Goal: Communication & Community: Answer question/provide support

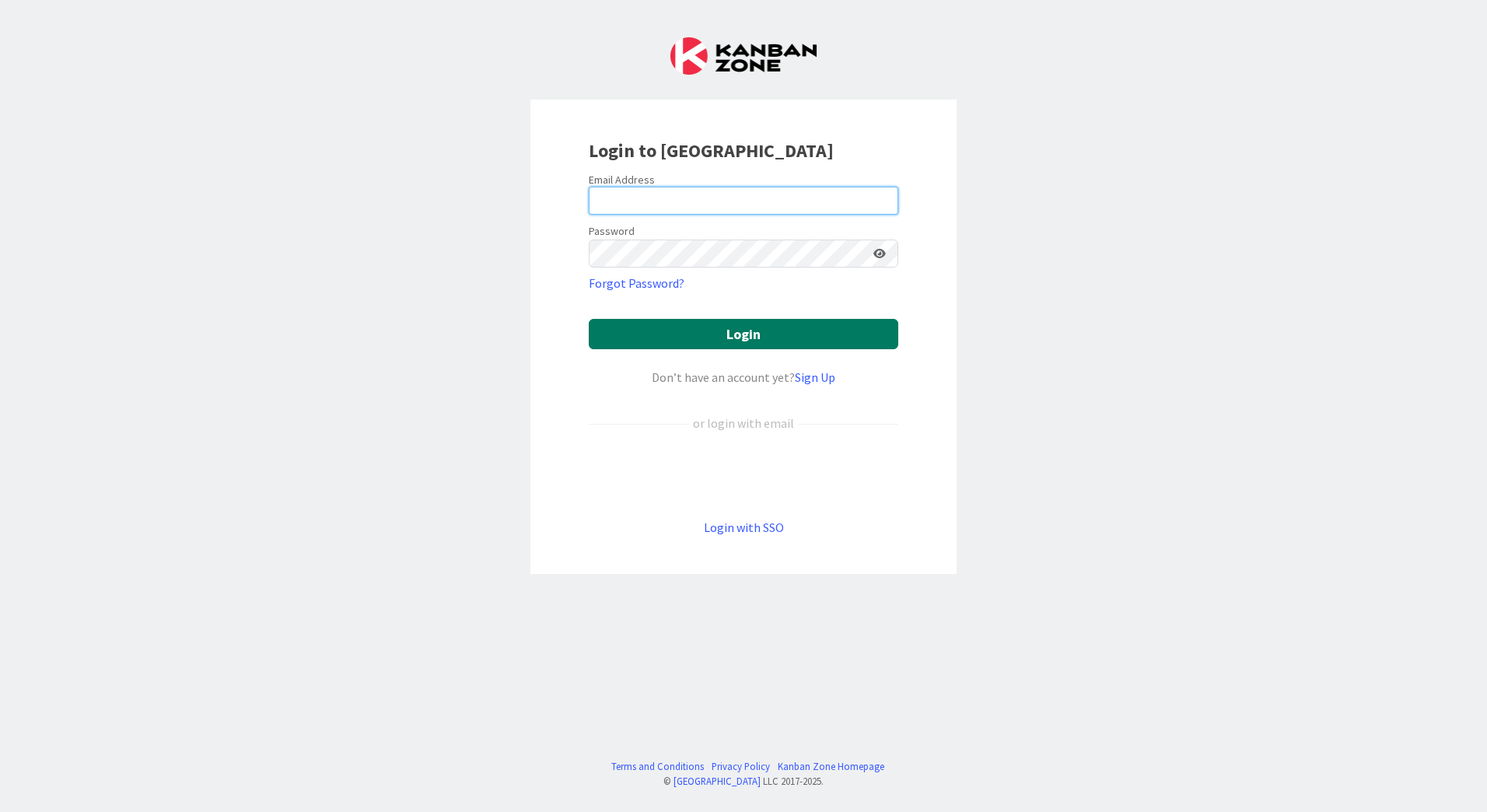
type input "[EMAIL_ADDRESS][PERSON_NAME][DOMAIN_NAME]"
click at [764, 332] on button "Login" at bounding box center [743, 334] width 310 height 30
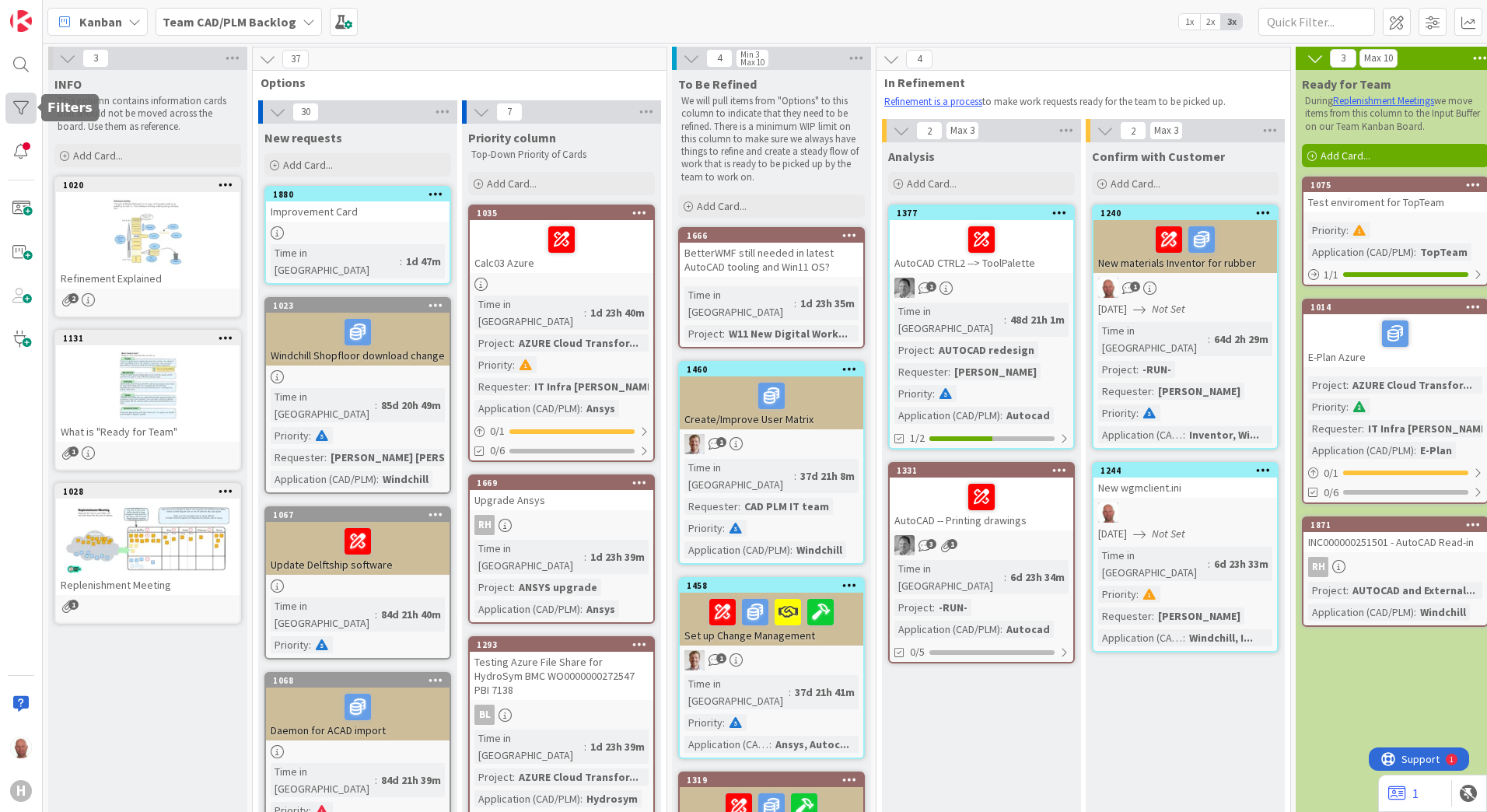
click at [24, 106] on div at bounding box center [20, 108] width 31 height 31
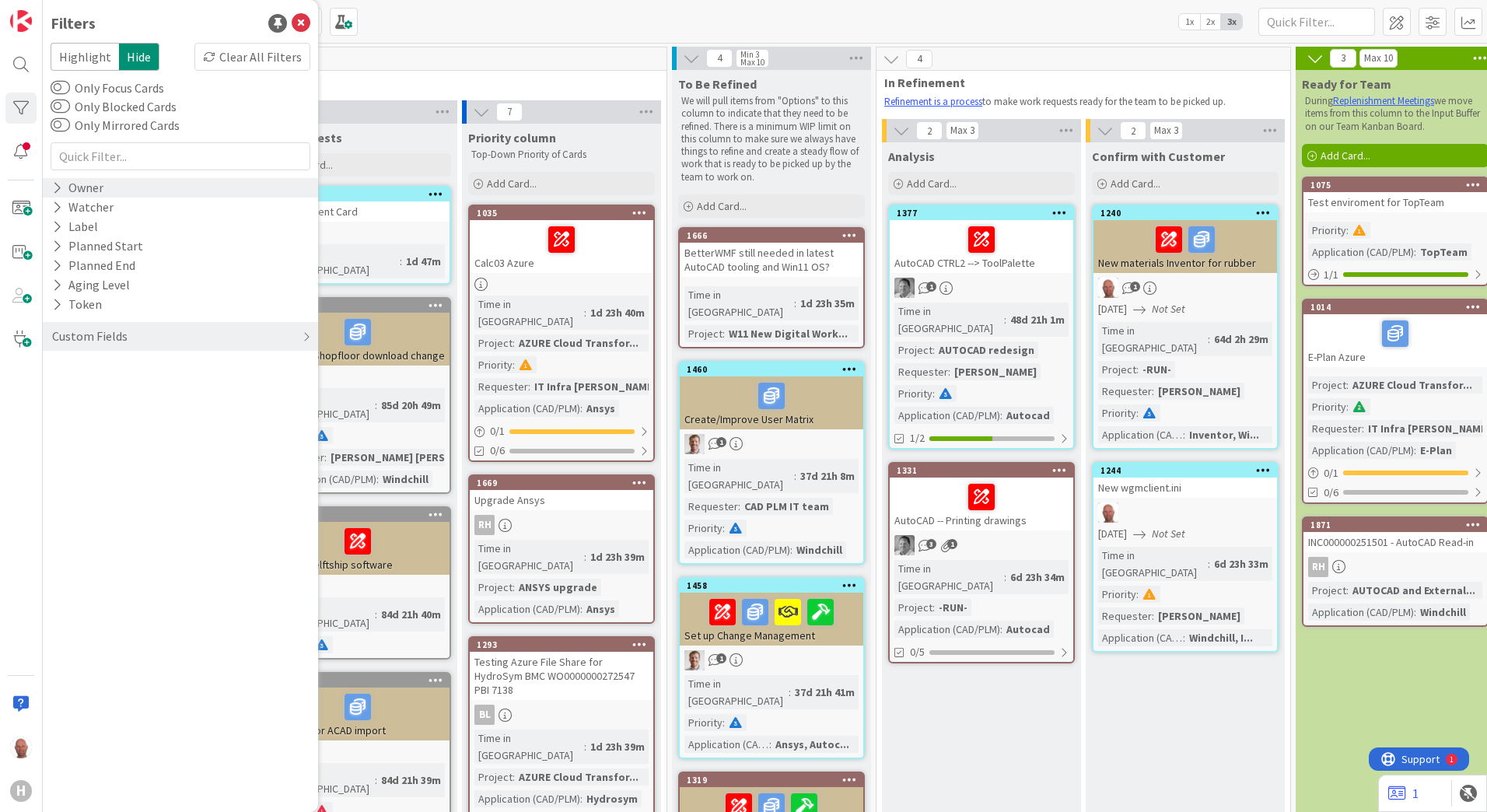
click at [115, 187] on div "Owner" at bounding box center [181, 187] width 275 height 19
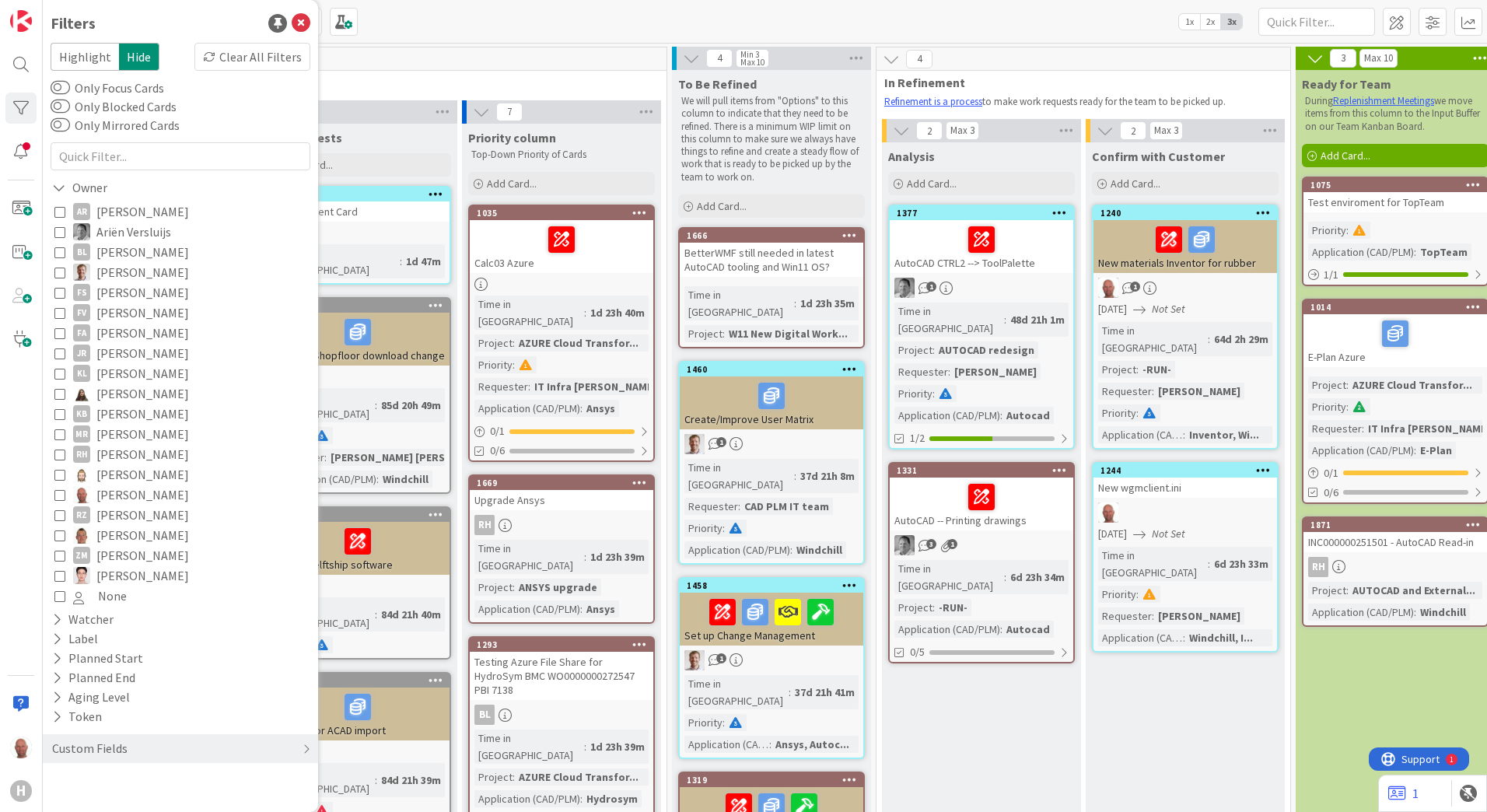
click at [59, 494] on icon at bounding box center [59, 494] width 11 height 11
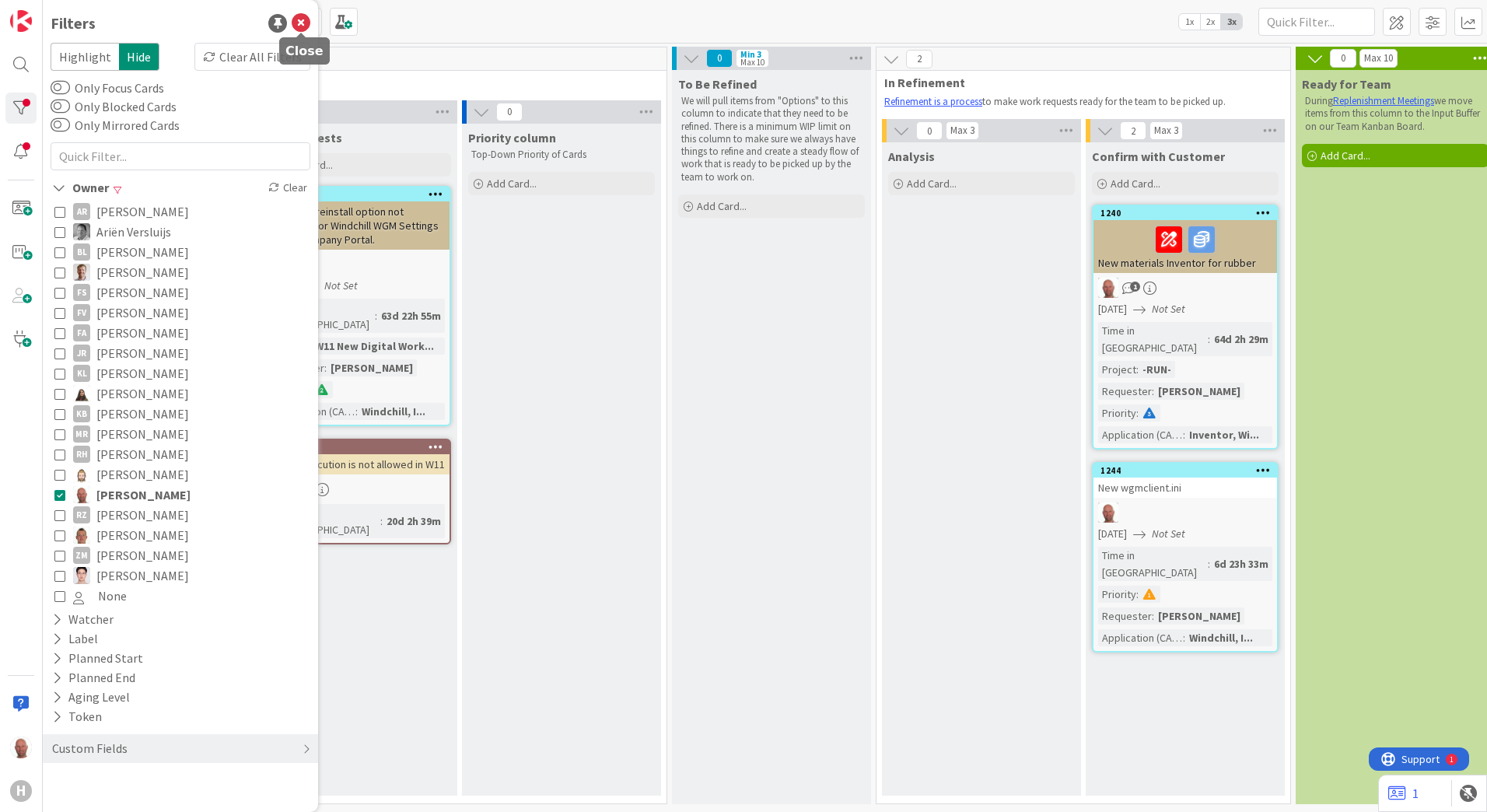
click at [301, 23] on icon at bounding box center [301, 24] width 19 height 19
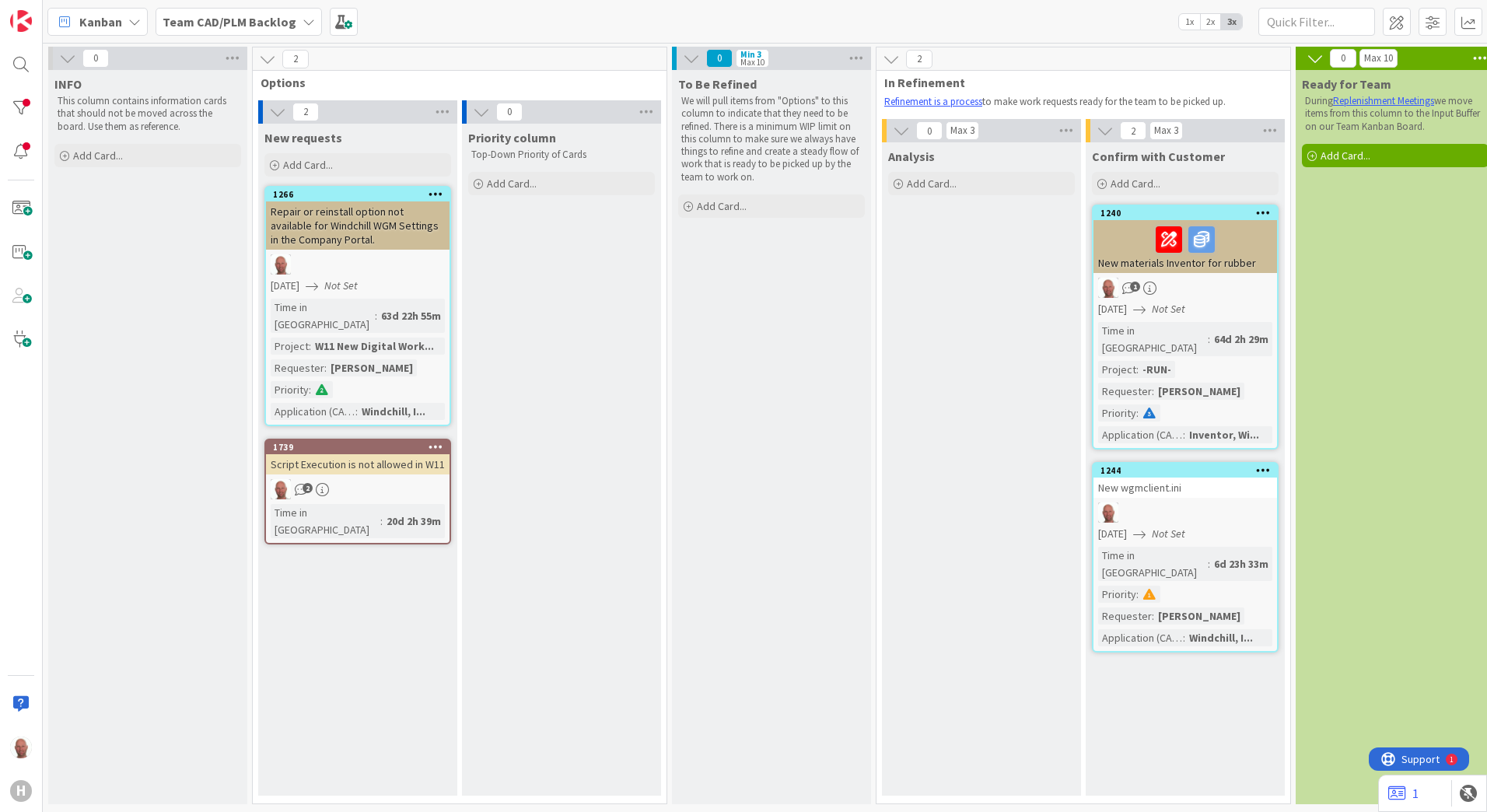
click at [121, 22] on span "Kanban" at bounding box center [100, 22] width 43 height 19
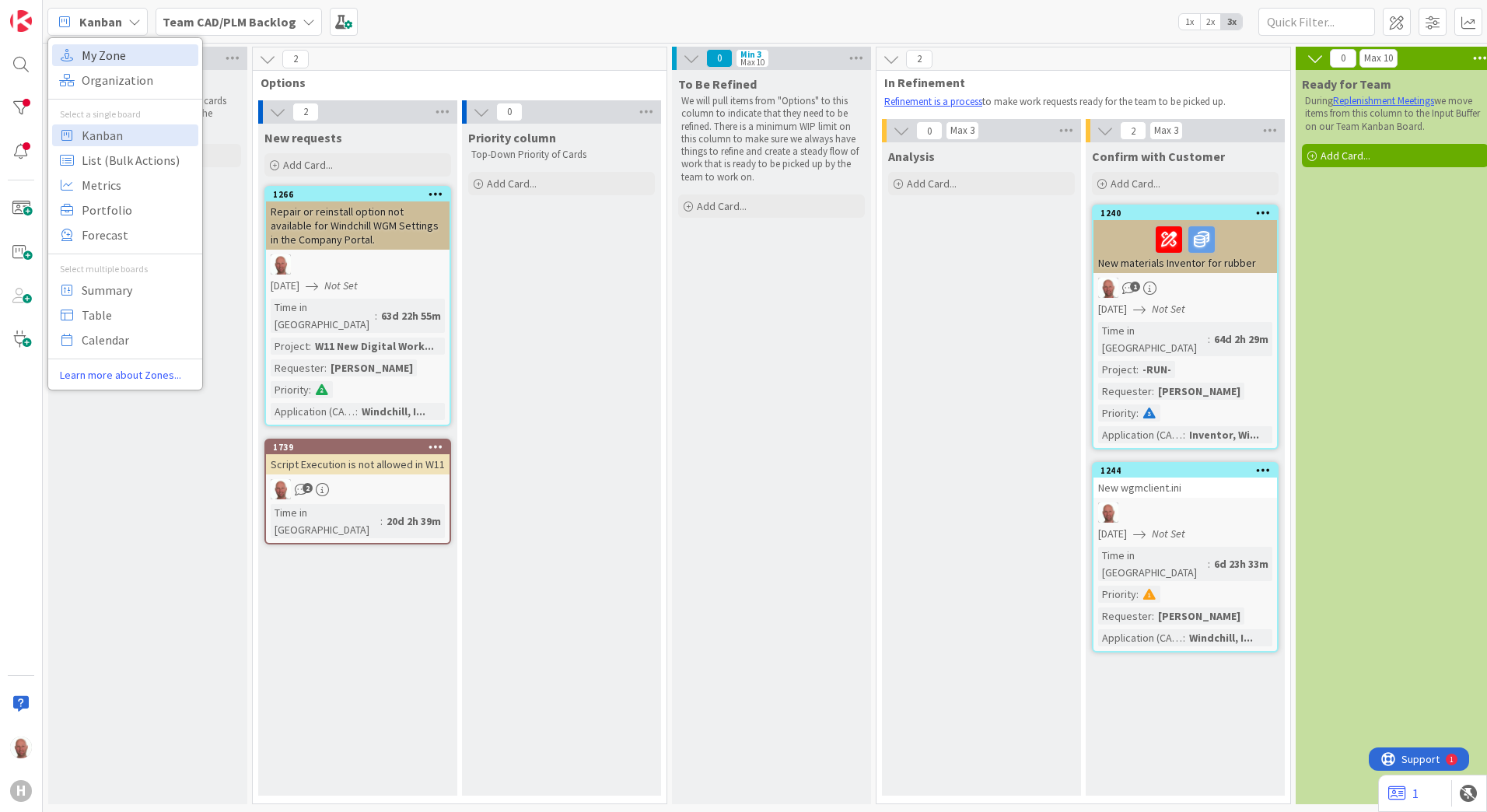
click at [117, 54] on span "My Zone" at bounding box center [138, 56] width 112 height 24
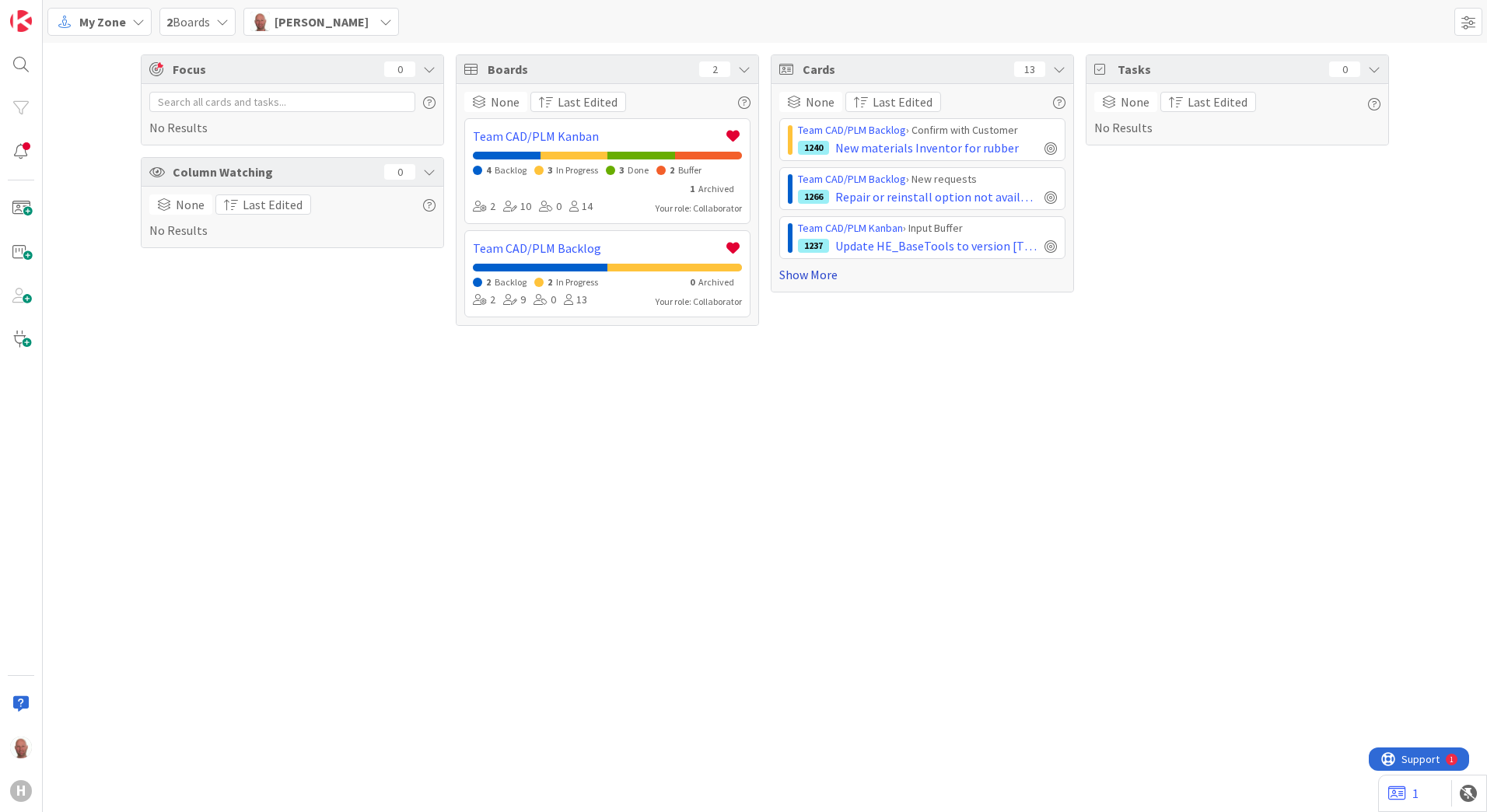
click at [826, 278] on link "Show More" at bounding box center [922, 274] width 286 height 19
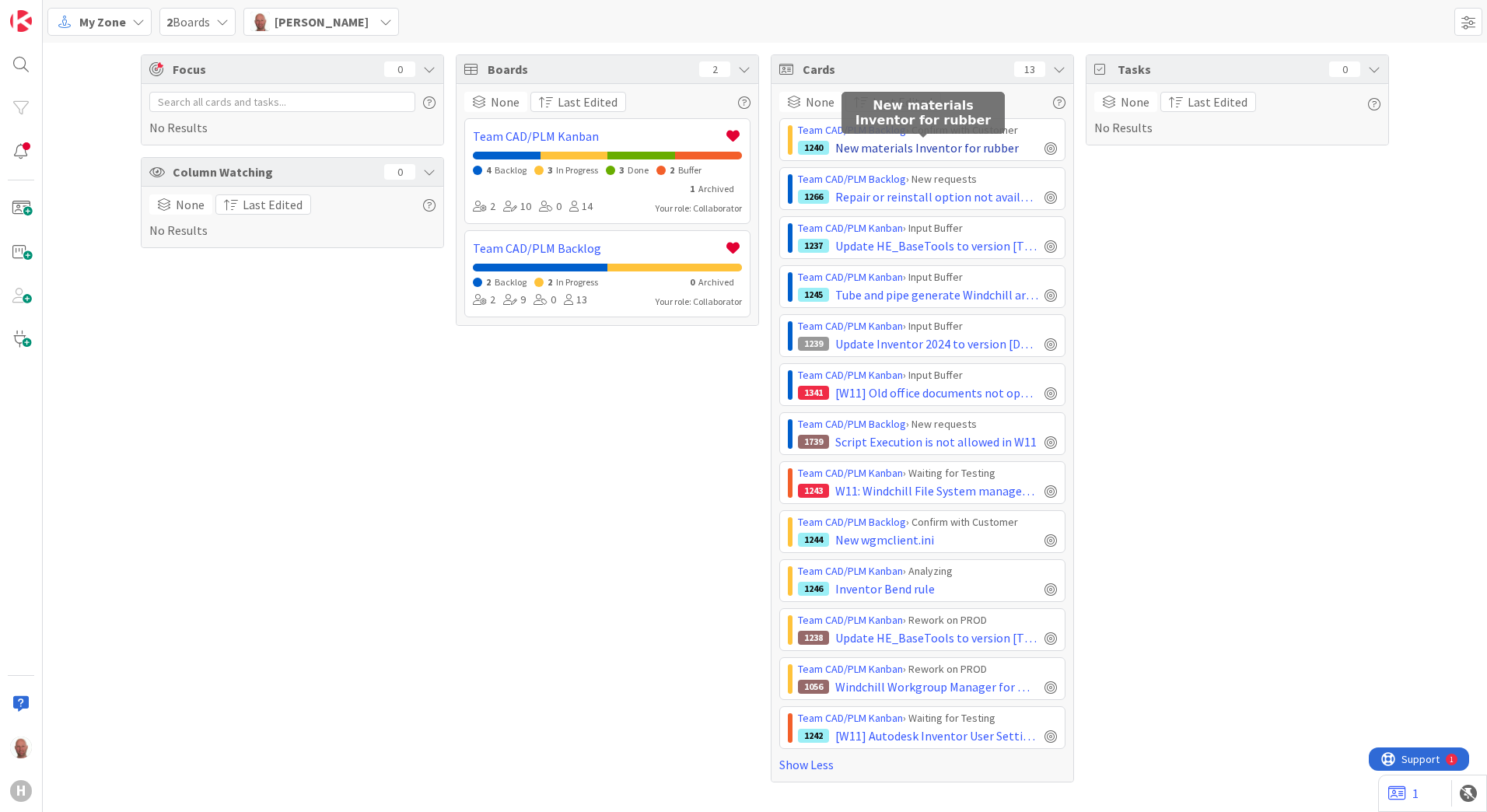
click at [876, 143] on span "New materials Inventor for rubber" at bounding box center [926, 148] width 183 height 19
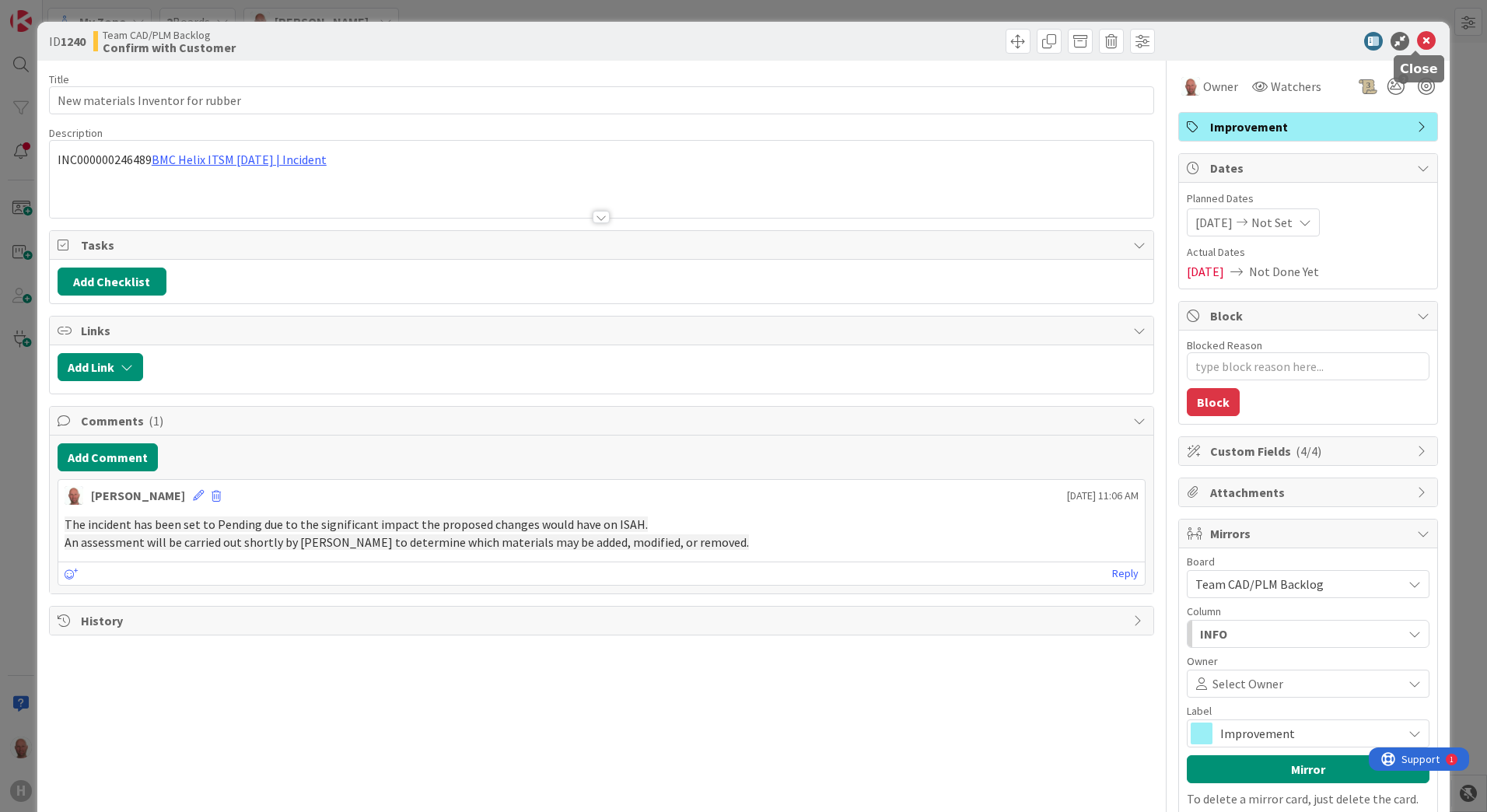
click at [1417, 43] on icon at bounding box center [1426, 41] width 19 height 19
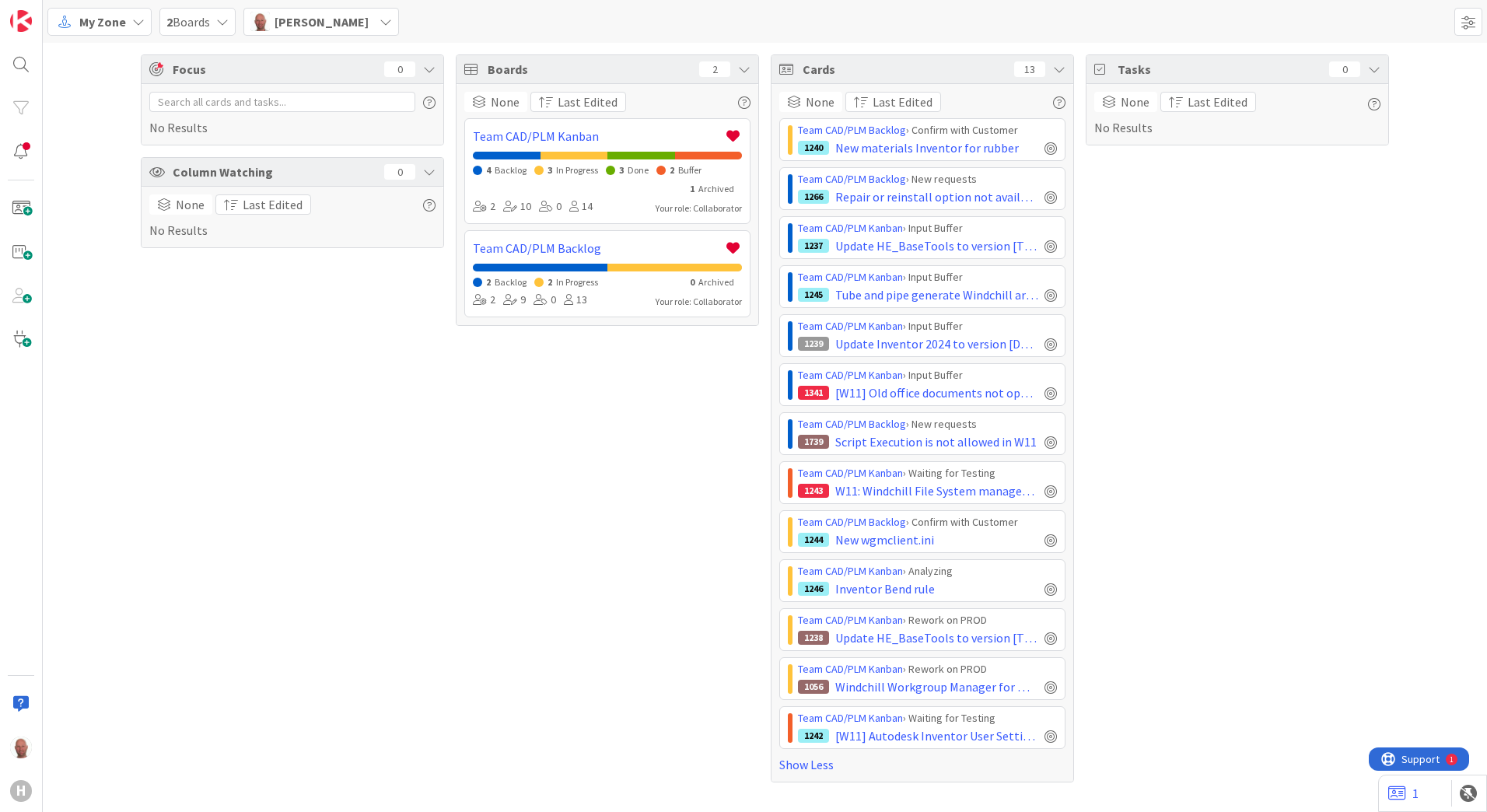
click at [500, 591] on div "Boards 2 None Last Edited Team CAD/PLM Kanban 4 Backlog 3 In Progress 3 Done 2 …" at bounding box center [607, 418] width 303 height 728
click at [594, 420] on div "Boards 2 None Last Edited Team CAD/PLM Kanban 4 Backlog 3 In Progress 3 Done 2 …" at bounding box center [607, 418] width 303 height 728
click at [127, 22] on div "My Zone" at bounding box center [99, 21] width 104 height 28
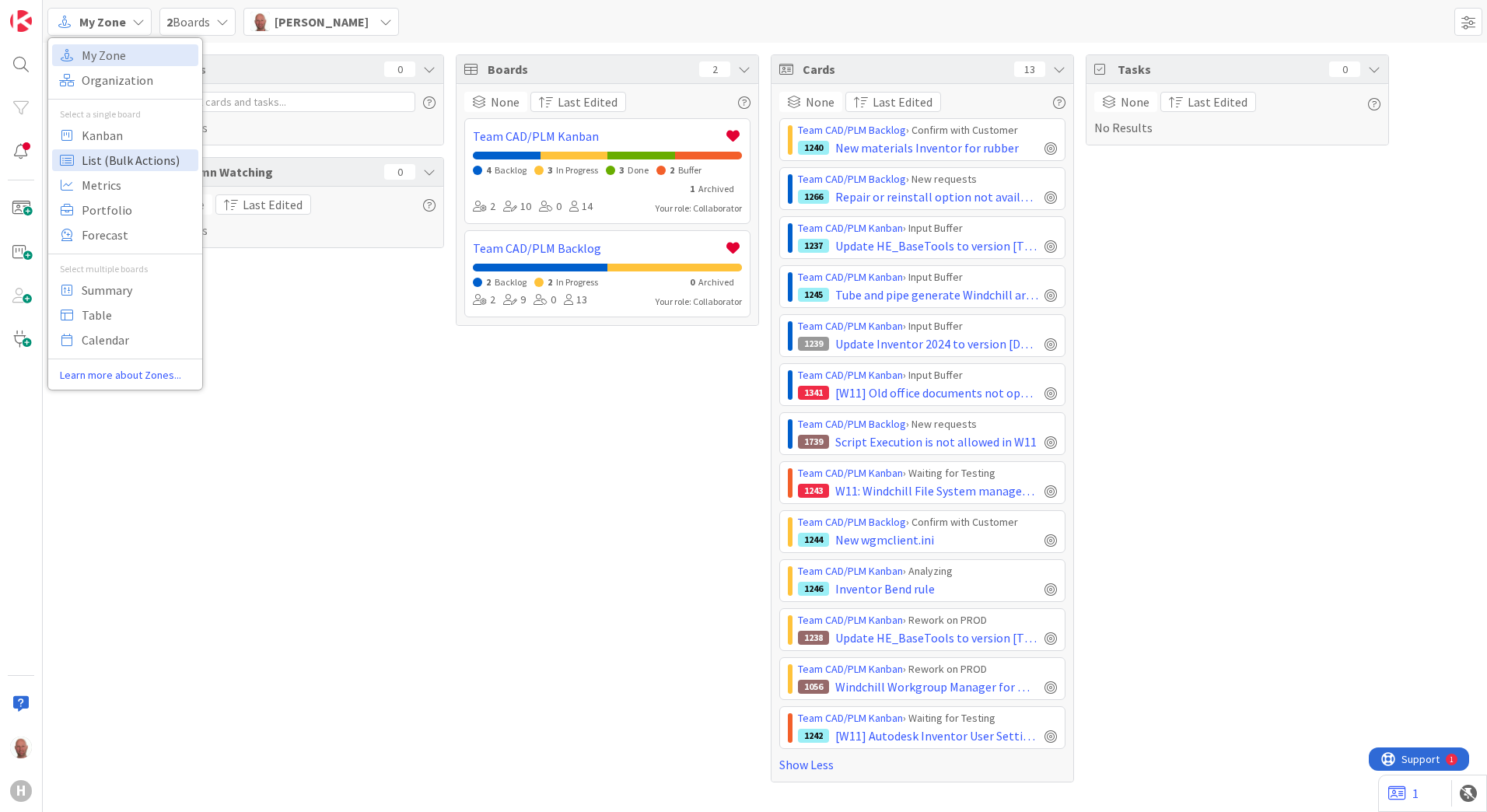
click at [123, 158] on span "List (Bulk Actions)" at bounding box center [138, 160] width 112 height 24
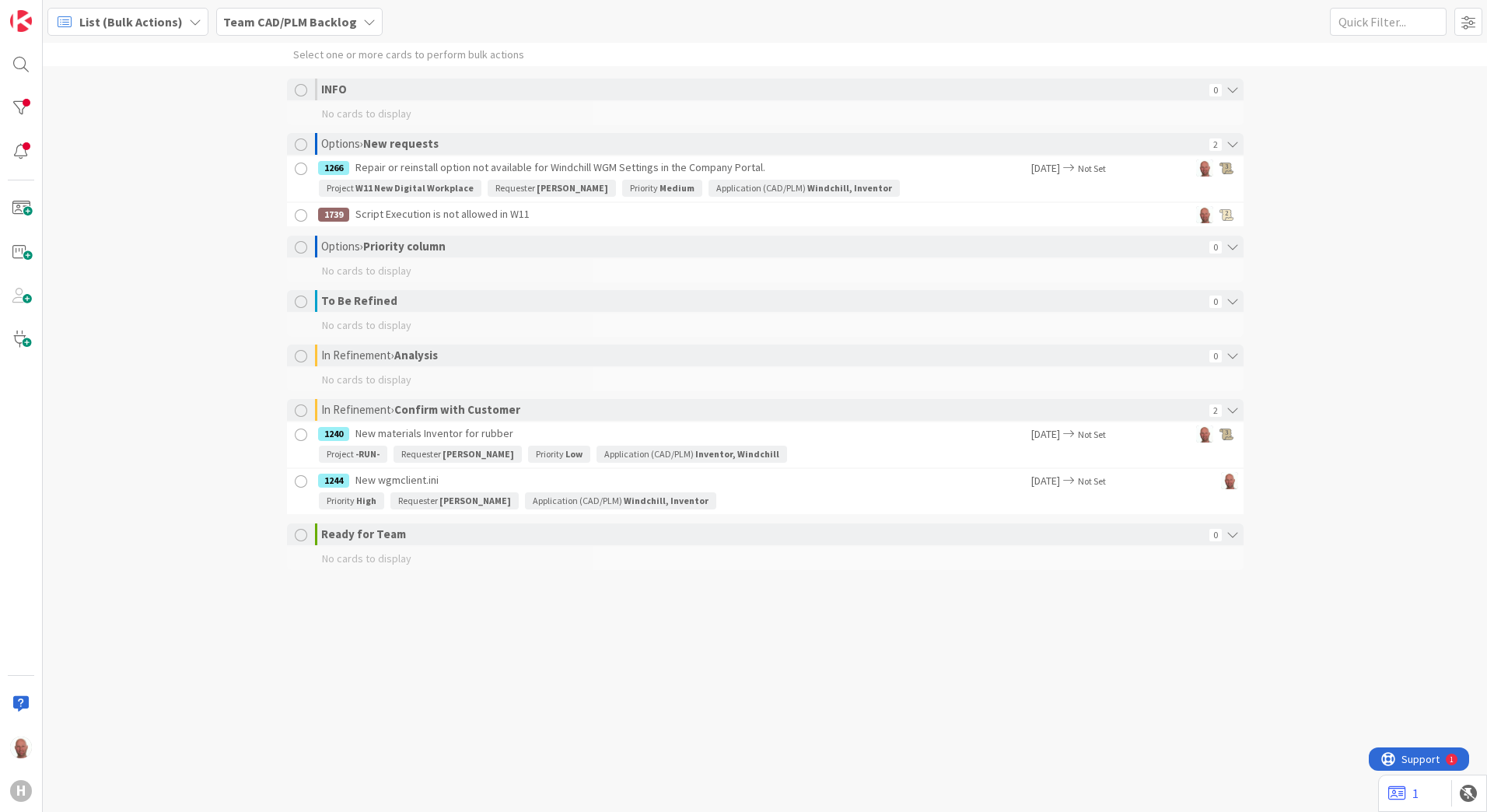
click at [116, 23] on span "List (Bulk Actions)" at bounding box center [131, 22] width 104 height 19
click at [108, 138] on span "Kanban" at bounding box center [138, 135] width 112 height 24
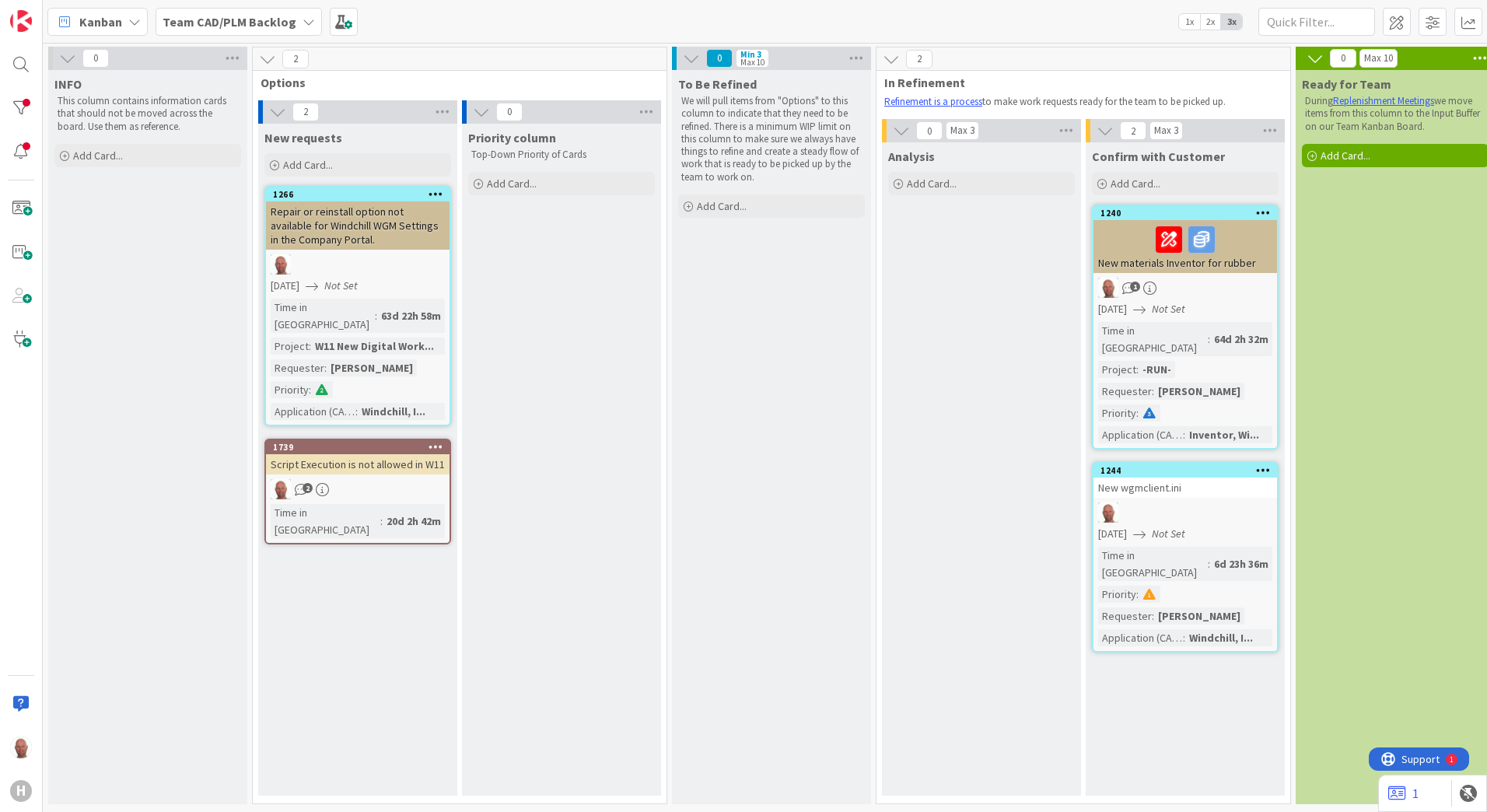
click at [104, 23] on span "Kanban" at bounding box center [100, 22] width 43 height 19
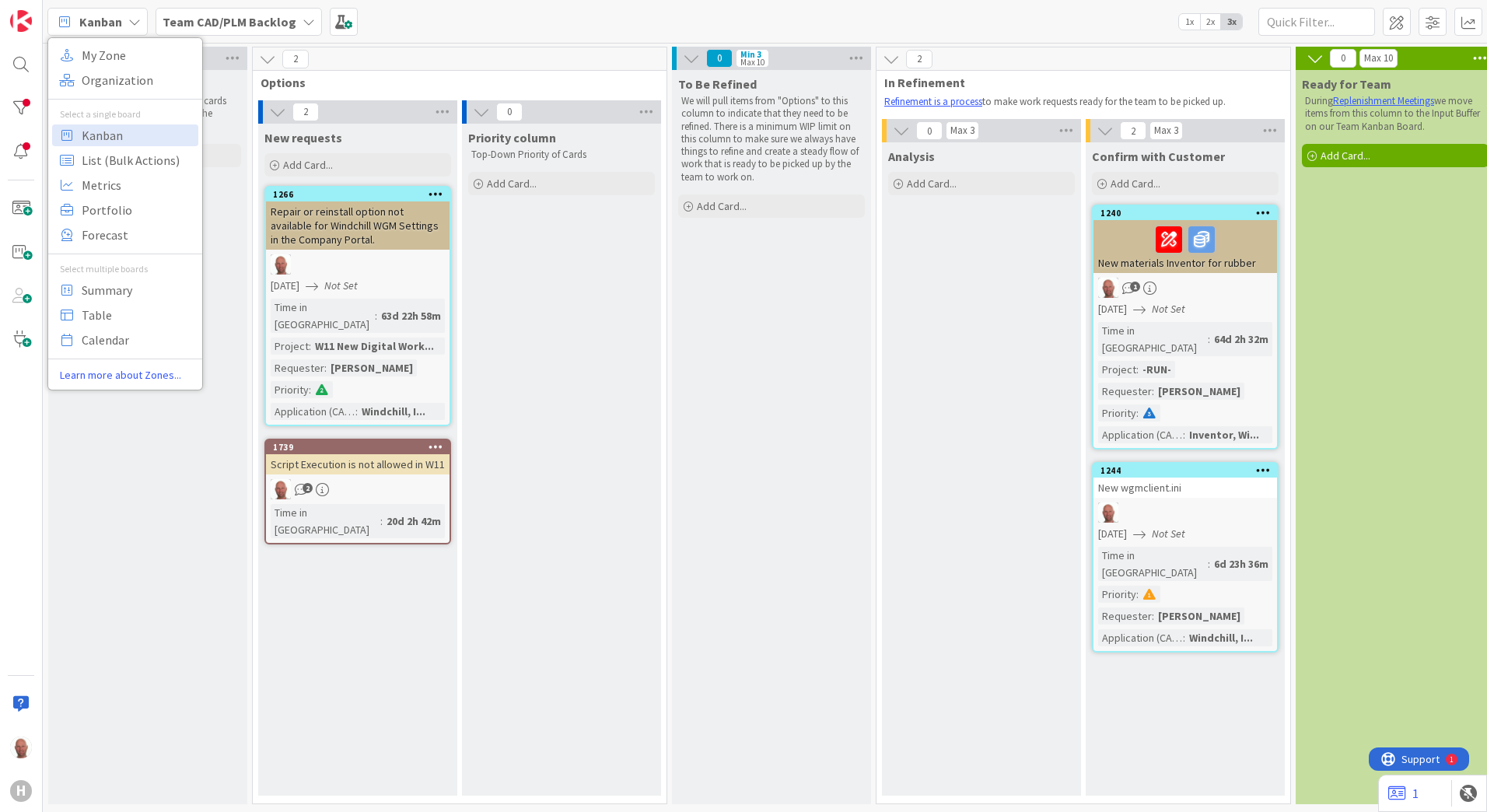
click at [220, 19] on b "Team CAD/PLM Backlog" at bounding box center [230, 22] width 133 height 15
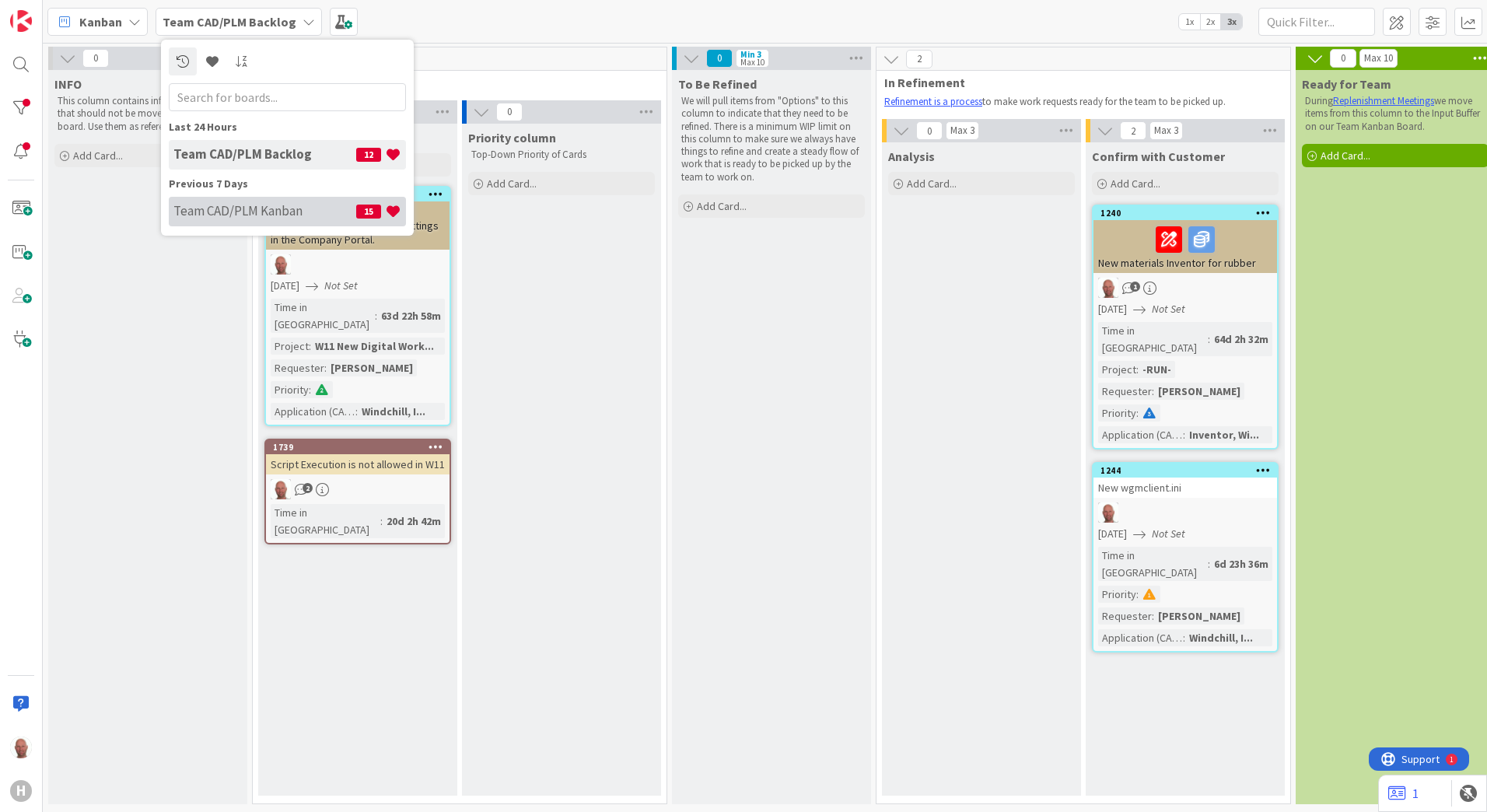
click at [230, 210] on h4 "Team CAD/PLM Kanban" at bounding box center [264, 210] width 182 height 15
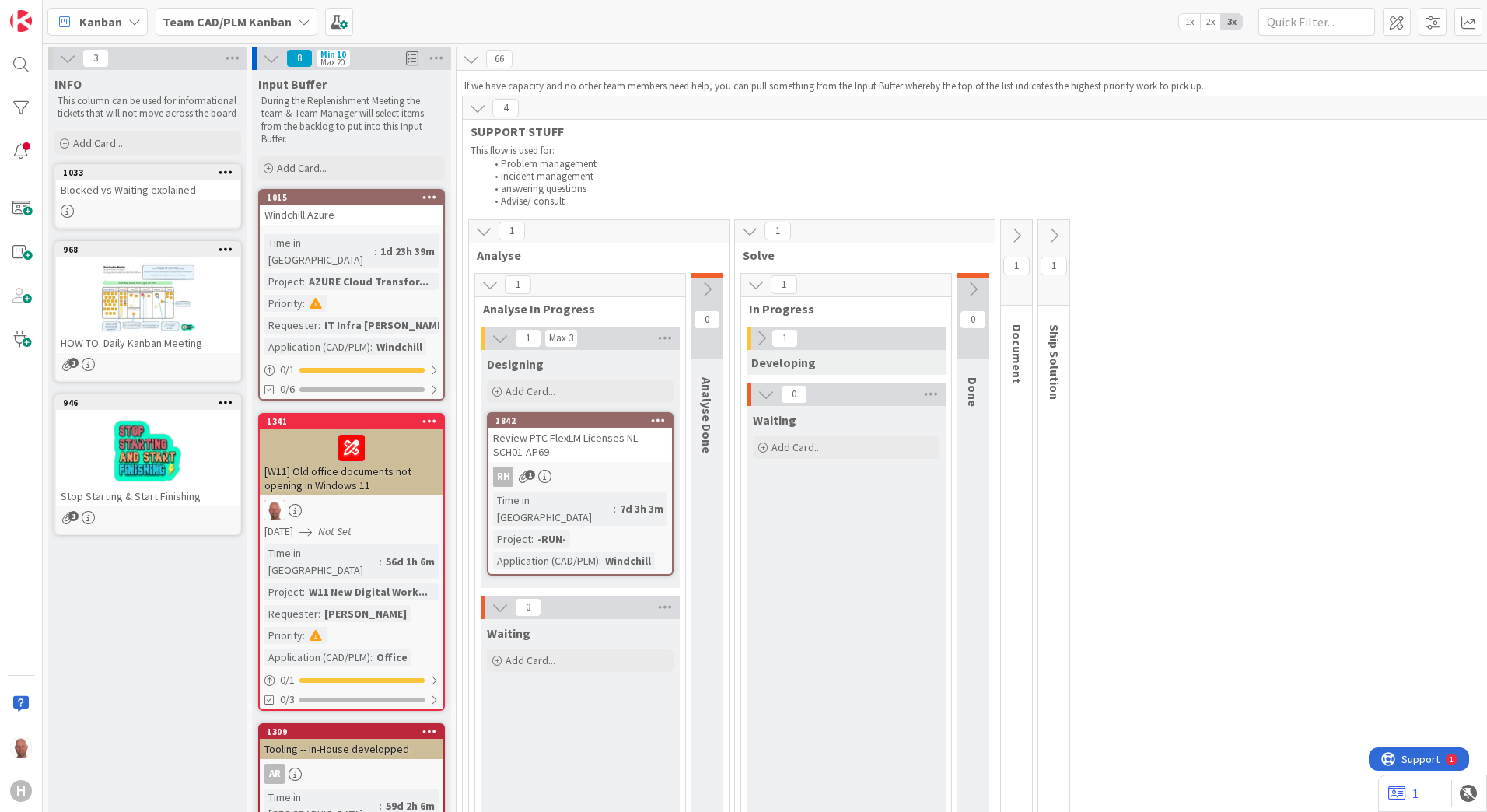
click at [126, 23] on div "Kanban" at bounding box center [97, 21] width 100 height 28
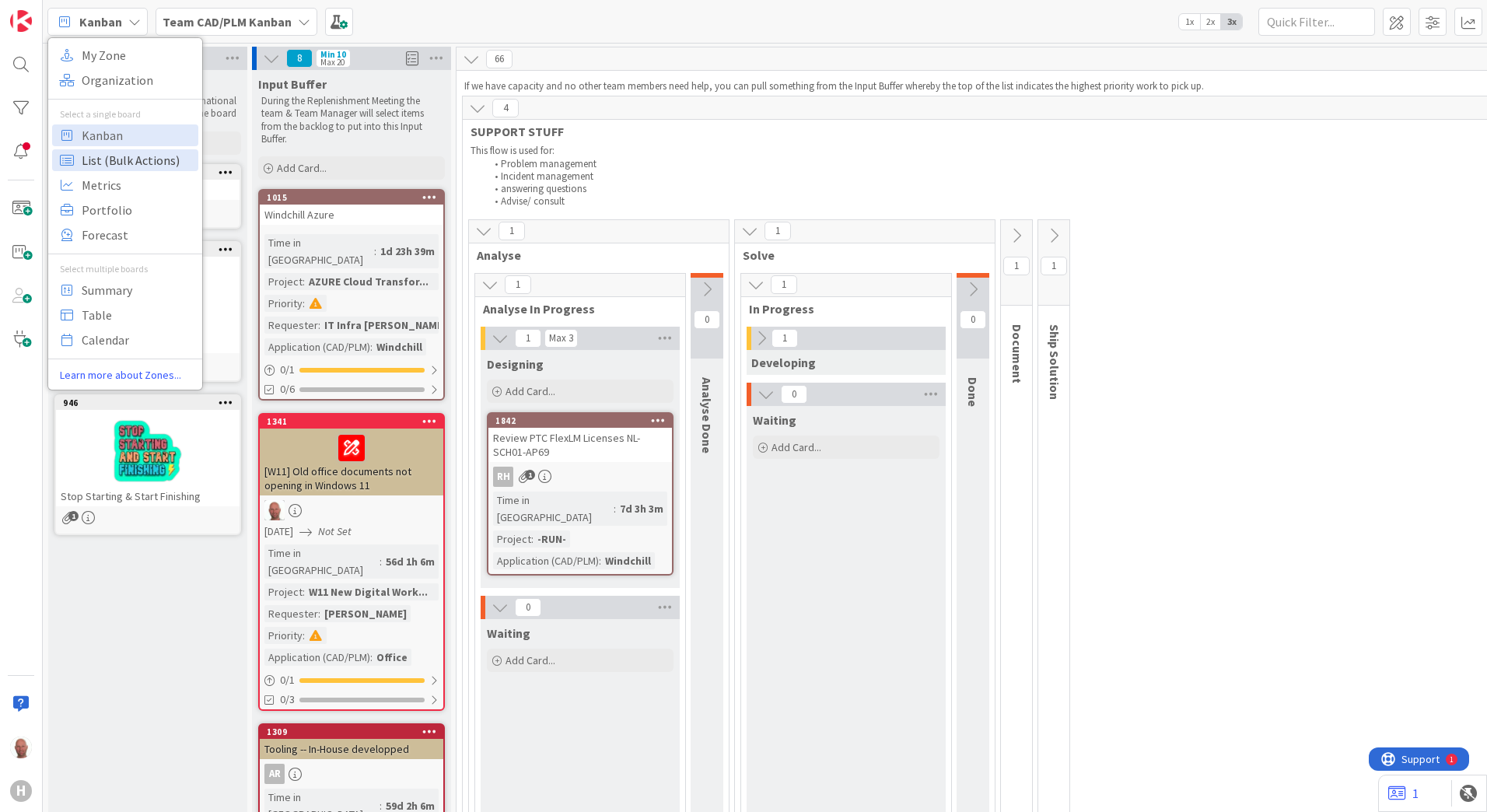
click at [132, 157] on span "List (Bulk Actions)" at bounding box center [138, 160] width 112 height 24
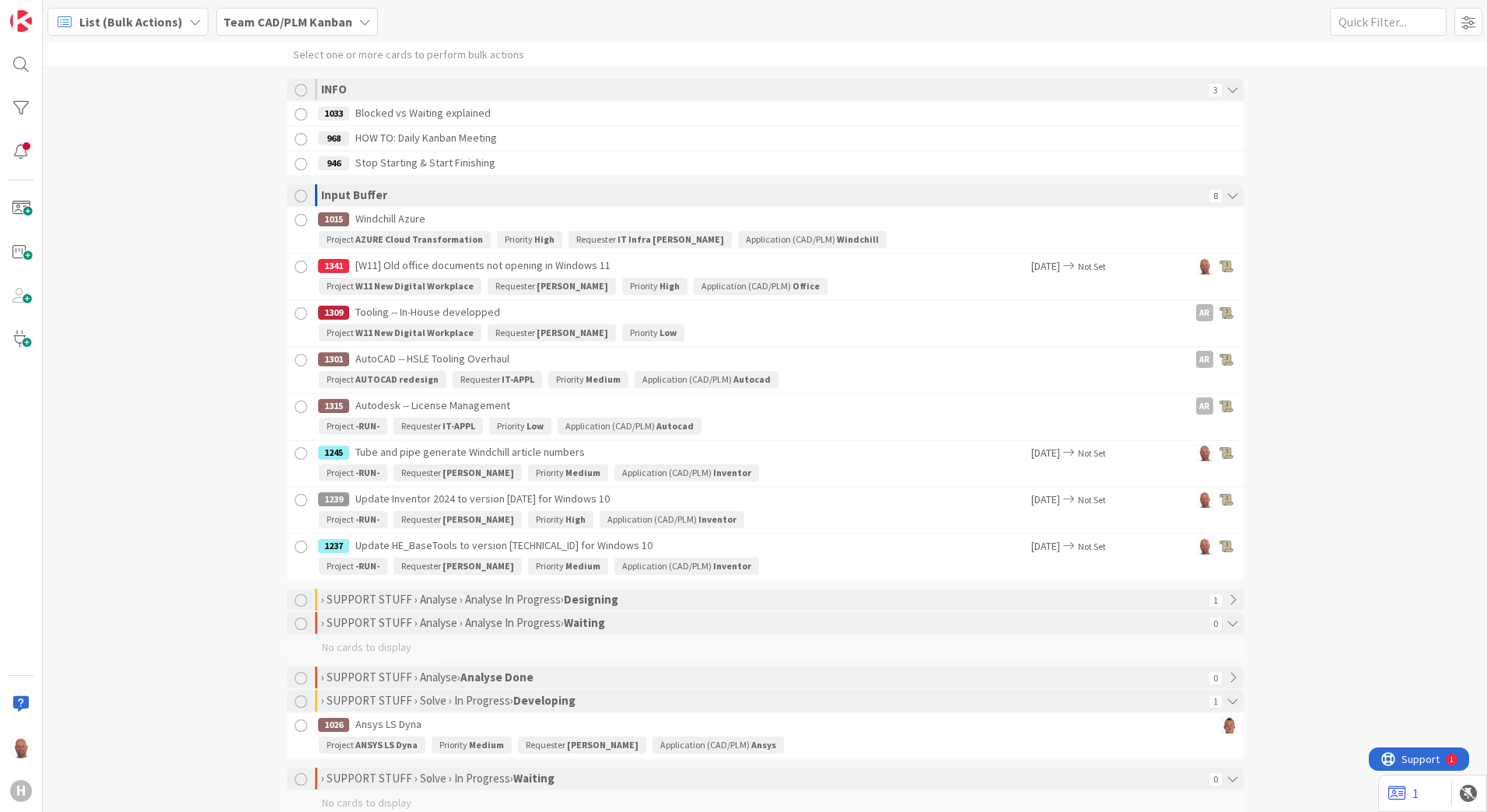
click at [143, 205] on div "Select one or more cards to perform bulk actions INFO 3 1033 Blocked vs Waiting…" at bounding box center [765, 427] width 1445 height 769
drag, startPoint x: 252, startPoint y: 90, endPoint x: 199, endPoint y: 180, distance: 104.4
click at [199, 180] on div "Select one or more cards to perform bulk actions INFO 3 1033 Blocked vs Waiting…" at bounding box center [765, 427] width 1445 height 769
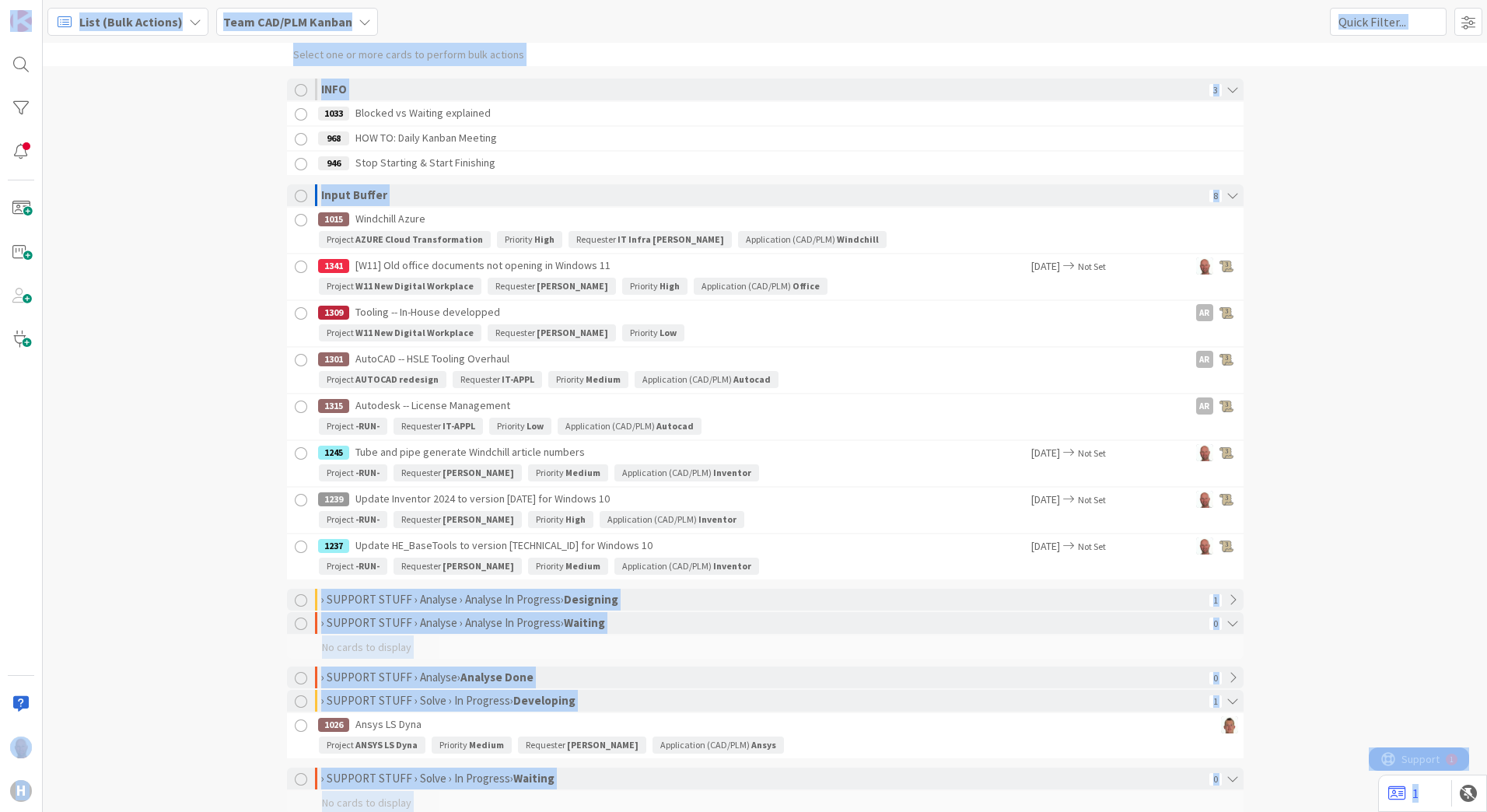
click at [199, 182] on div "Select one or more cards to perform bulk actions INFO 3 1033 Blocked vs Waiting…" at bounding box center [765, 427] width 1445 height 769
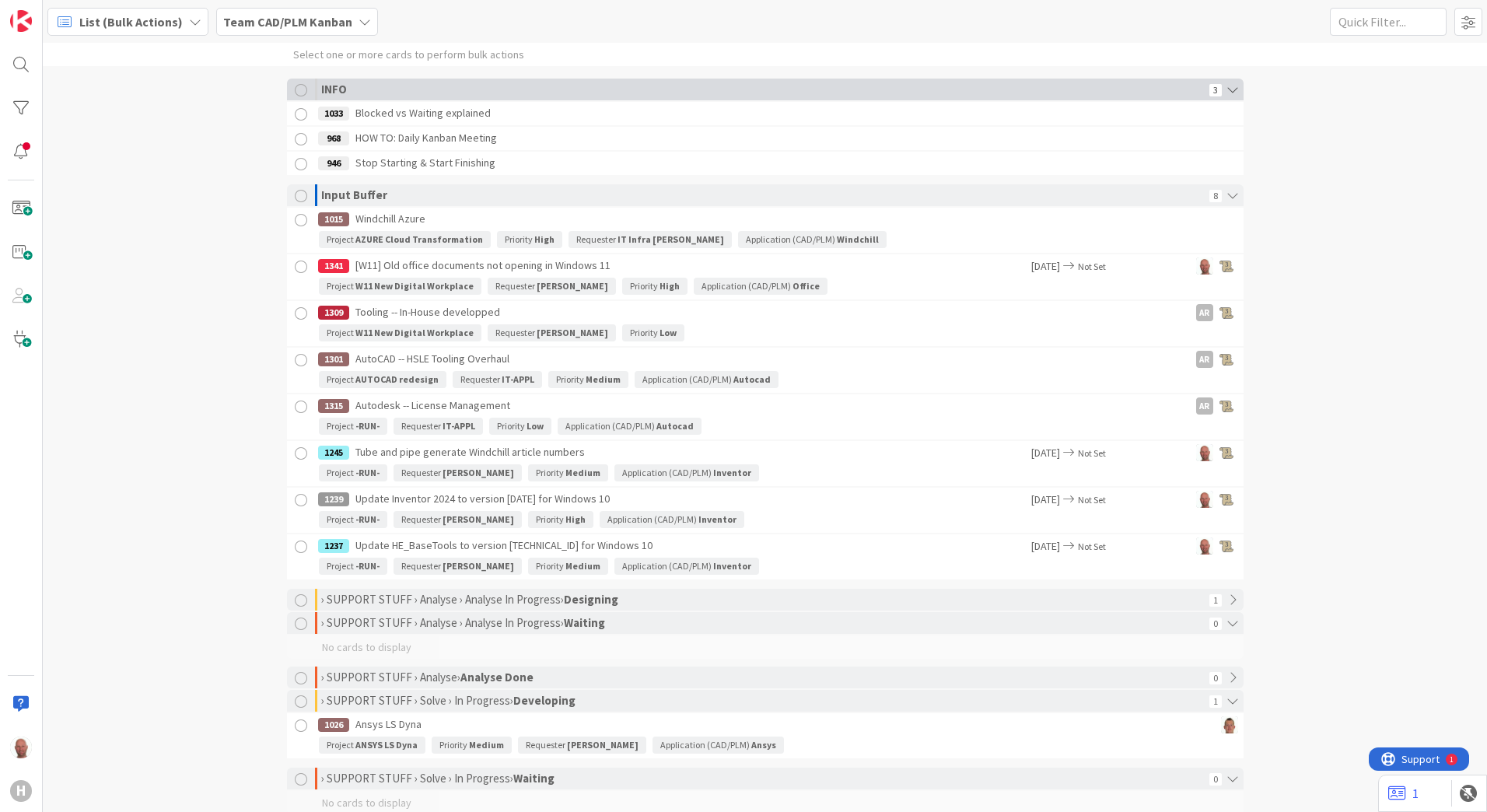
click at [295, 89] on div at bounding box center [301, 89] width 13 height 13
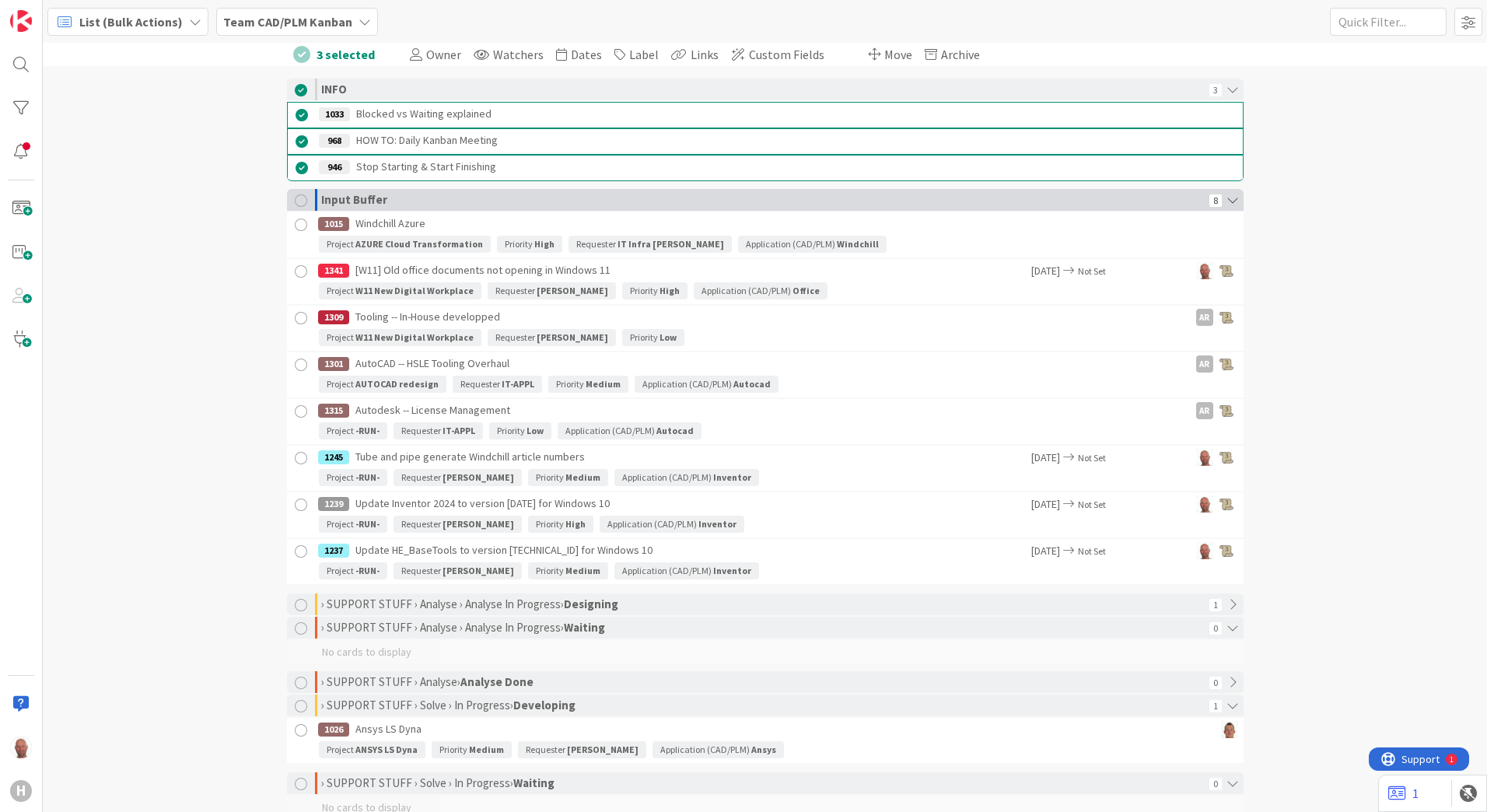
click at [295, 198] on div at bounding box center [301, 200] width 13 height 13
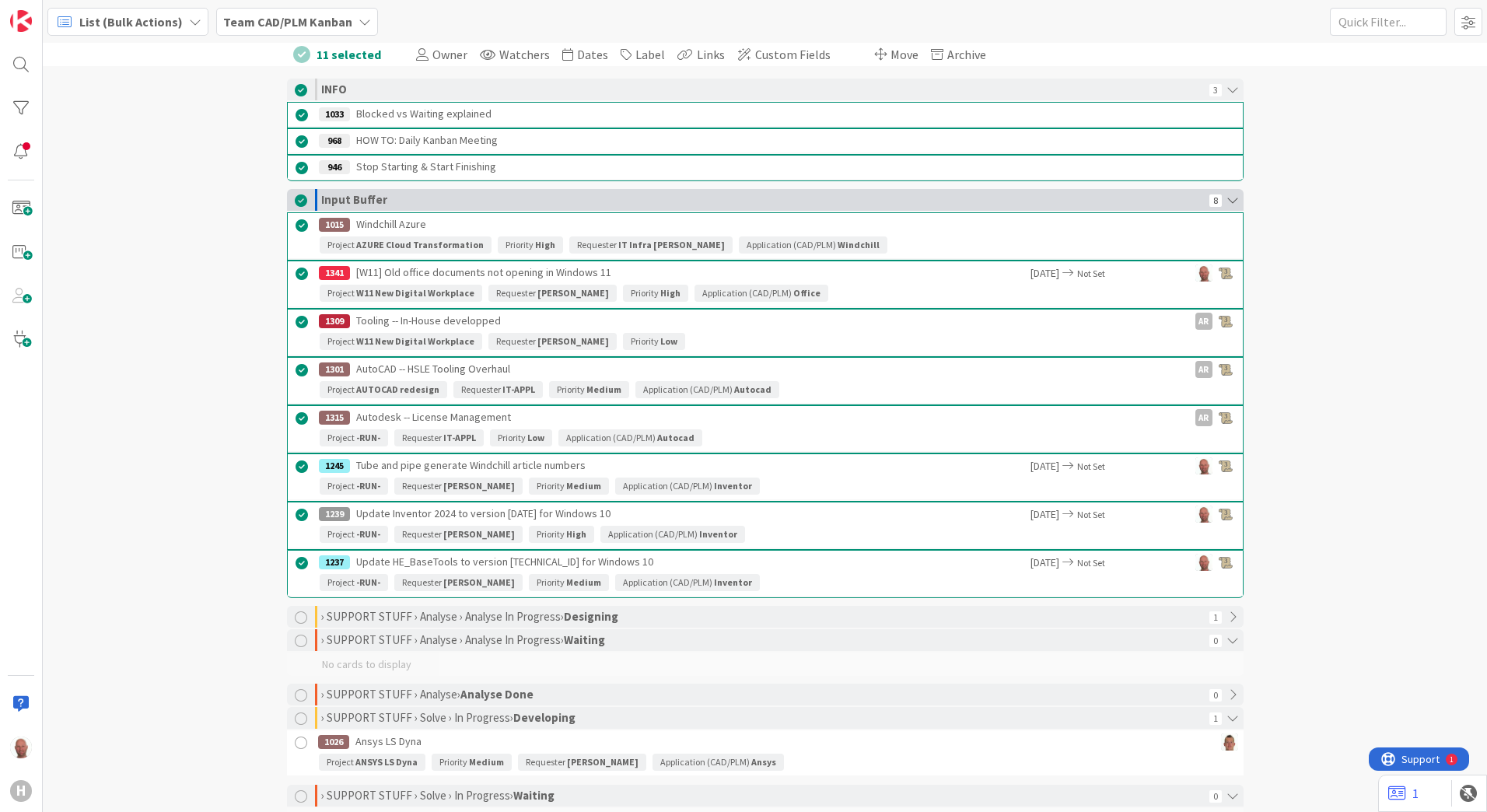
click at [298, 201] on div at bounding box center [301, 200] width 13 height 13
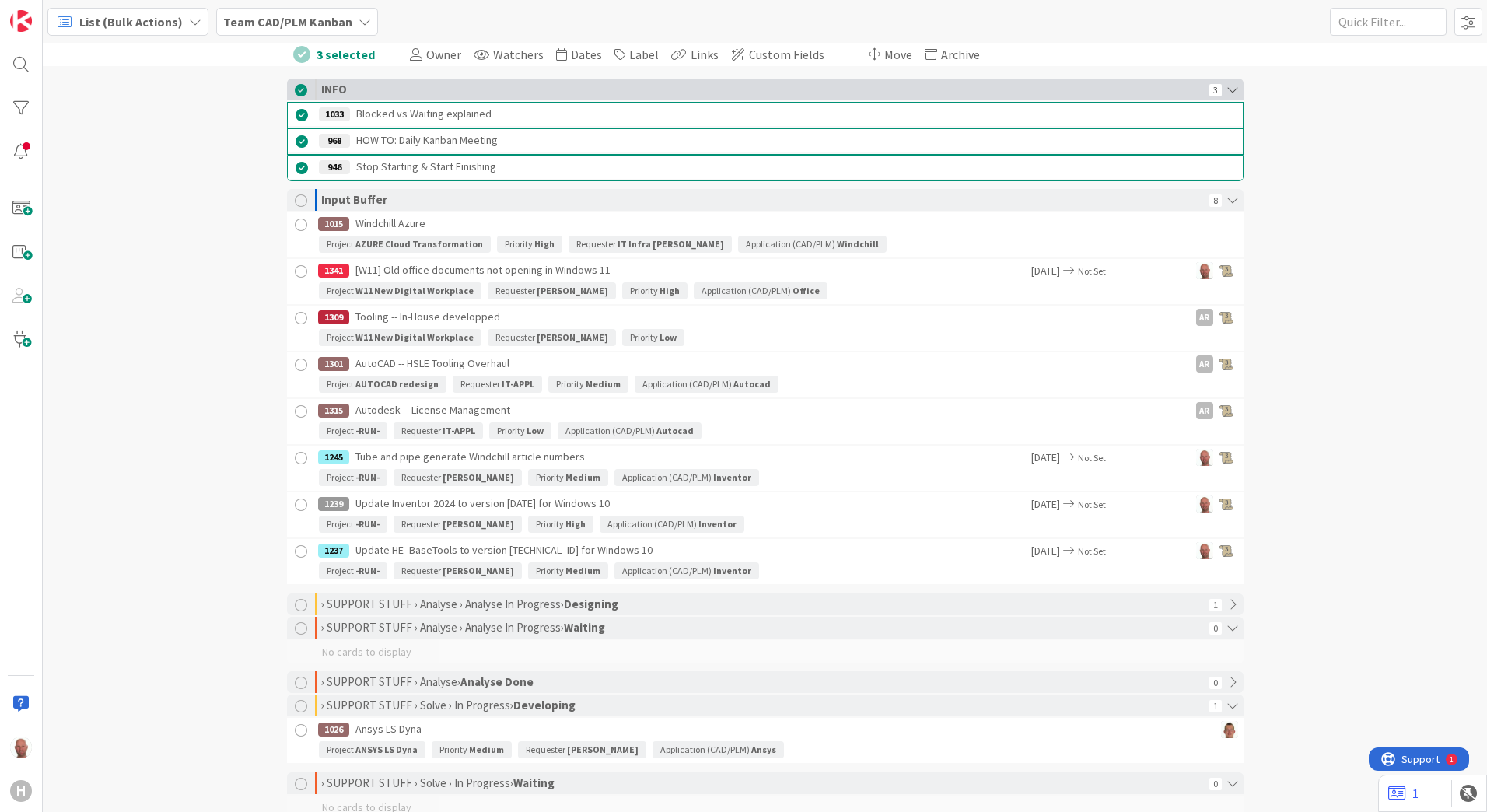
click at [296, 88] on div at bounding box center [301, 89] width 13 height 13
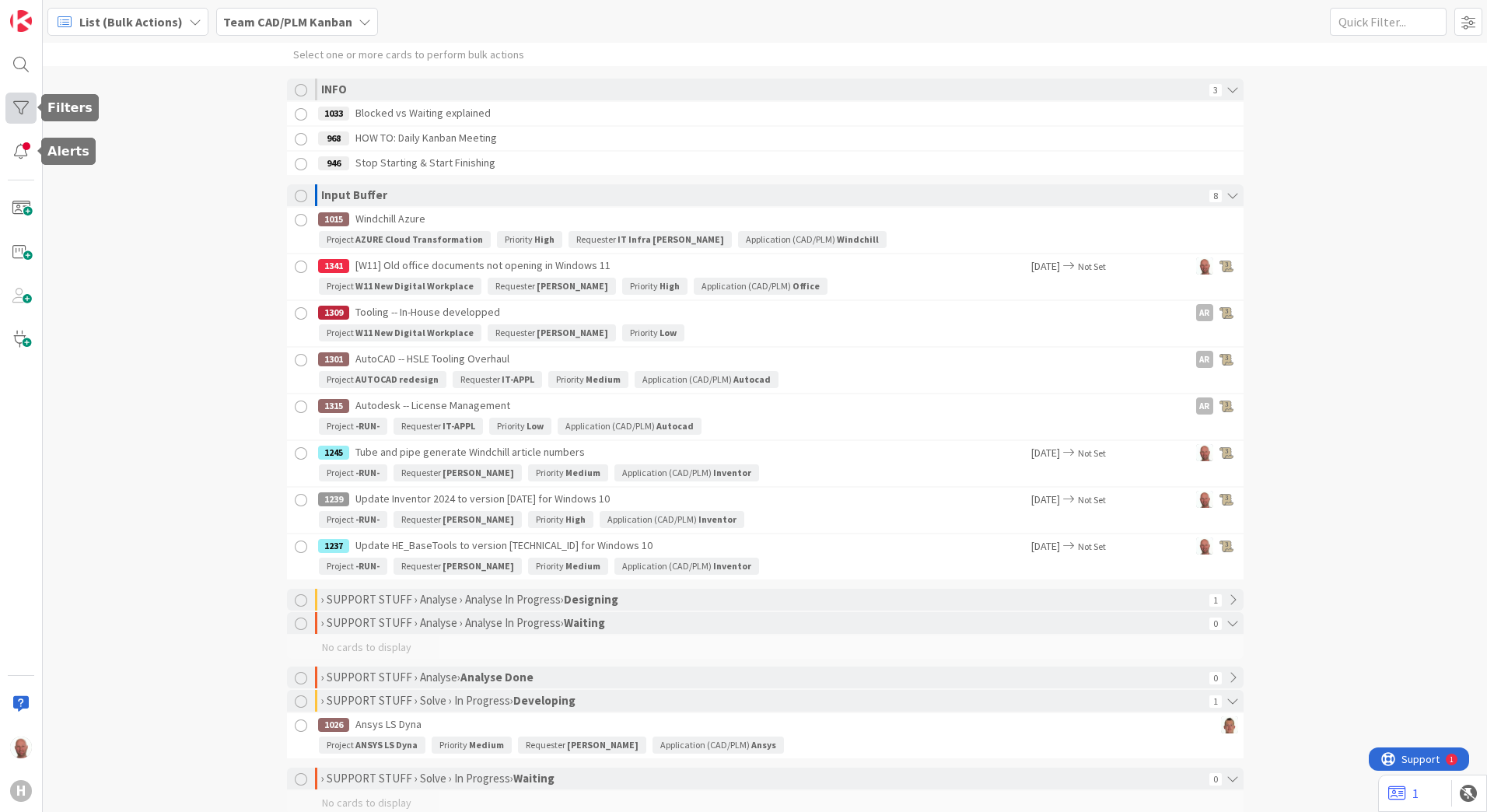
click at [24, 113] on div at bounding box center [20, 108] width 31 height 31
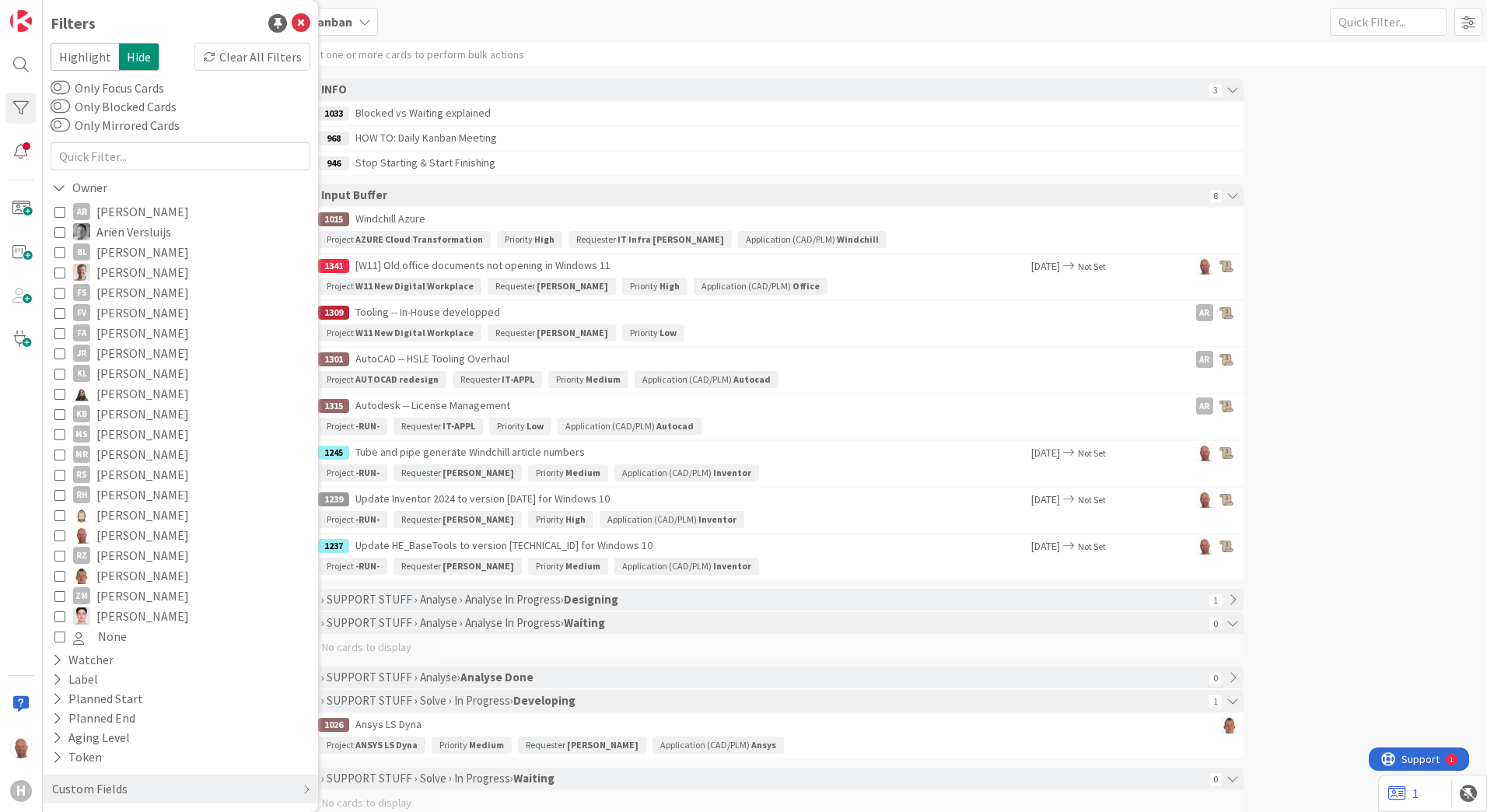
click at [59, 536] on icon at bounding box center [59, 534] width 11 height 11
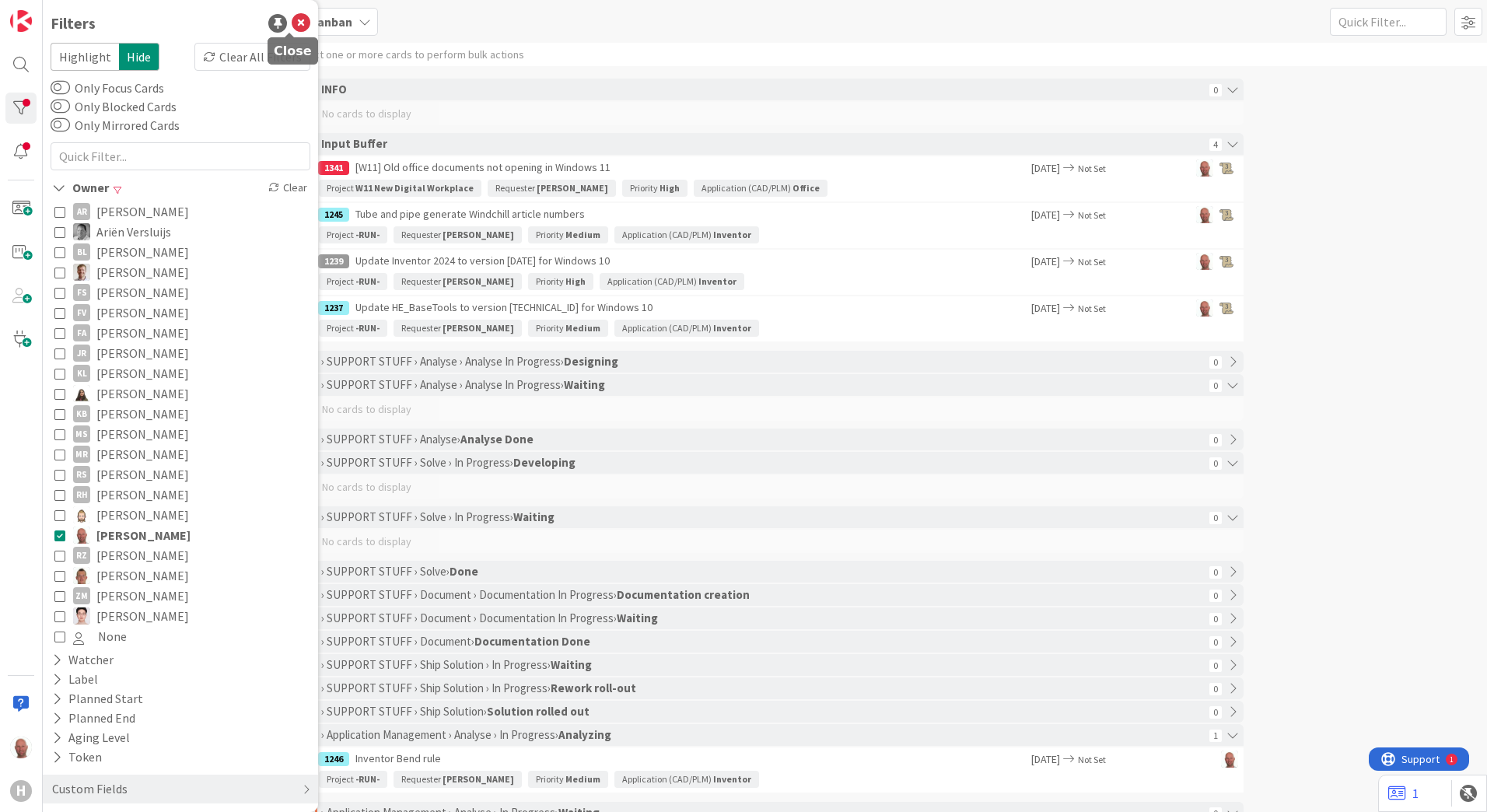
click at [291, 22] on icon at bounding box center [301, 24] width 19 height 19
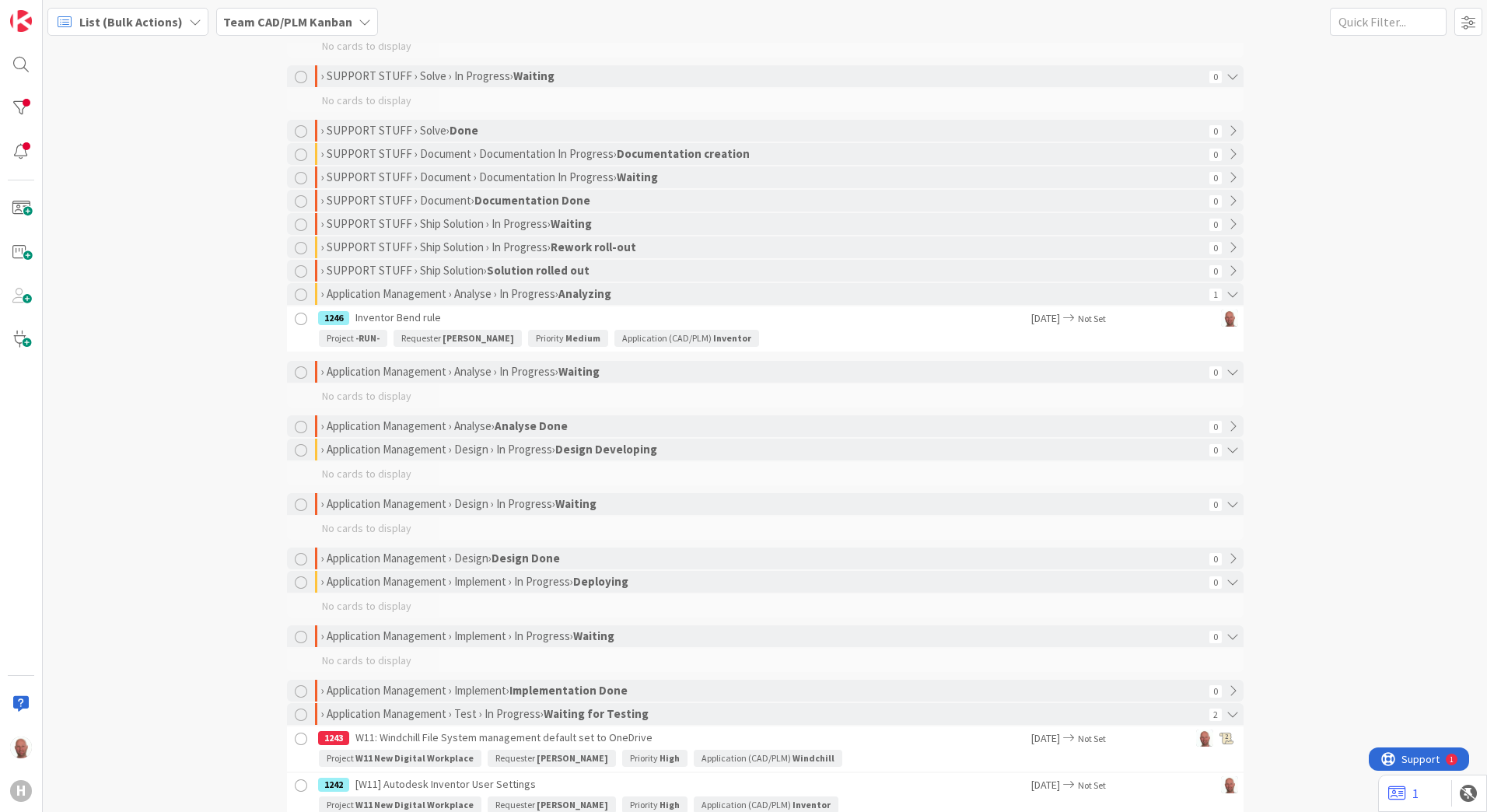
scroll to position [467, 0]
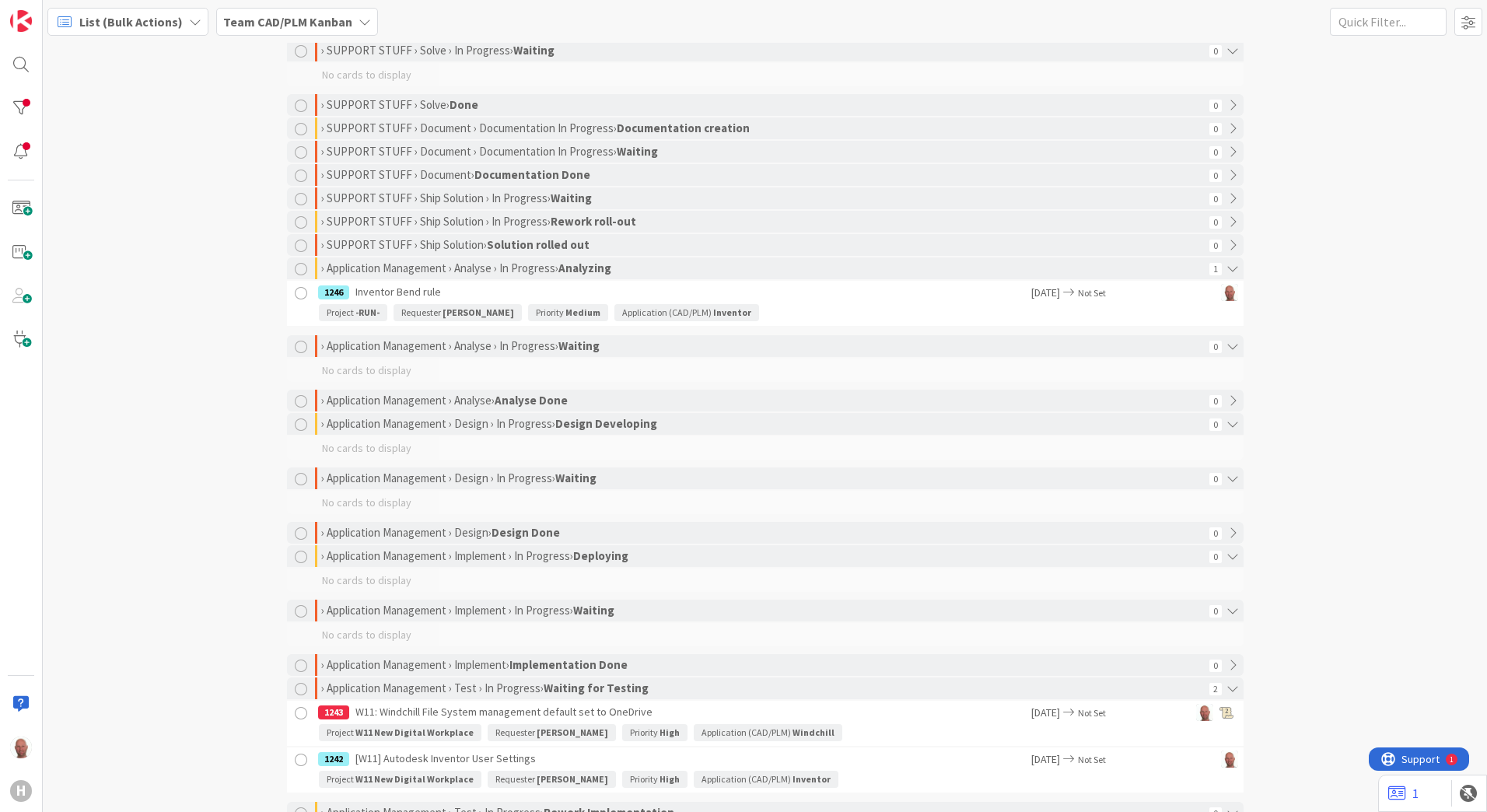
click at [296, 290] on div at bounding box center [301, 293] width 19 height 19
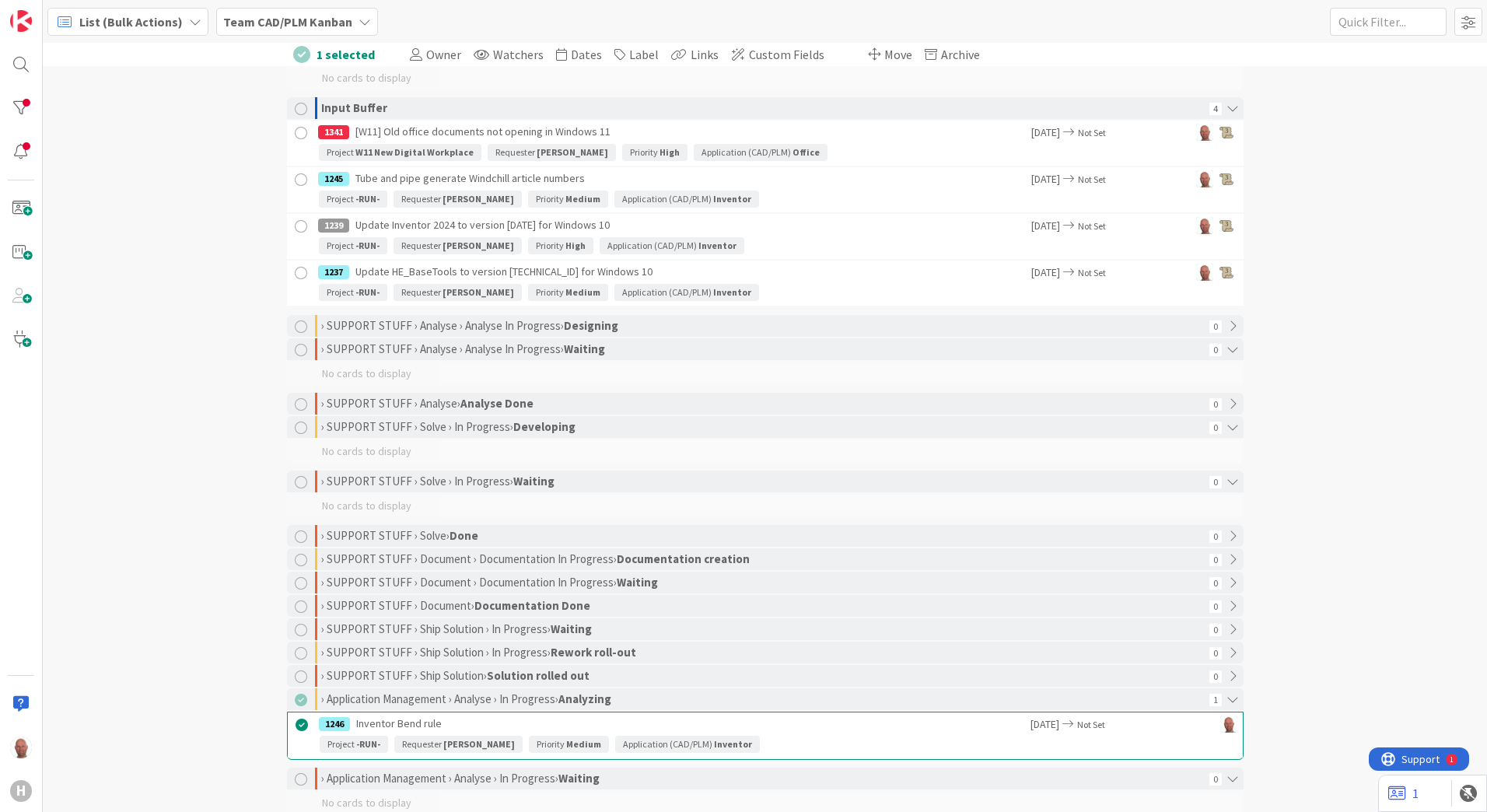
scroll to position [0, 0]
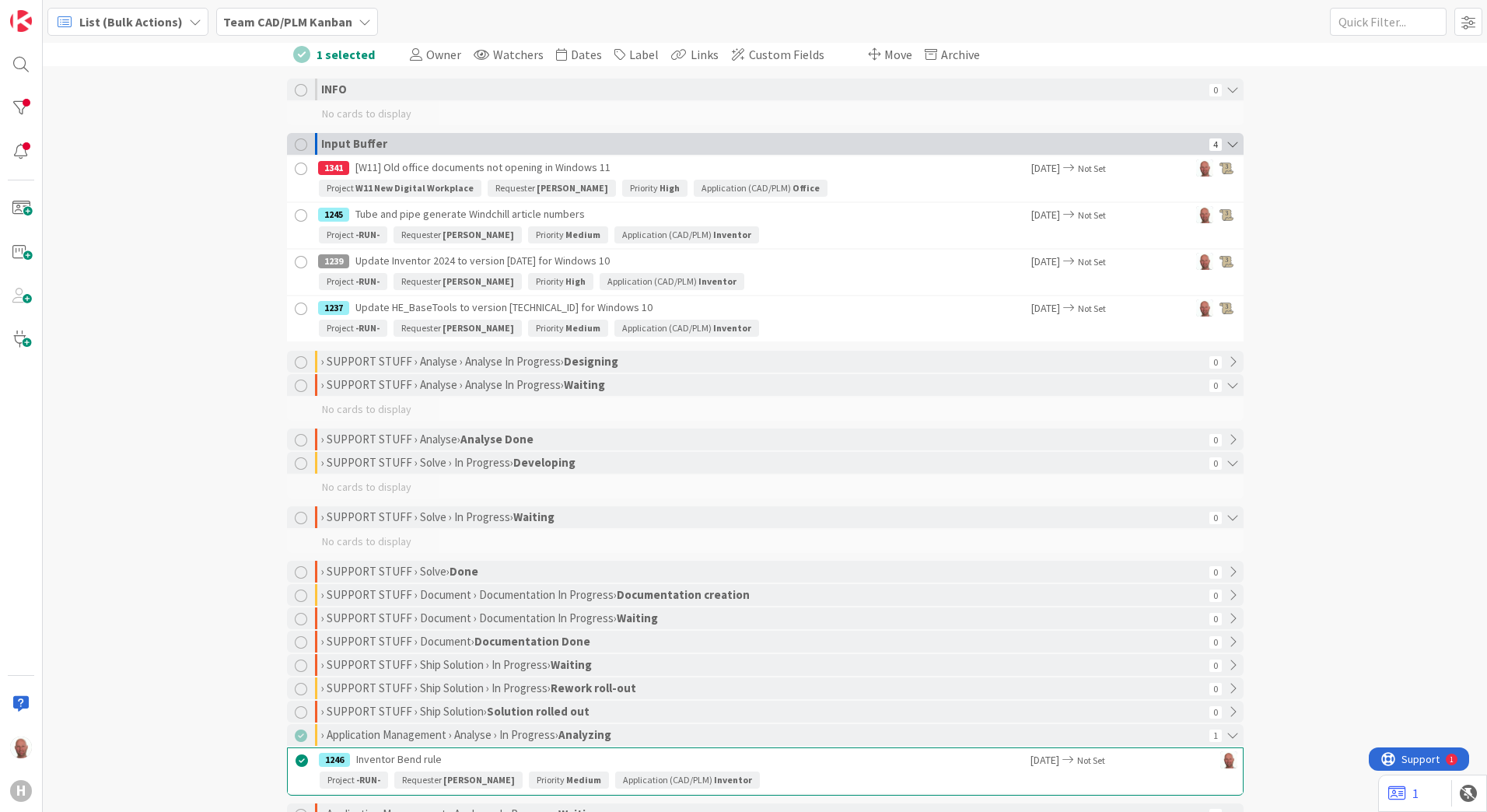
click at [295, 143] on div at bounding box center [301, 144] width 13 height 13
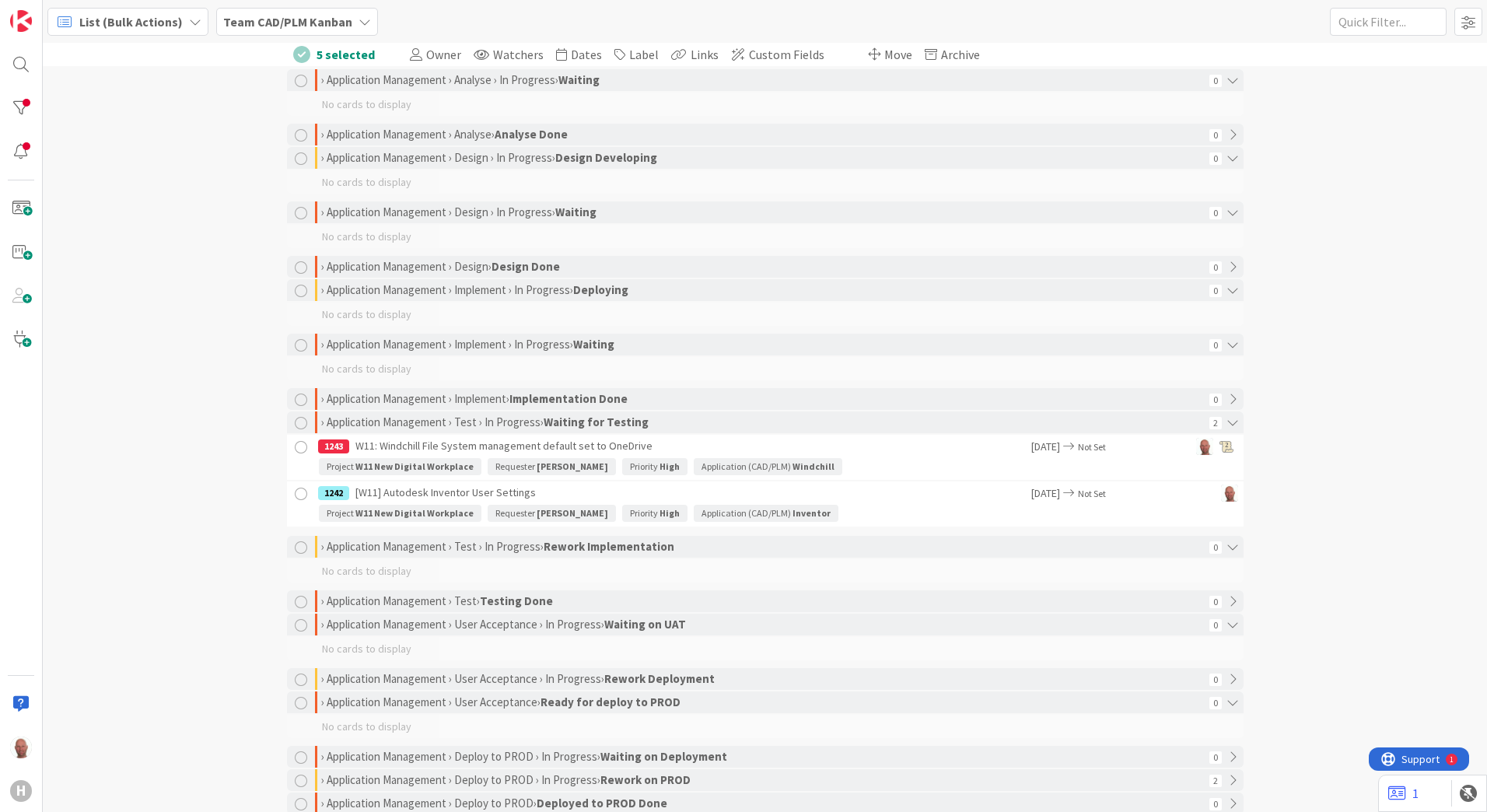
scroll to position [855, 0]
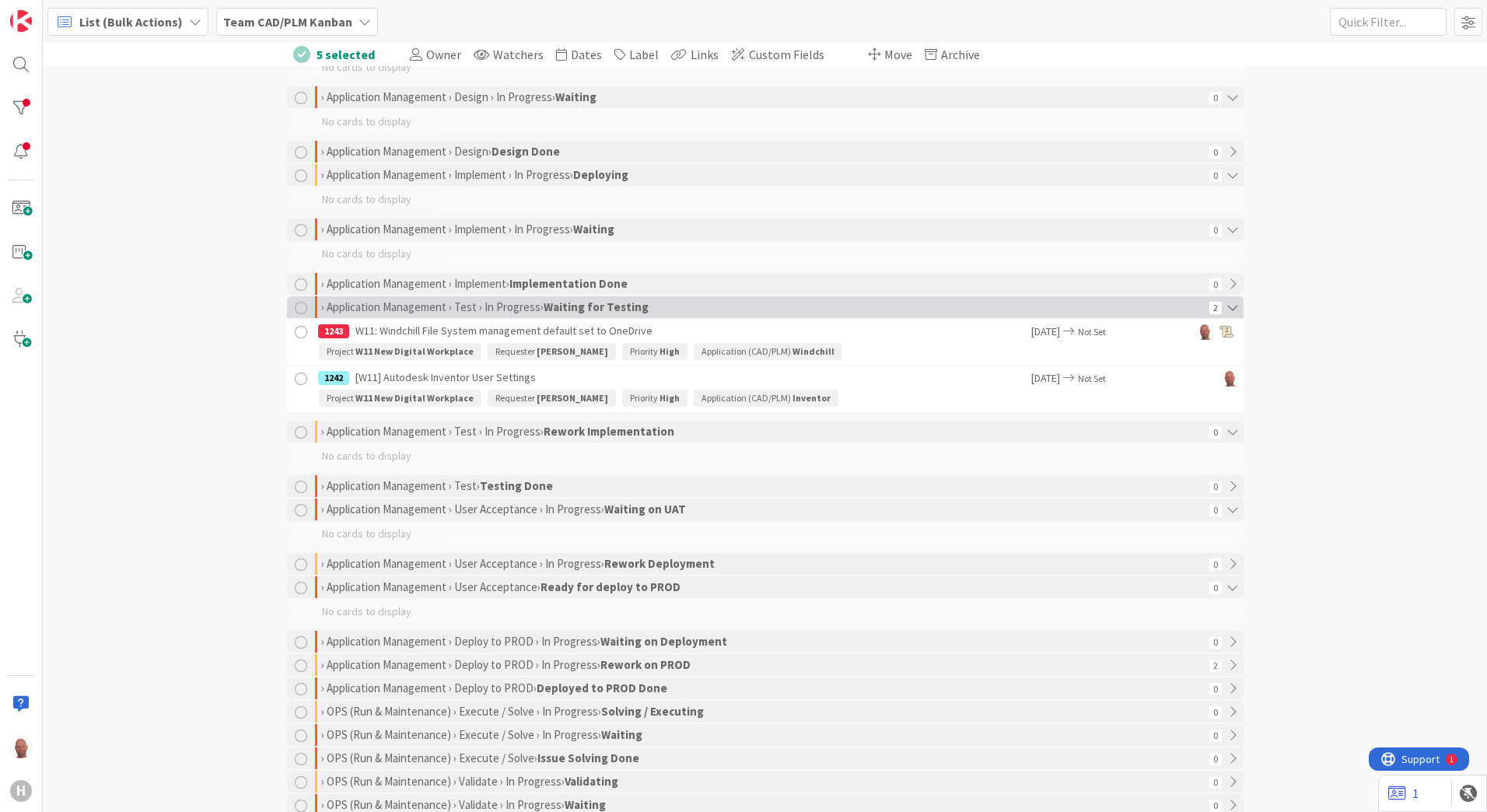
click at [295, 307] on div at bounding box center [301, 307] width 13 height 13
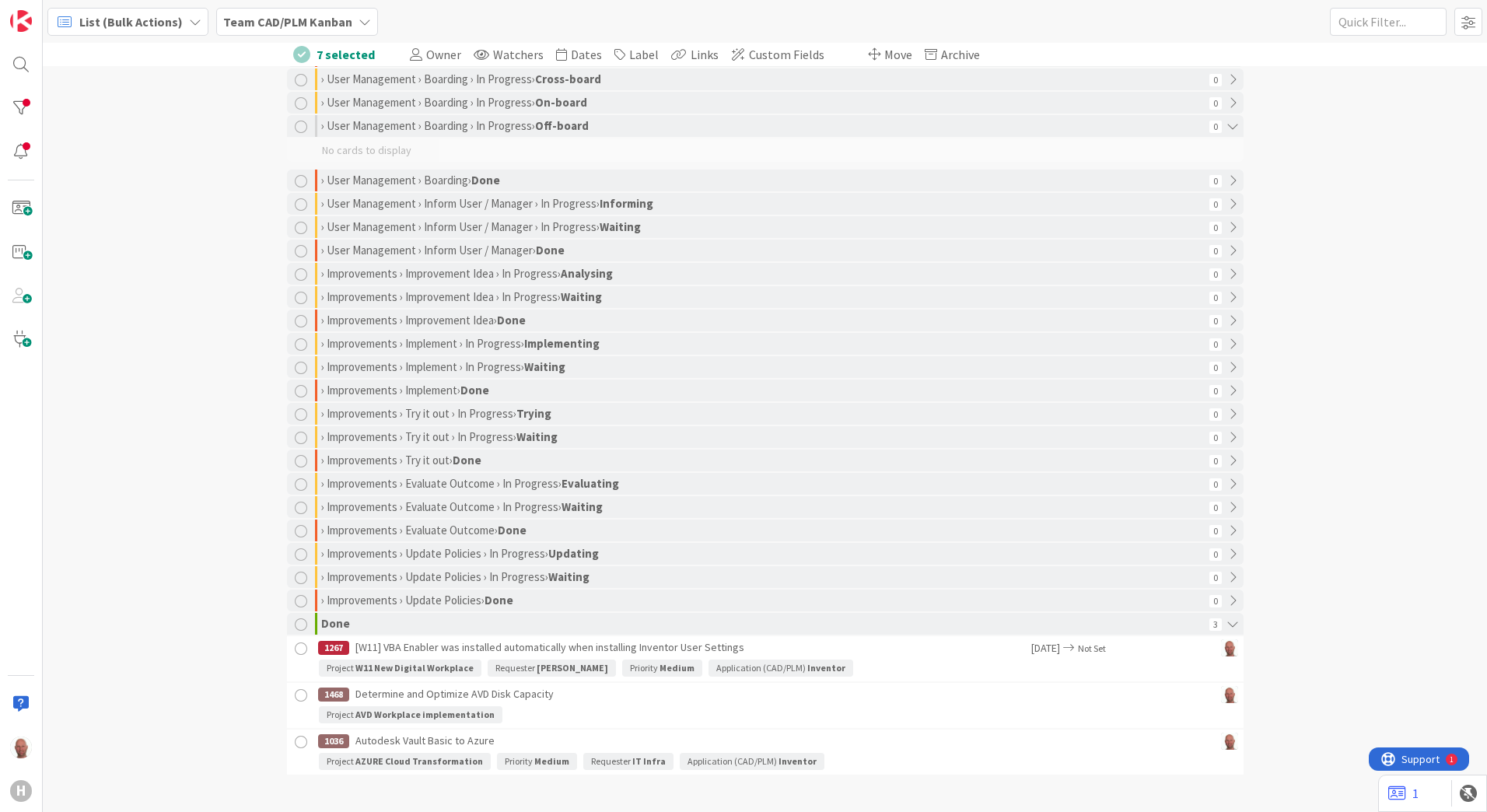
scroll to position [2015, 0]
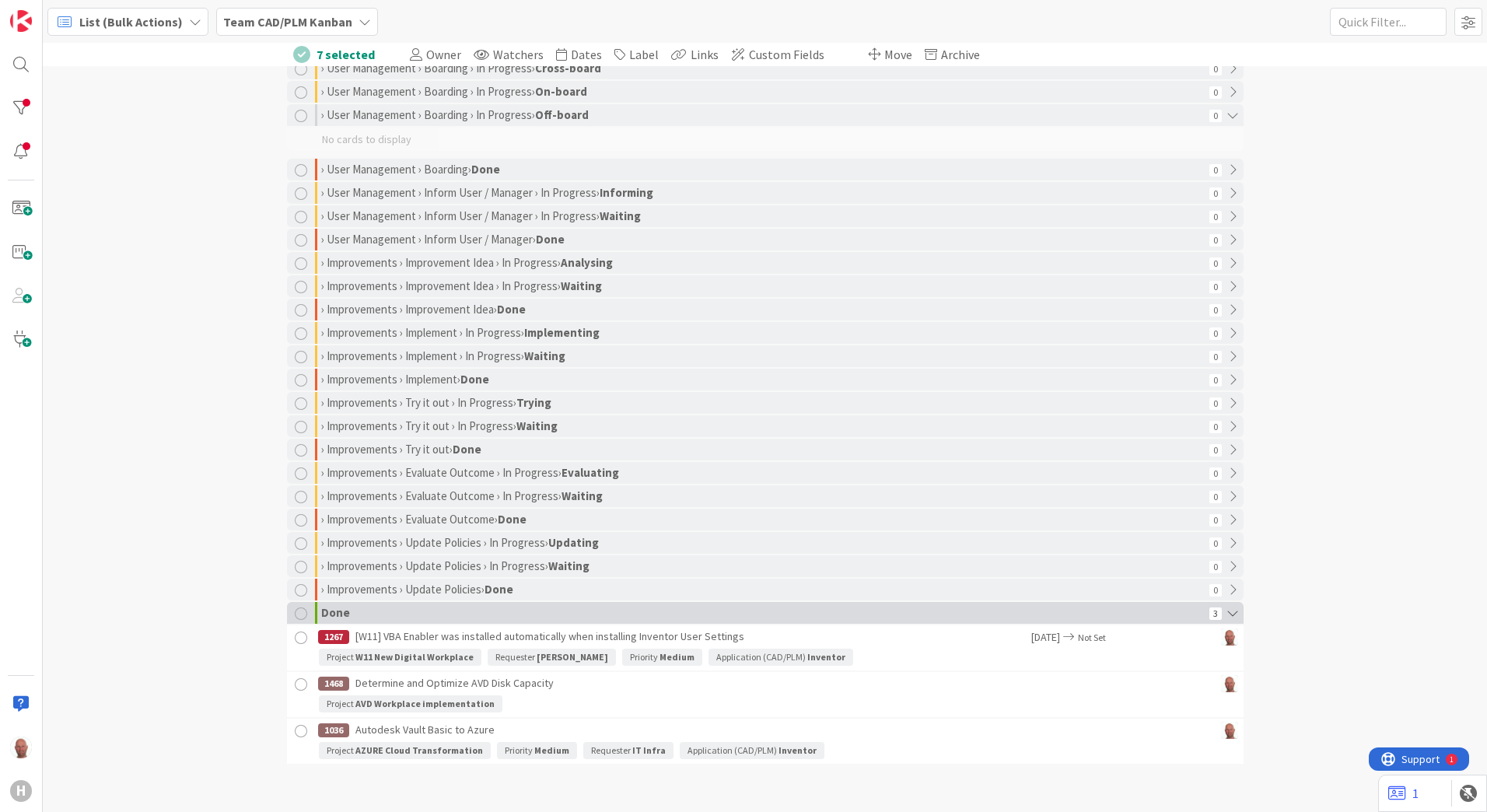
click at [295, 612] on div at bounding box center [301, 613] width 13 height 13
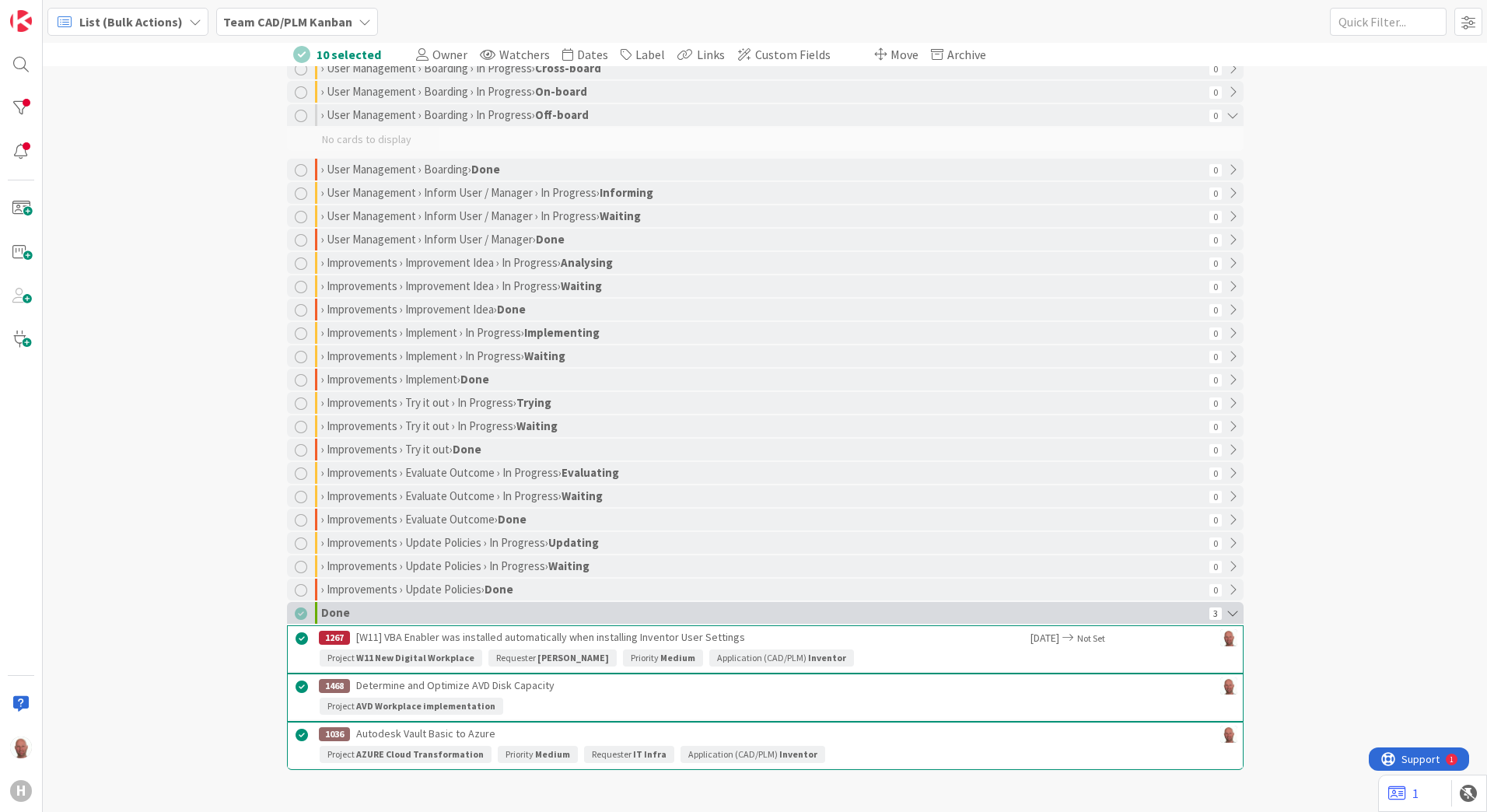
click at [296, 612] on div at bounding box center [301, 613] width 13 height 13
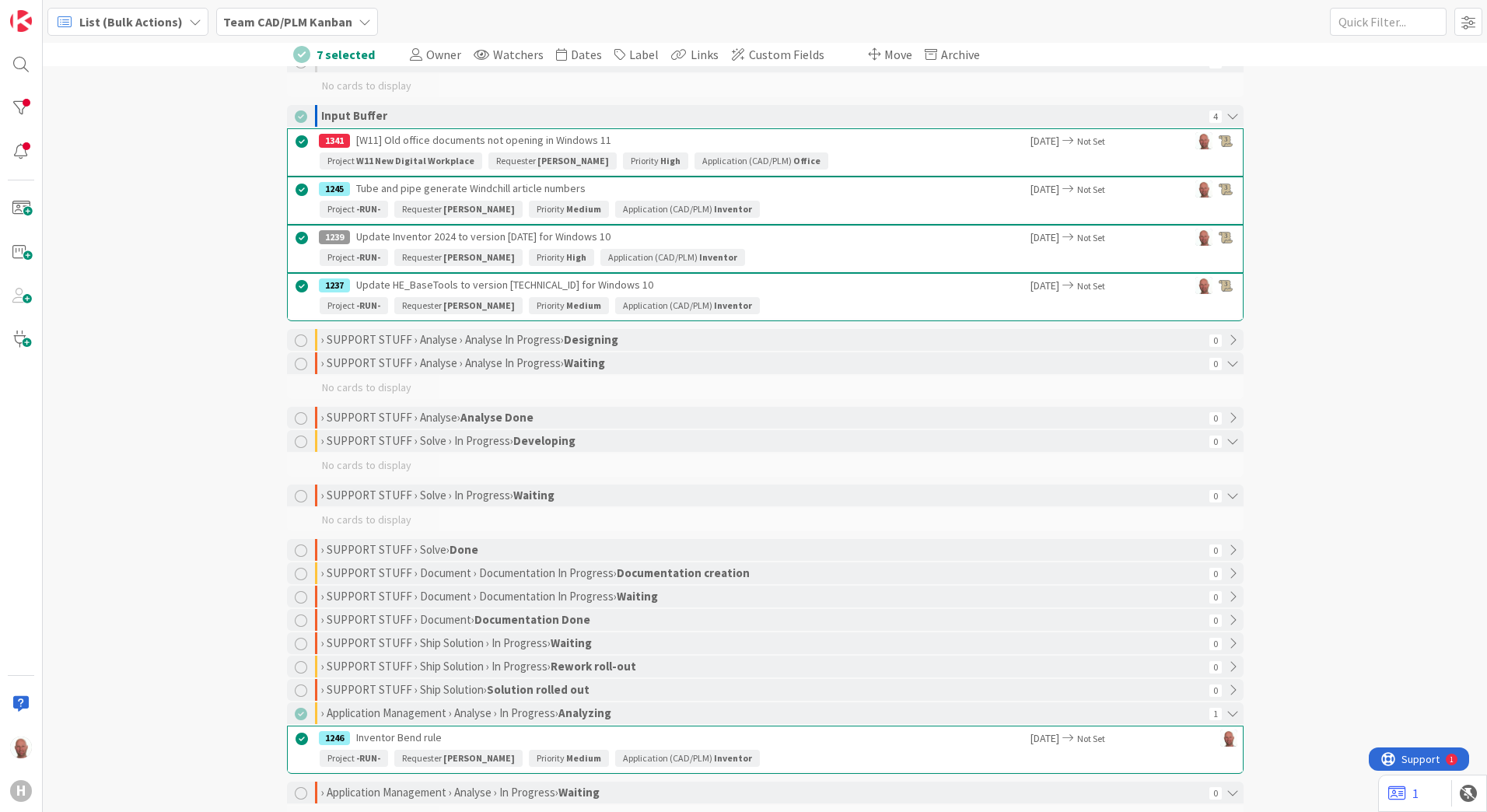
scroll to position [0, 0]
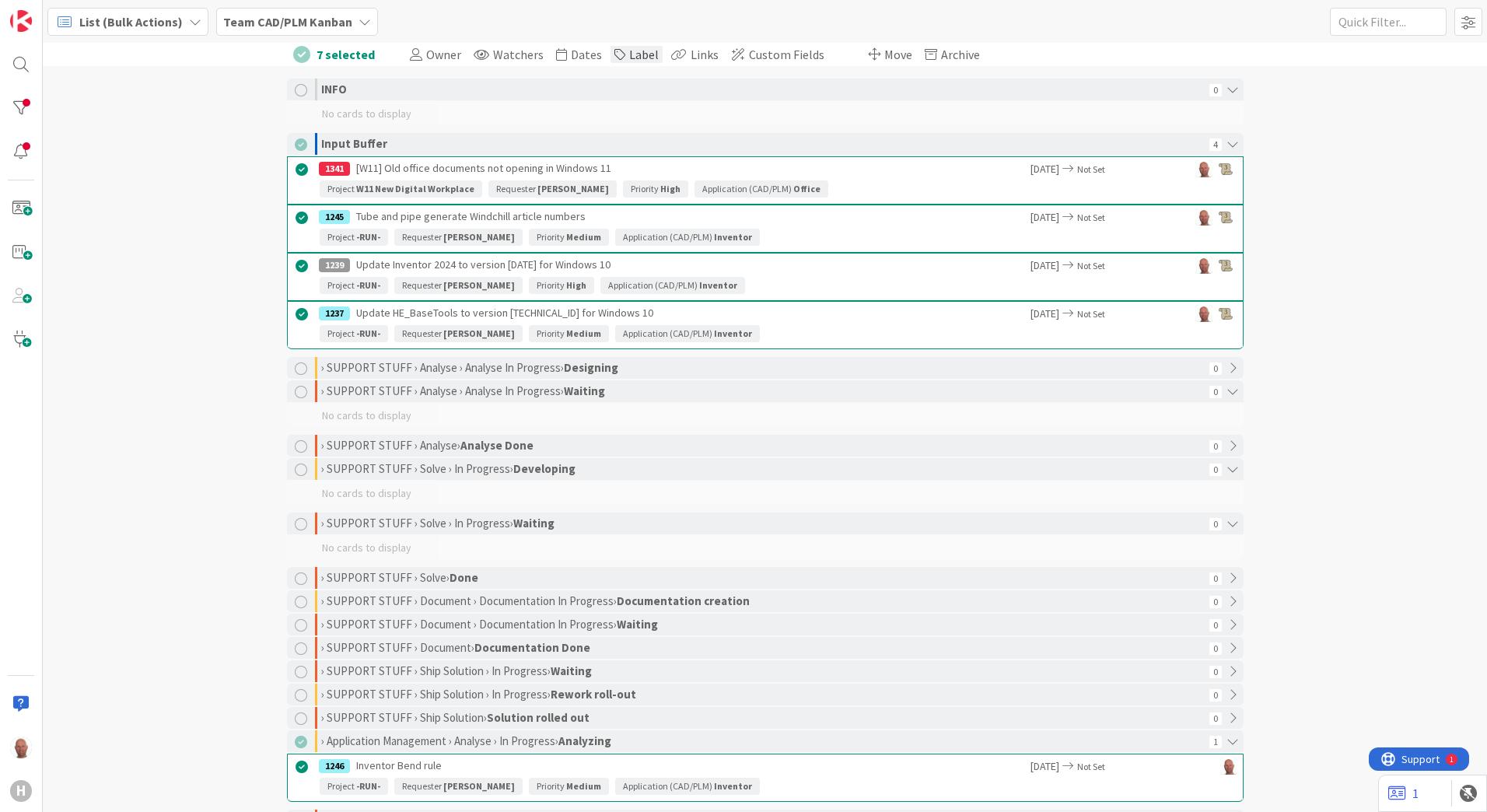
click at [629, 55] on span "Label" at bounding box center [643, 54] width 30 height 15
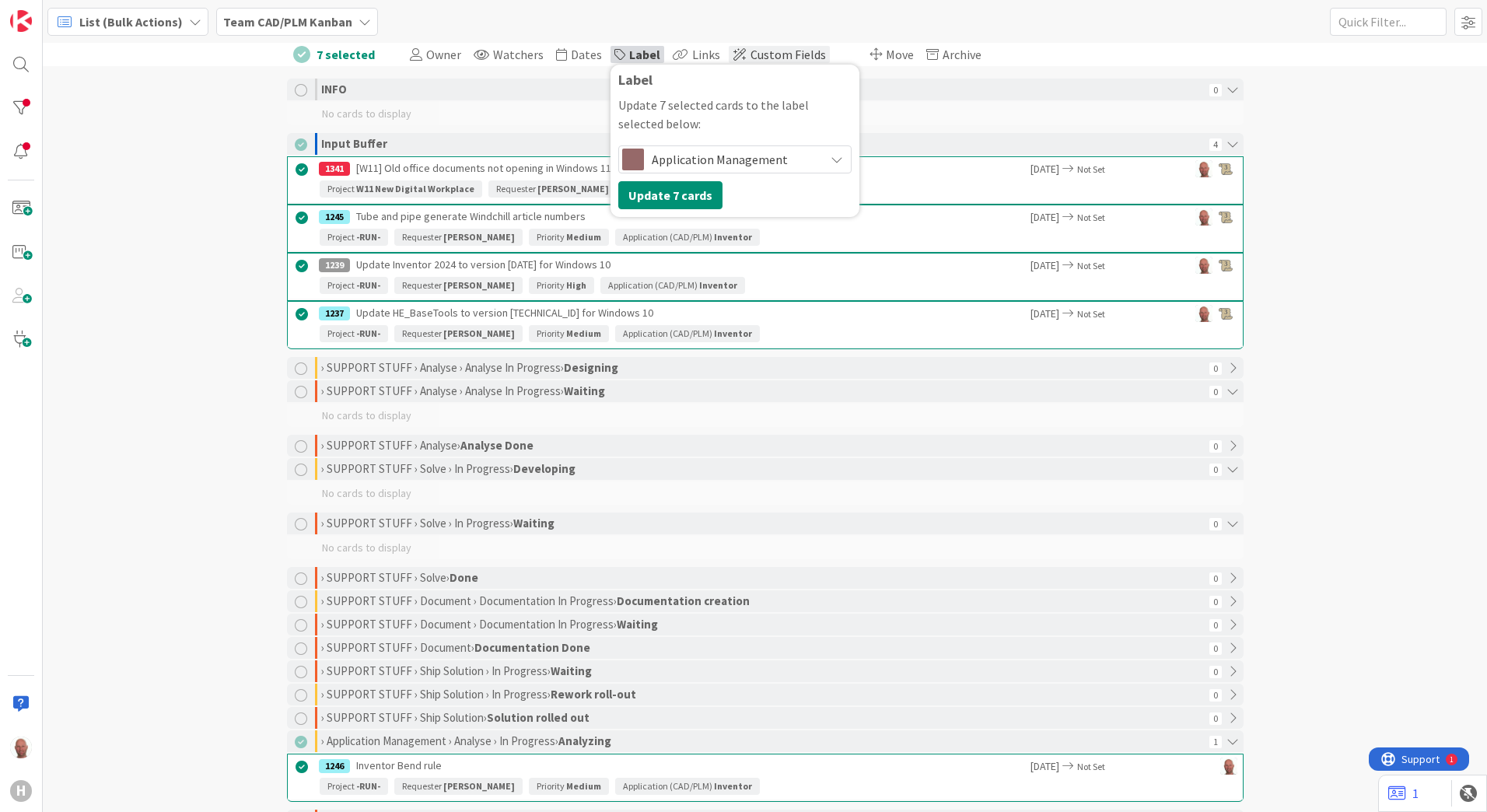
click at [752, 52] on span "Custom Fields" at bounding box center [788, 54] width 75 height 15
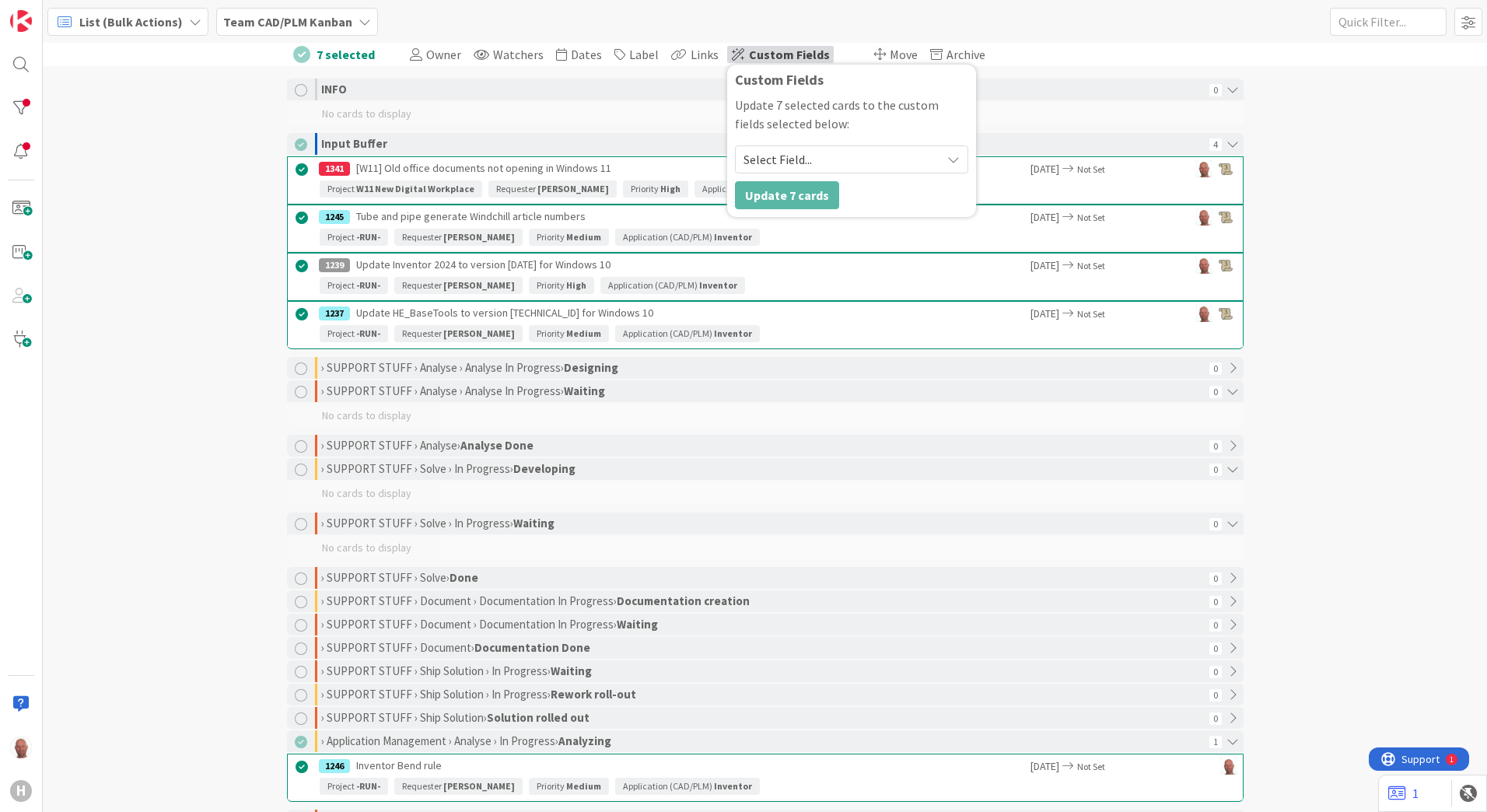
click at [947, 158] on icon at bounding box center [953, 159] width 13 height 13
click at [1323, 125] on div "7 selected Owner Watchers Dates Label Label Update 7 selected cards to the labe…" at bounding box center [765, 427] width 1445 height 769
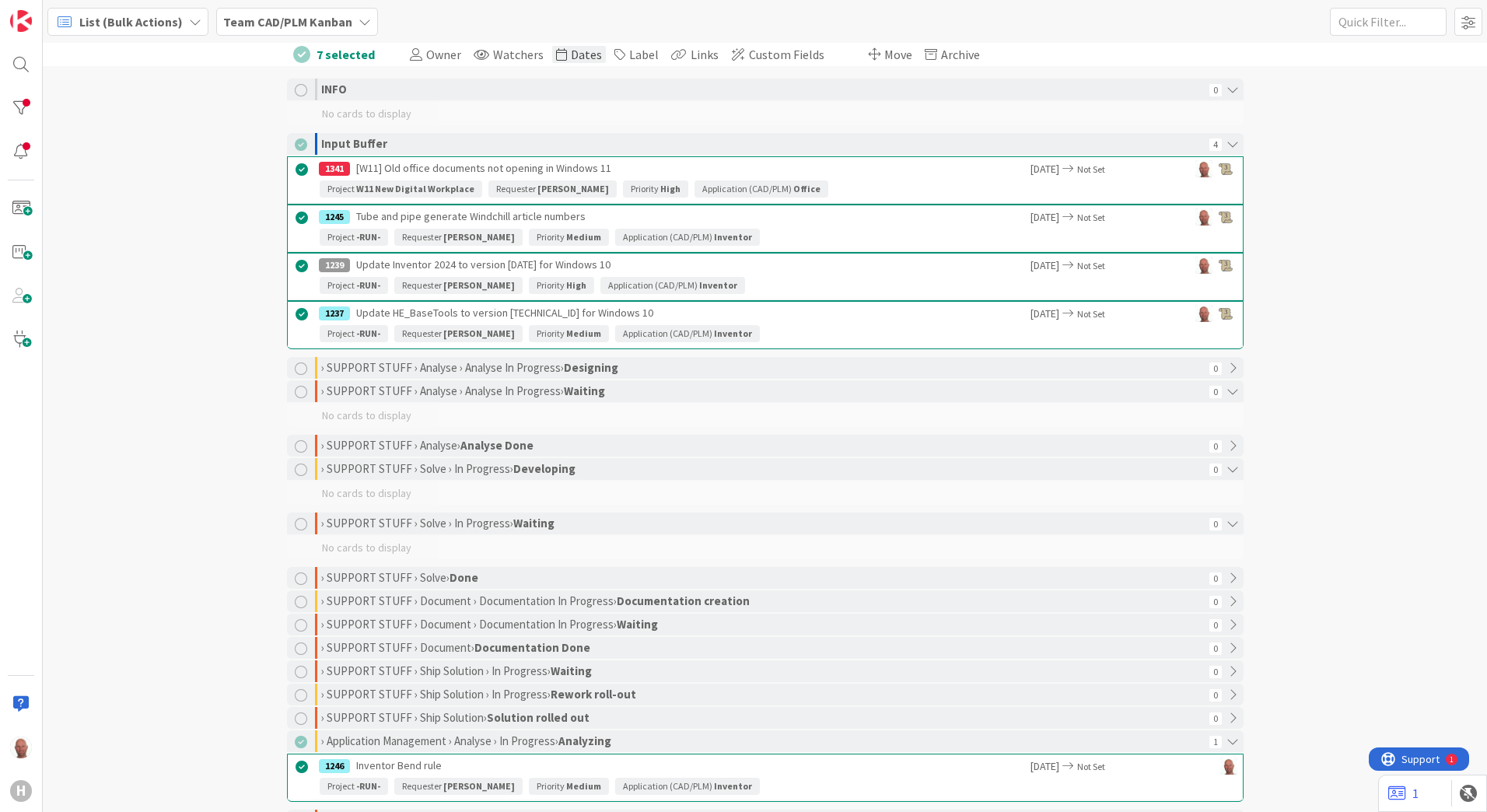
click at [574, 54] on span "Dates" at bounding box center [586, 54] width 31 height 15
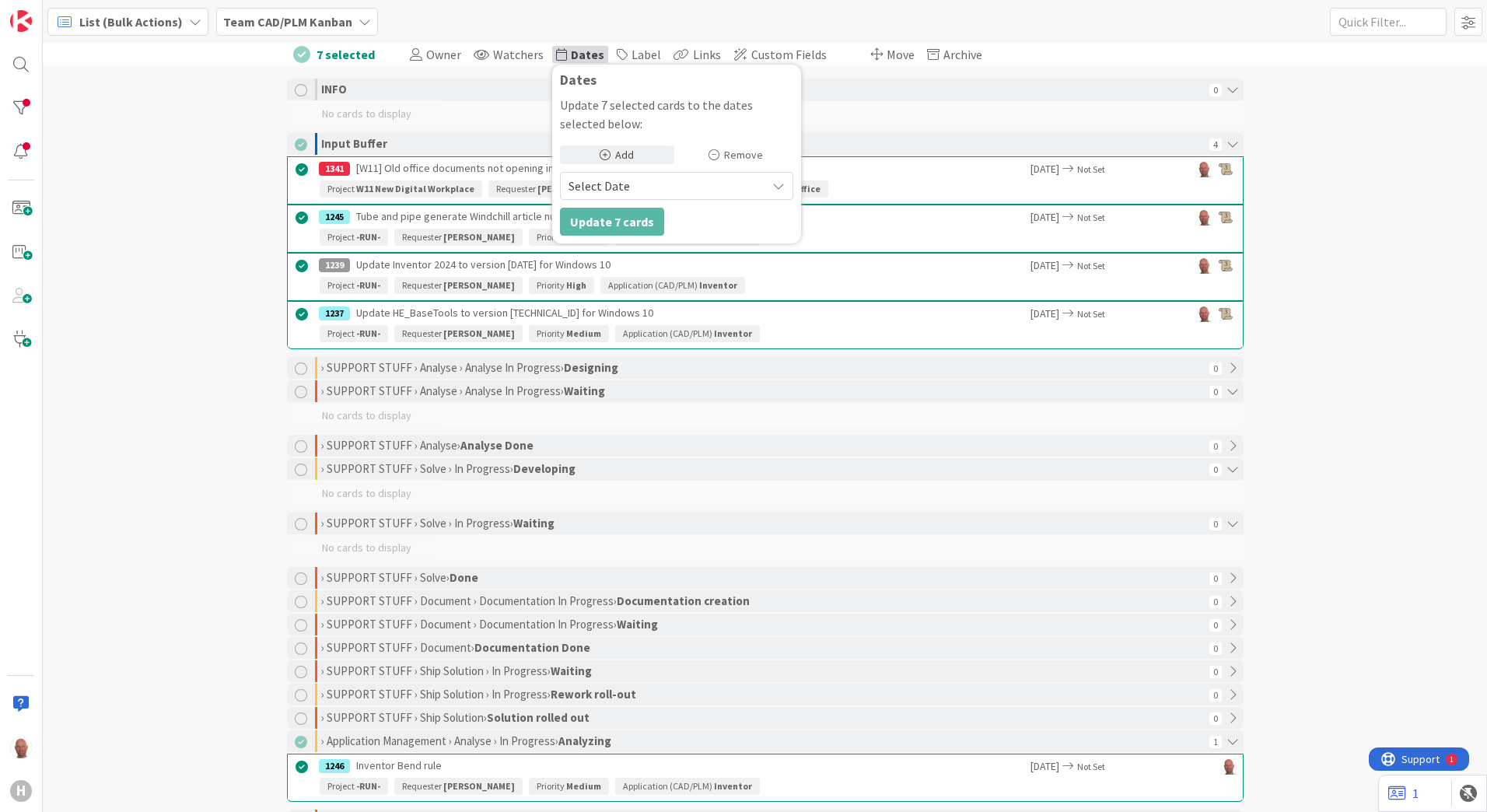
click at [773, 185] on icon at bounding box center [779, 186] width 13 height 13
click at [1343, 236] on div "7 selected Owner Watchers Dates Dates Update 7 selected cards to the dates sele…" at bounding box center [765, 427] width 1445 height 769
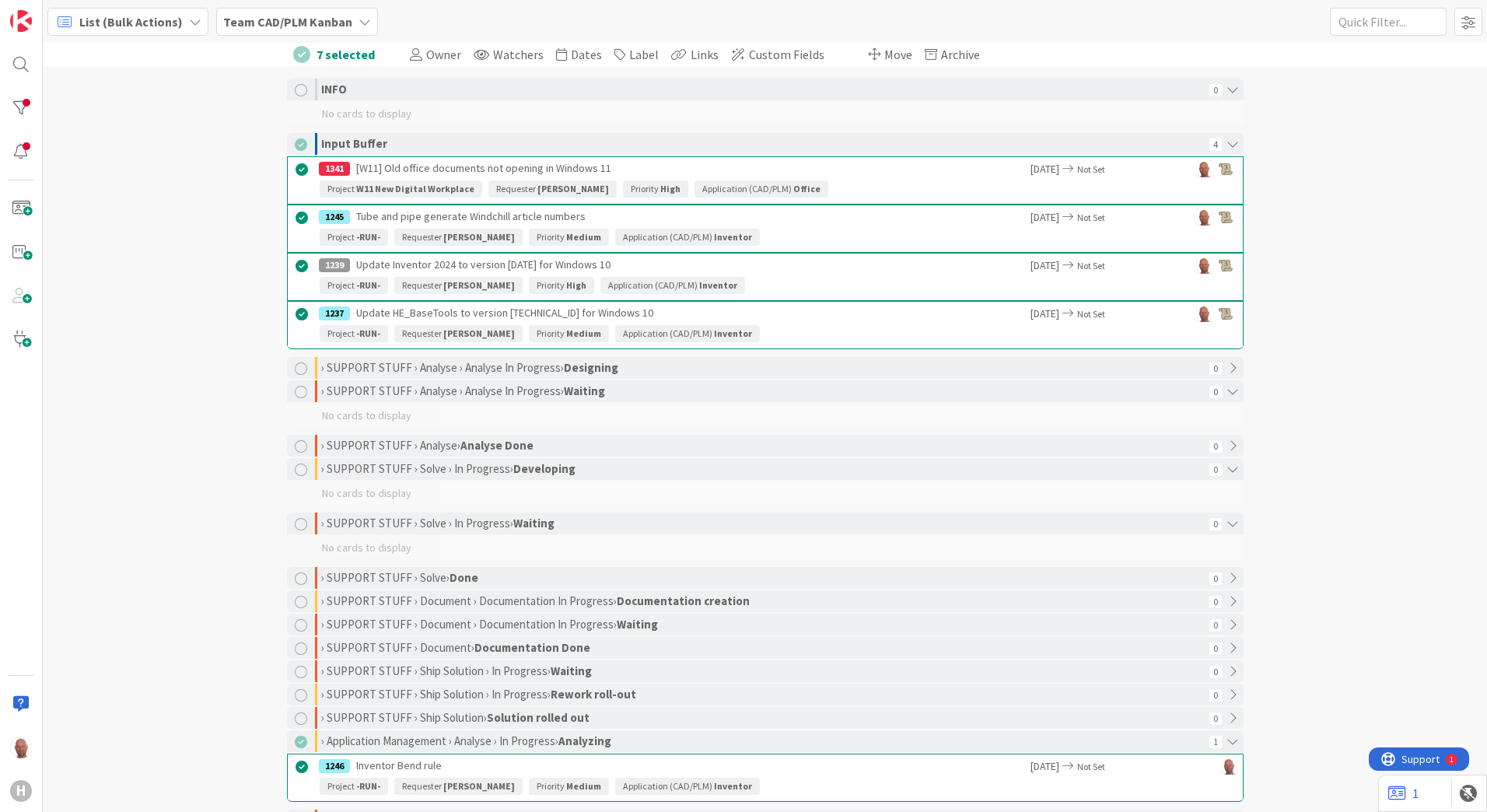
drag, startPoint x: 855, startPoint y: 182, endPoint x: 1365, endPoint y: 235, distance: 512.7
click at [1365, 235] on div "7 selected Owner Watchers Dates Dates Update 7 selected cards to the dates sele…" at bounding box center [765, 427] width 1445 height 769
click at [942, 53] on span "Archive" at bounding box center [961, 54] width 39 height 15
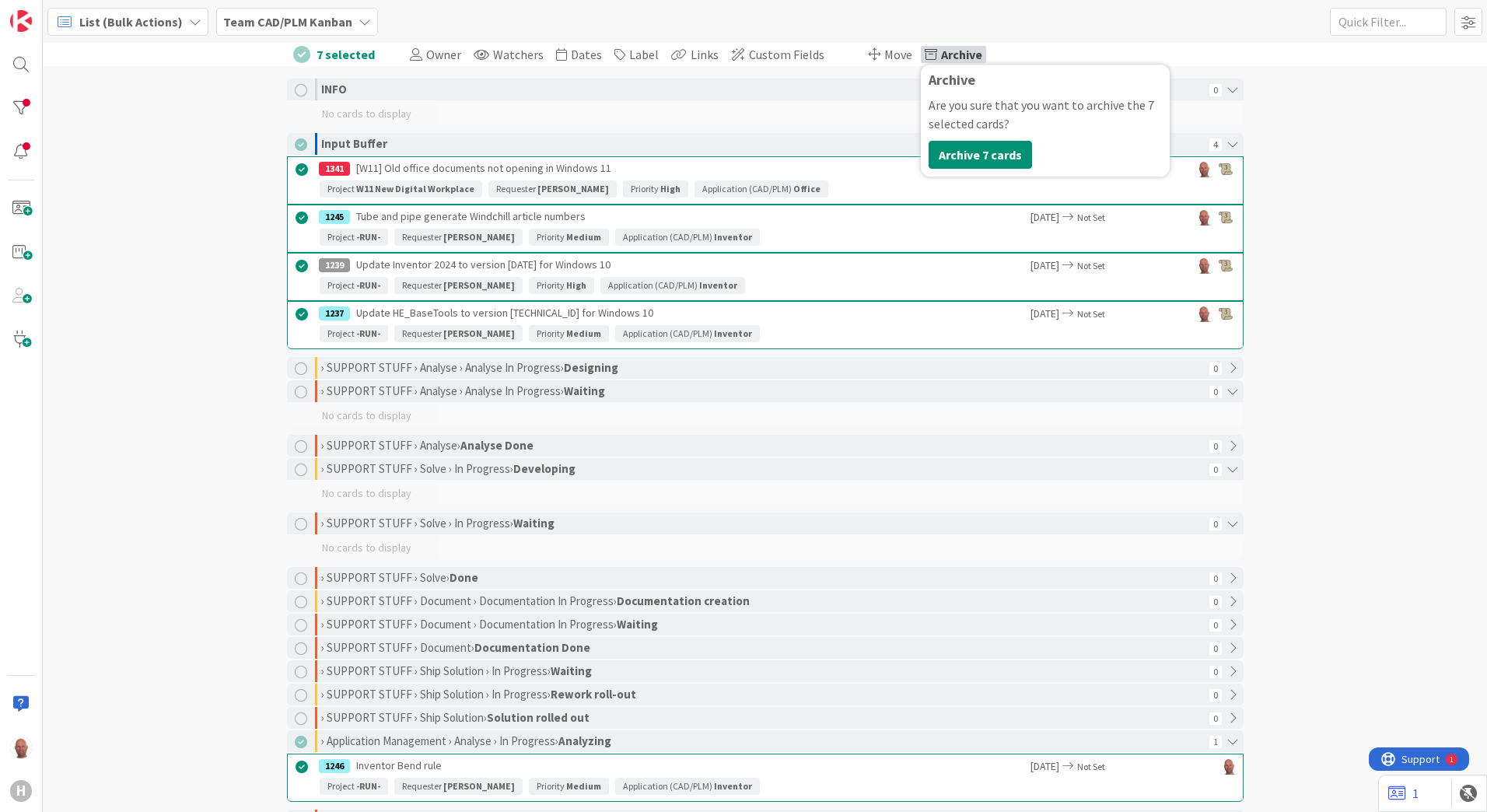
click at [1387, 176] on div "7 selected Owner Watchers Dates Dates Update 7 selected cards to the dates sele…" at bounding box center [765, 427] width 1445 height 769
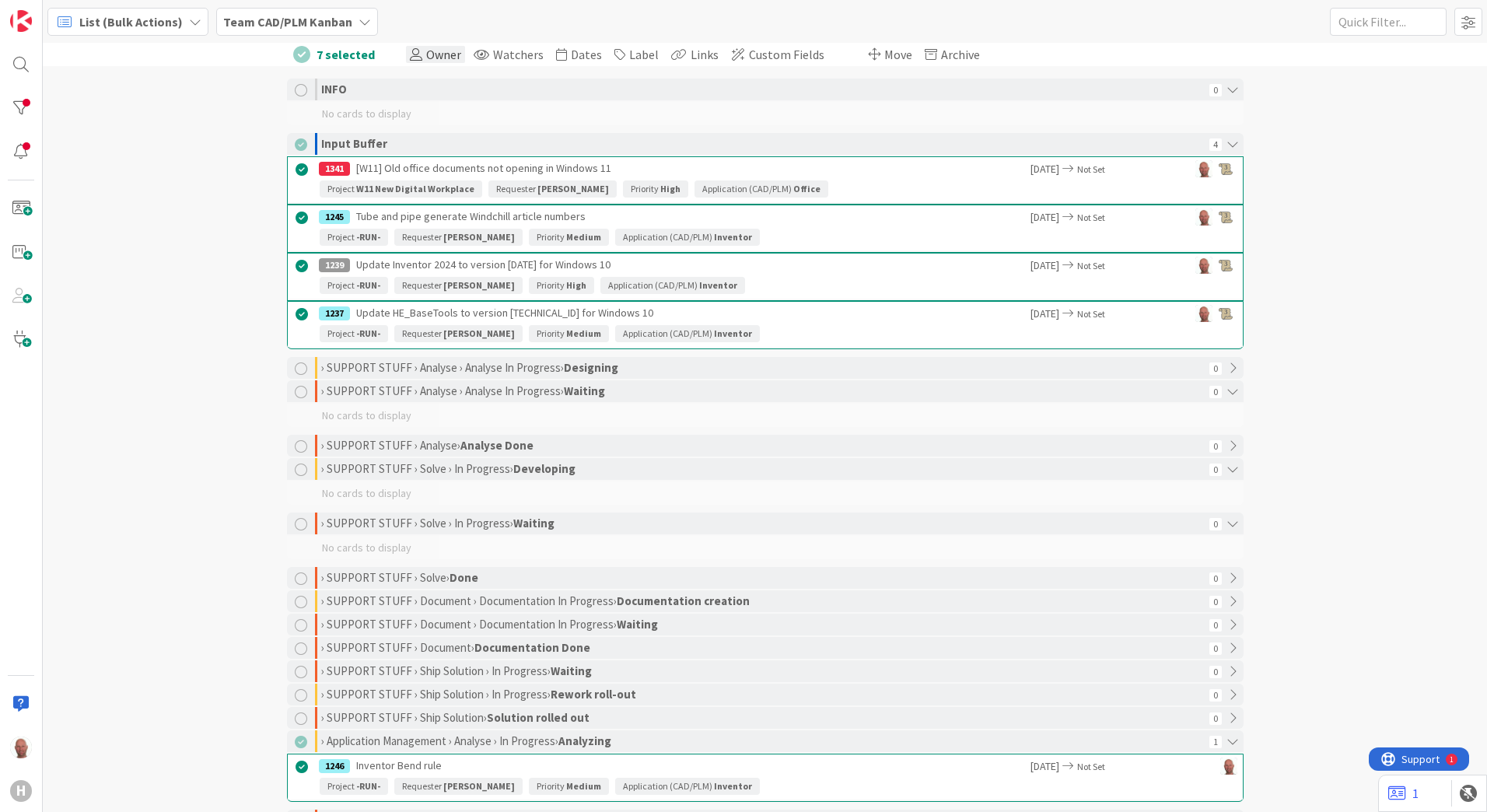
click at [426, 49] on span "Owner" at bounding box center [443, 54] width 35 height 15
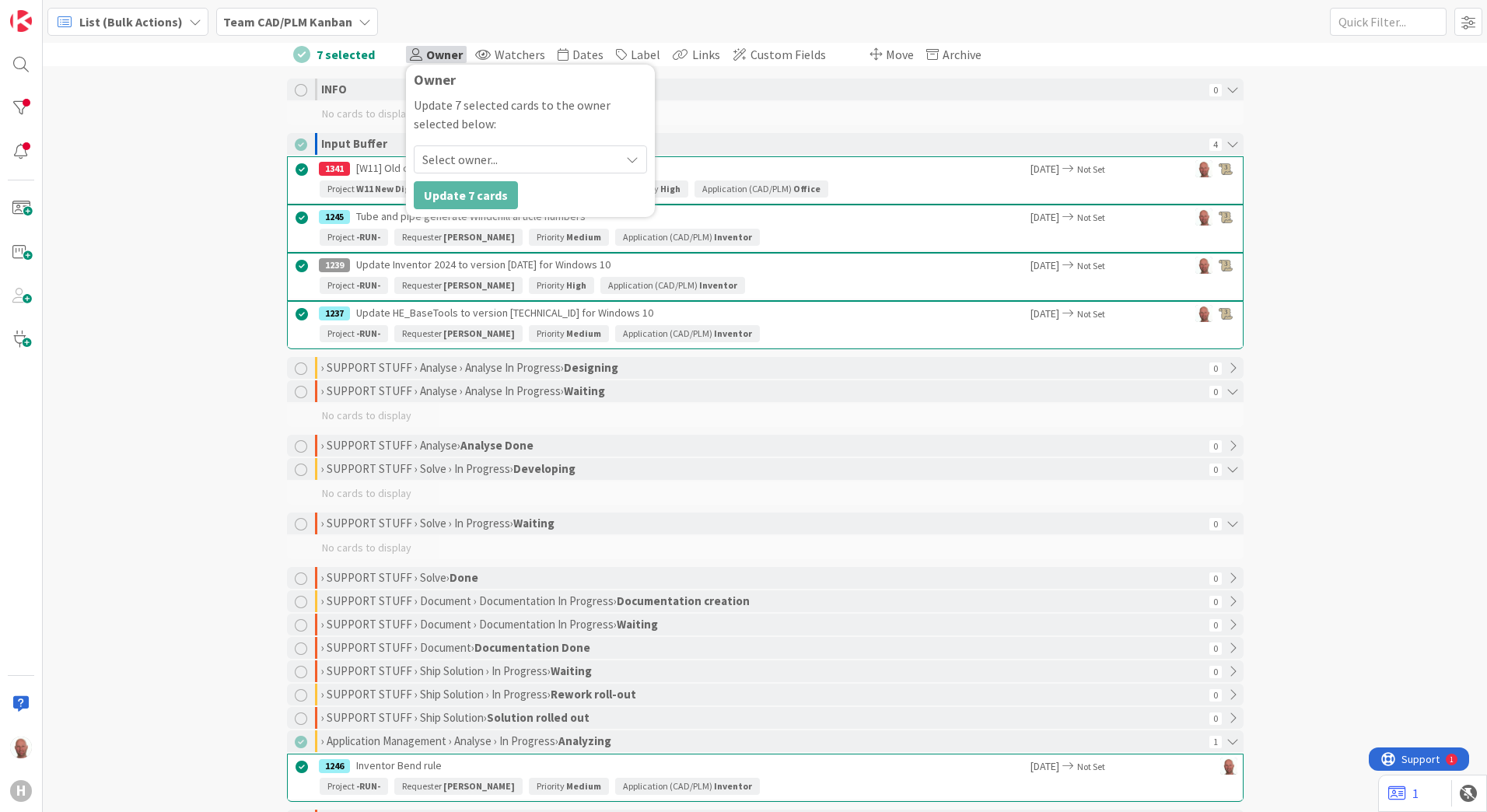
click at [627, 156] on icon at bounding box center [632, 159] width 13 height 13
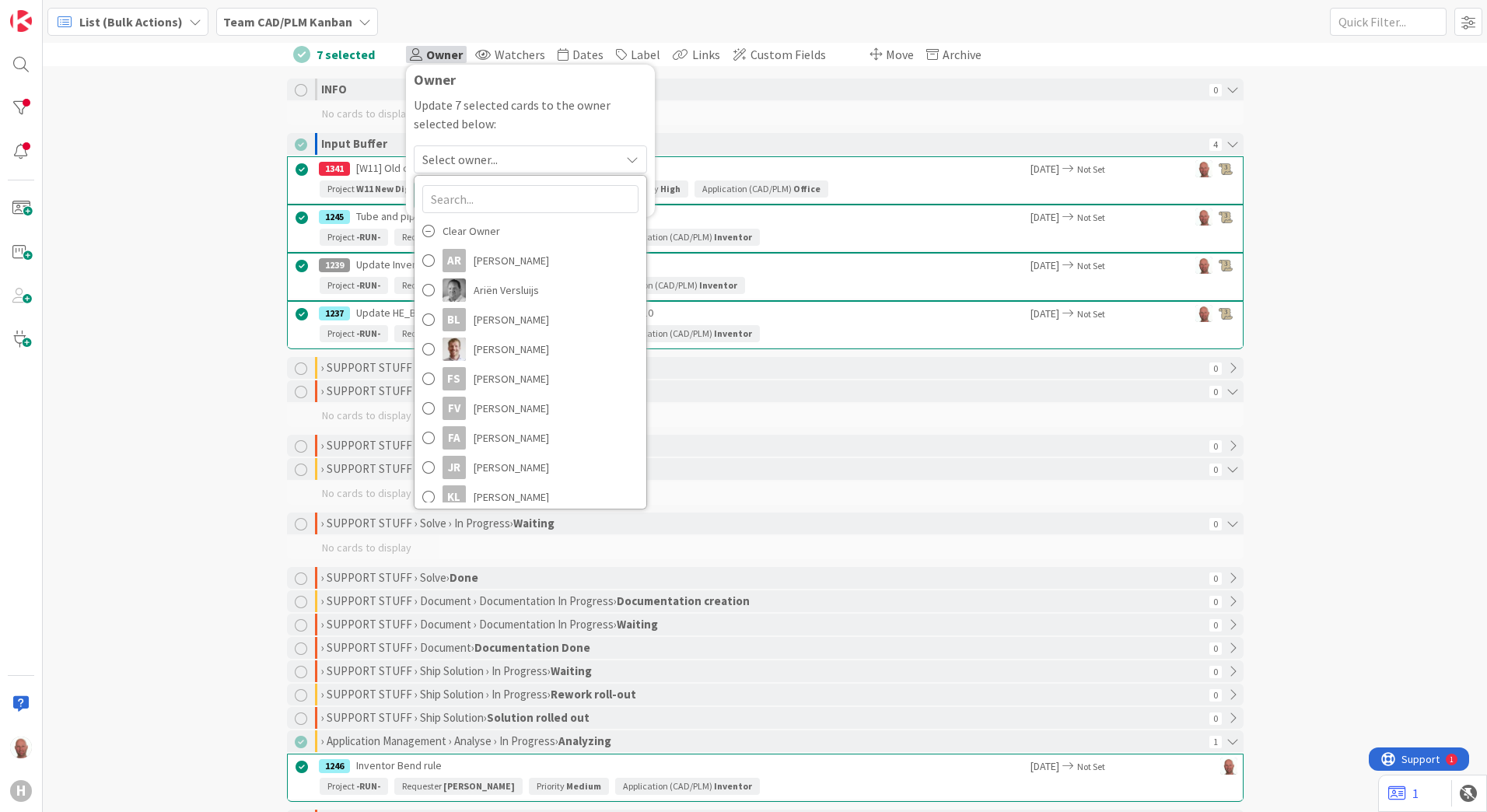
click at [1389, 172] on div "7 selected Owner Owner Update 7 selected cards to the owner selected below: Sel…" at bounding box center [765, 427] width 1445 height 769
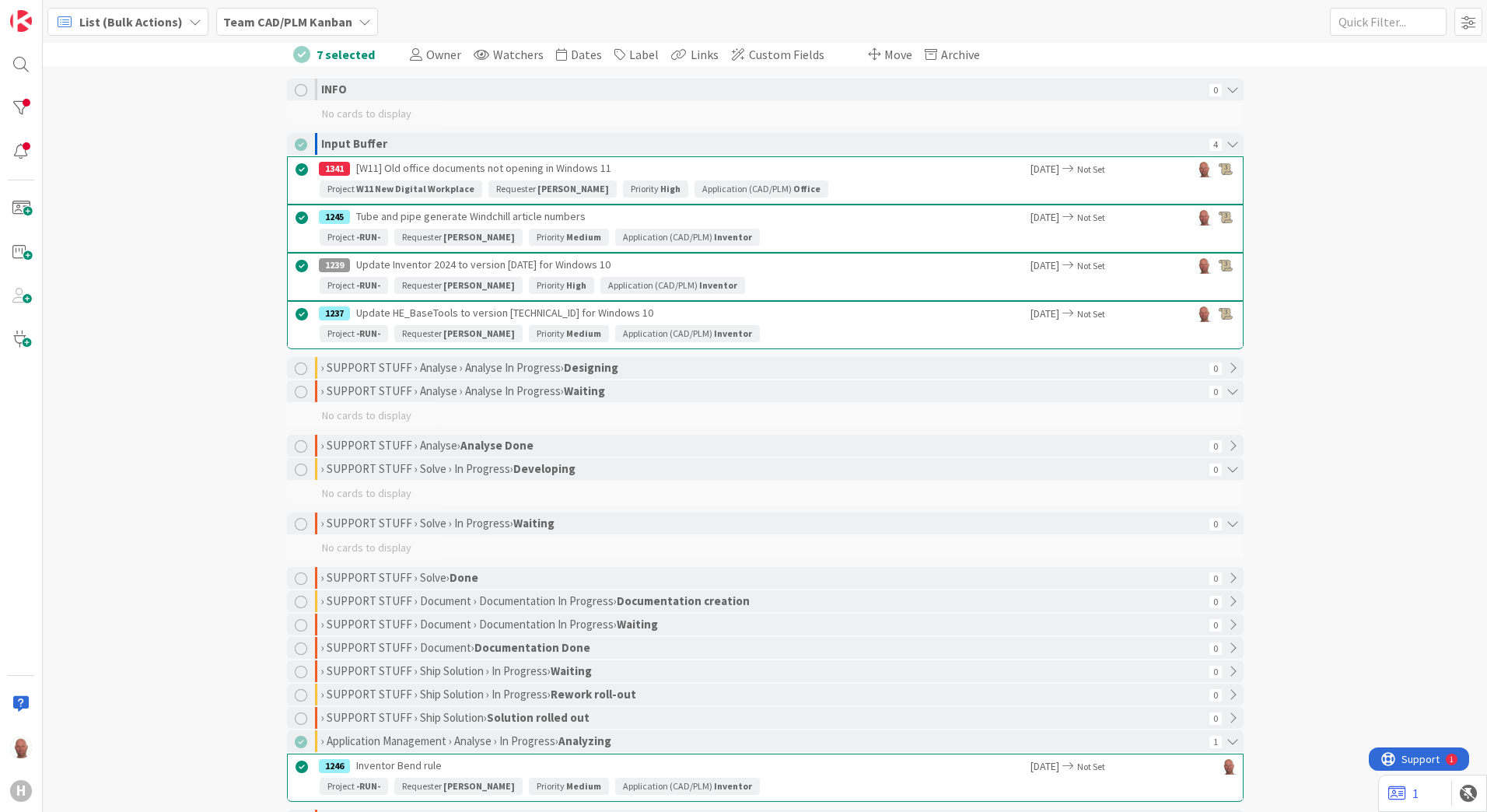
click at [160, 121] on div "7 selected Owner Owner Update 7 selected cards to the owner selected below: Sel…" at bounding box center [765, 427] width 1445 height 769
click at [23, 151] on div at bounding box center [20, 151] width 31 height 31
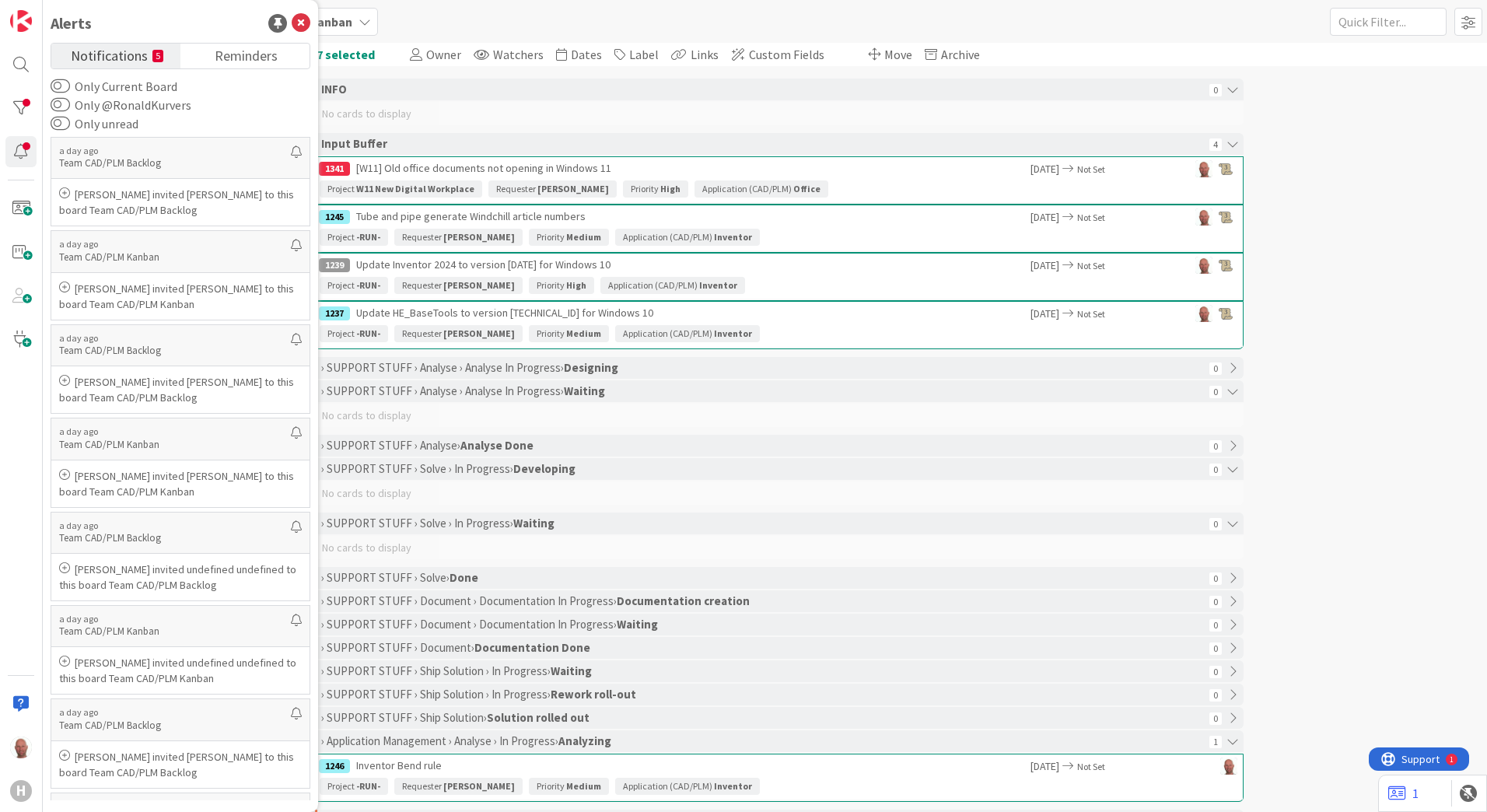
click at [118, 48] on span "Notifications" at bounding box center [109, 55] width 77 height 22
click at [246, 56] on span "Reminders" at bounding box center [246, 55] width 63 height 22
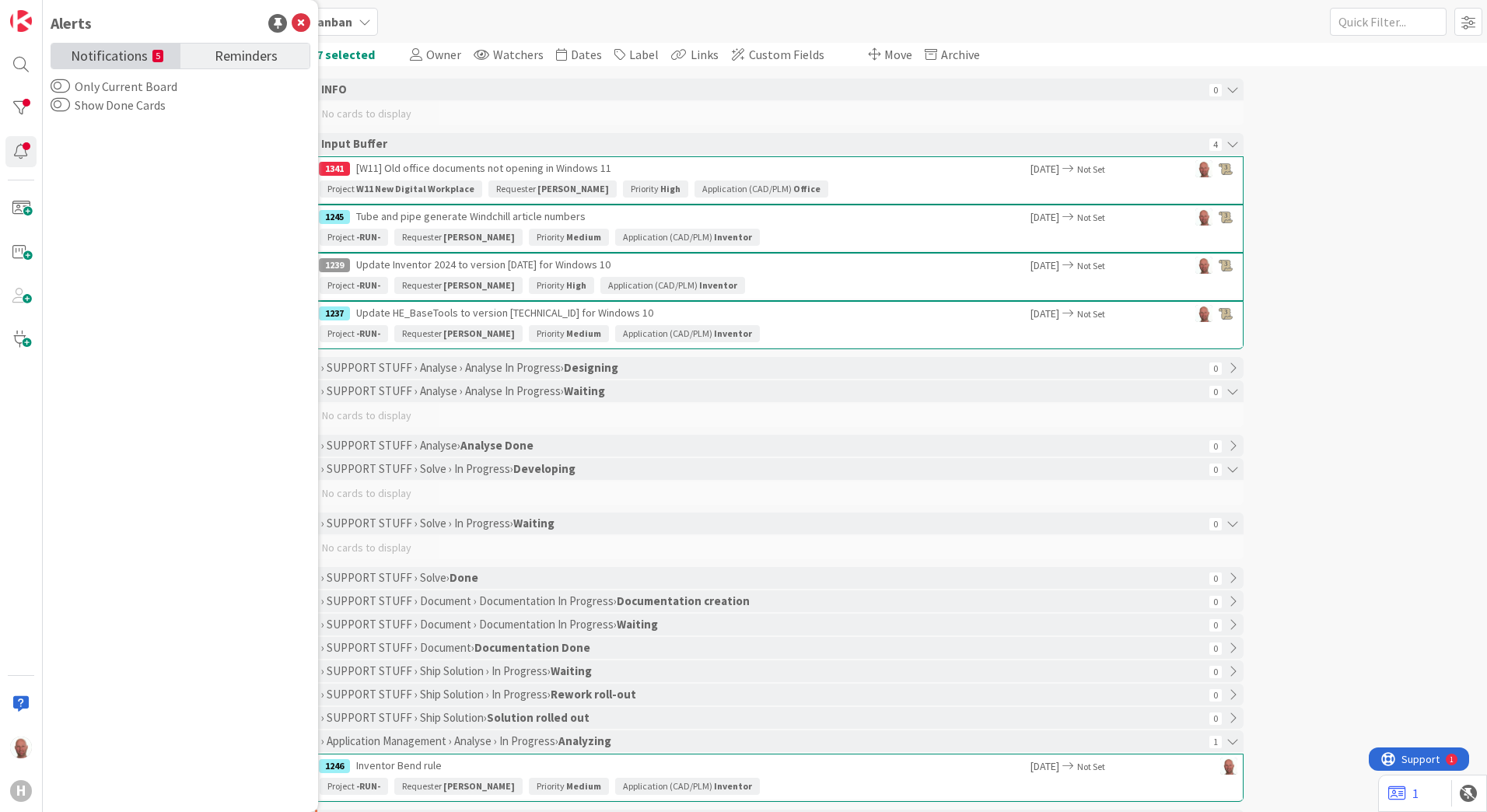
click at [98, 54] on span "Notifications" at bounding box center [109, 55] width 77 height 22
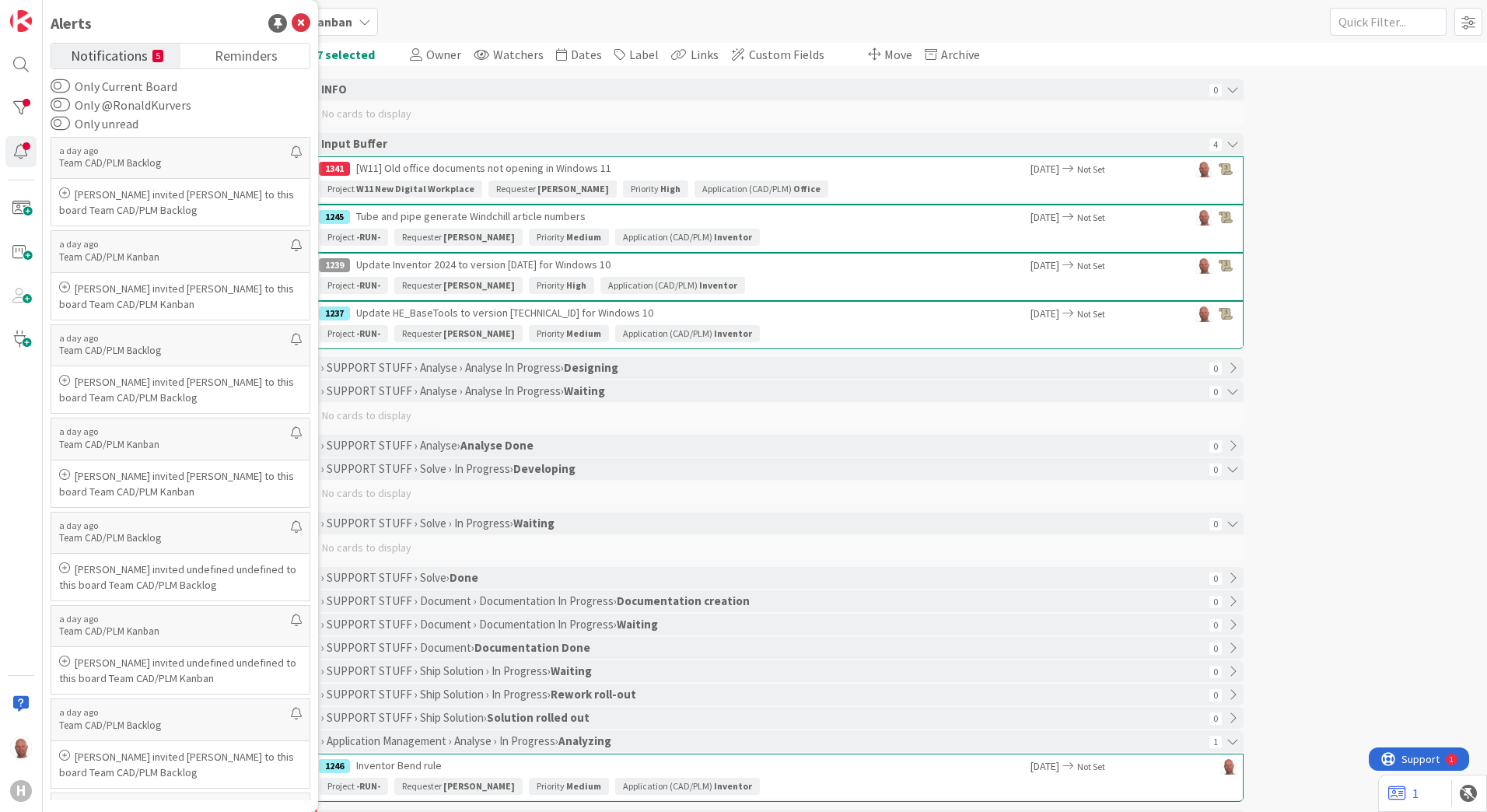
click at [149, 104] on label "Only @RonaldKurvers" at bounding box center [121, 105] width 141 height 19
click at [70, 104] on button "Only @RonaldKurvers" at bounding box center [60, 105] width 19 height 15
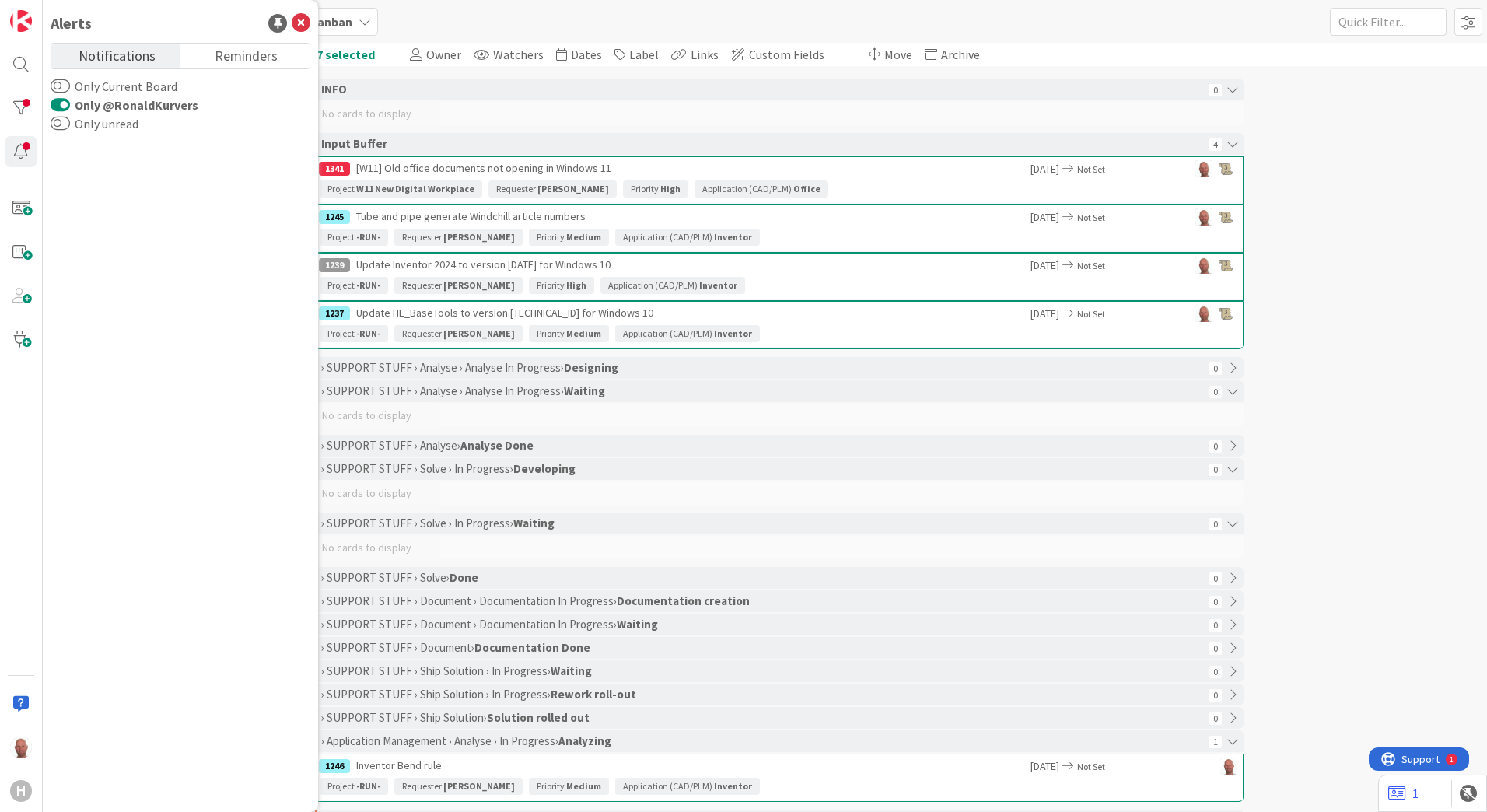
click at [149, 104] on label "Only @RonaldKurvers" at bounding box center [124, 105] width 148 height 19
click at [70, 104] on button "Only @RonaldKurvers" at bounding box center [60, 105] width 19 height 15
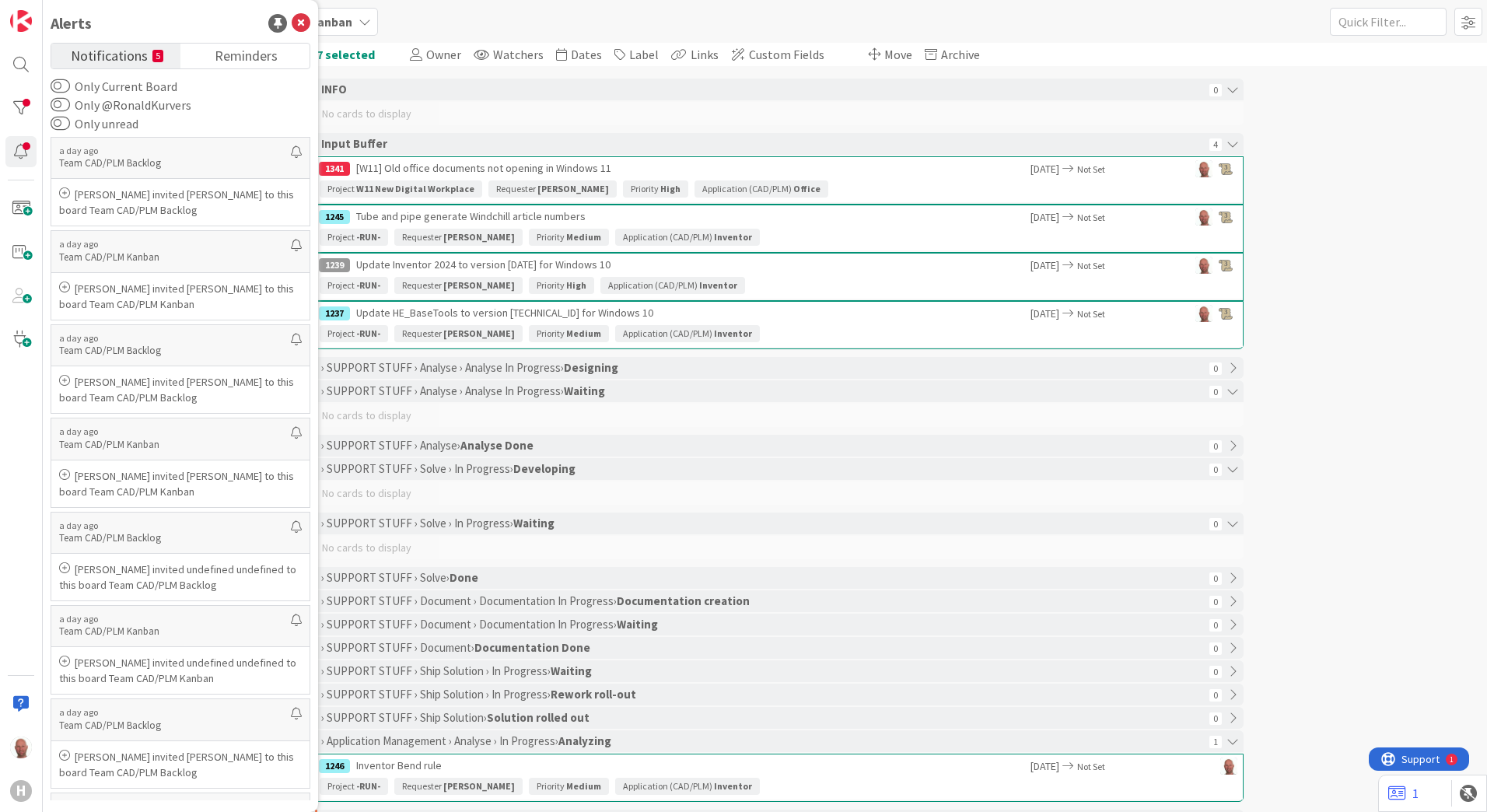
click at [149, 85] on label "Only Current Board" at bounding box center [114, 86] width 127 height 19
click at [70, 85] on button "Only Current Board" at bounding box center [60, 86] width 19 height 15
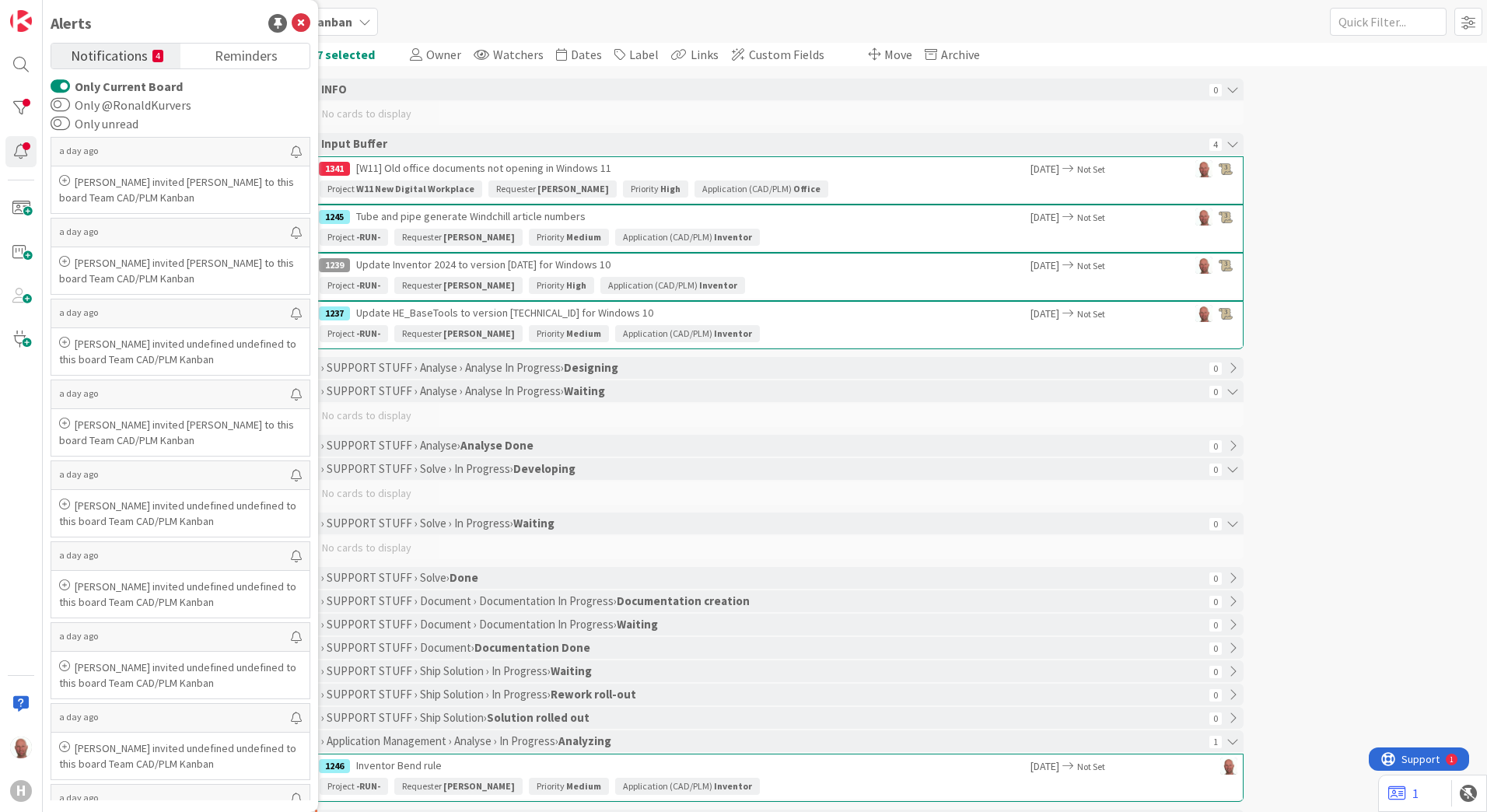
click at [149, 85] on label "Only Current Board" at bounding box center [117, 86] width 133 height 19
click at [70, 85] on button "Only Current Board" at bounding box center [60, 86] width 19 height 15
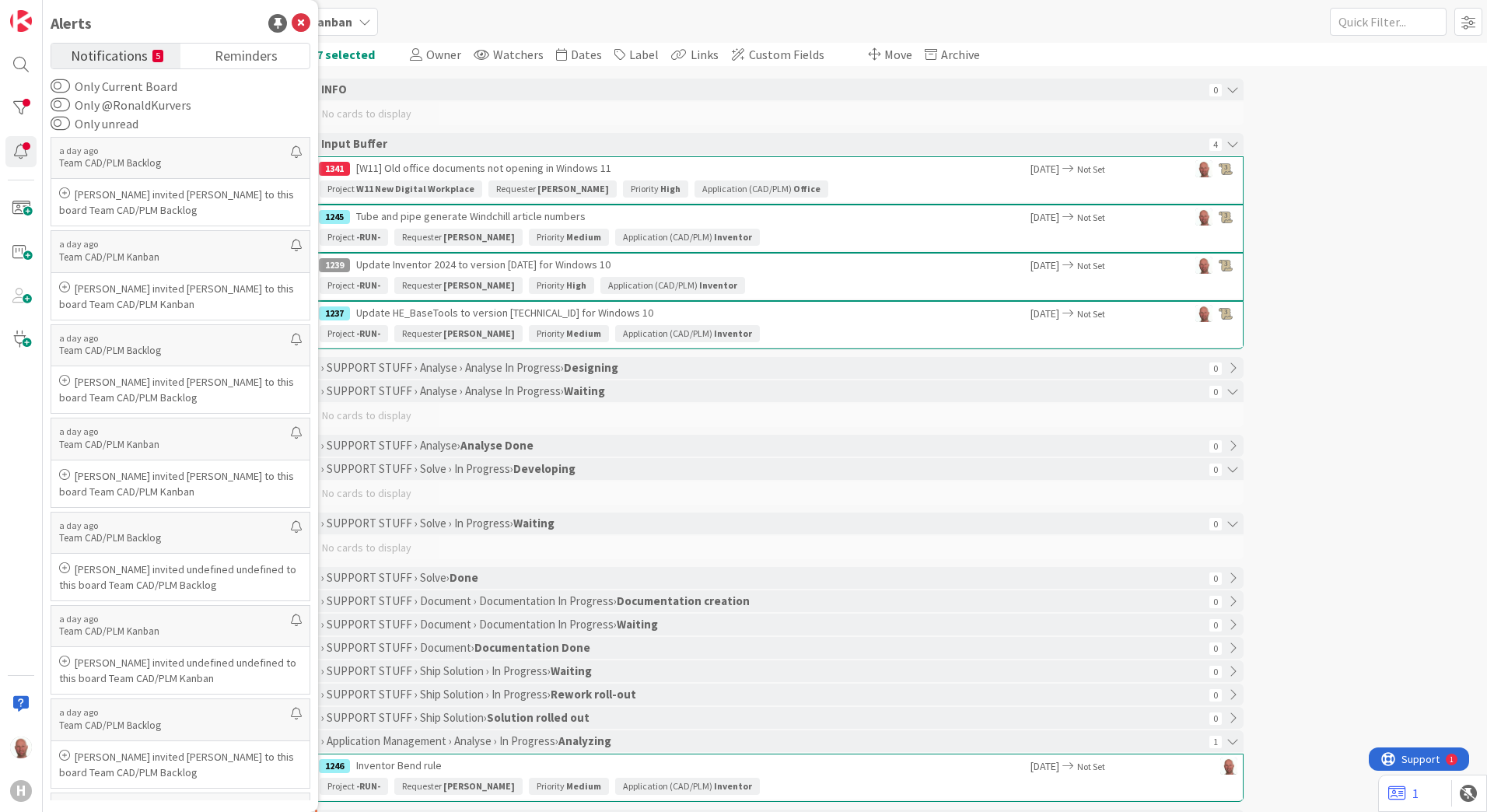
click at [123, 121] on label "Only unread" at bounding box center [95, 123] width 88 height 19
click at [70, 121] on button "Only unread" at bounding box center [60, 123] width 19 height 15
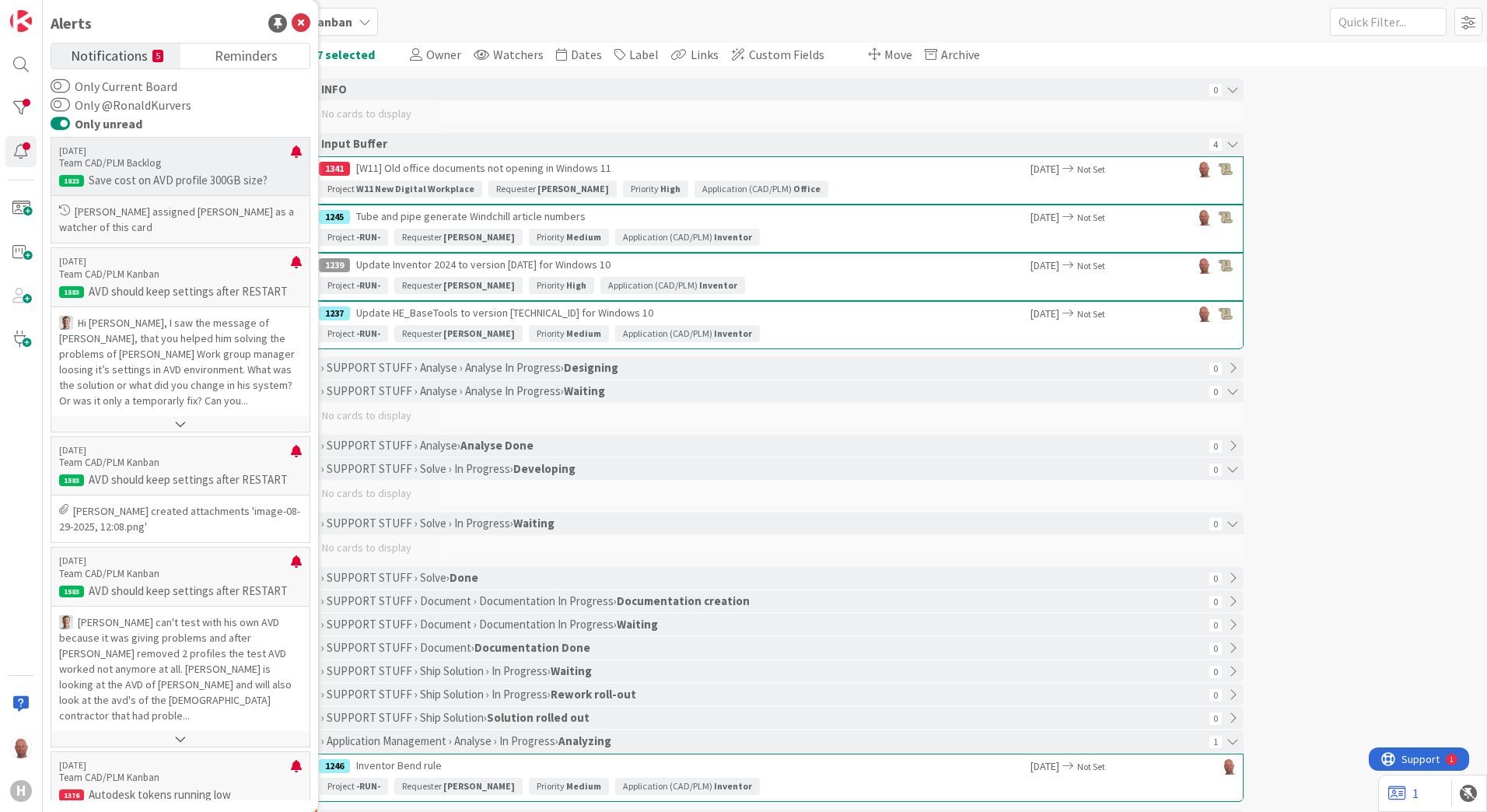
click at [150, 177] on p "Save cost on AVD profile 300GB size?" at bounding box center [180, 180] width 242 height 14
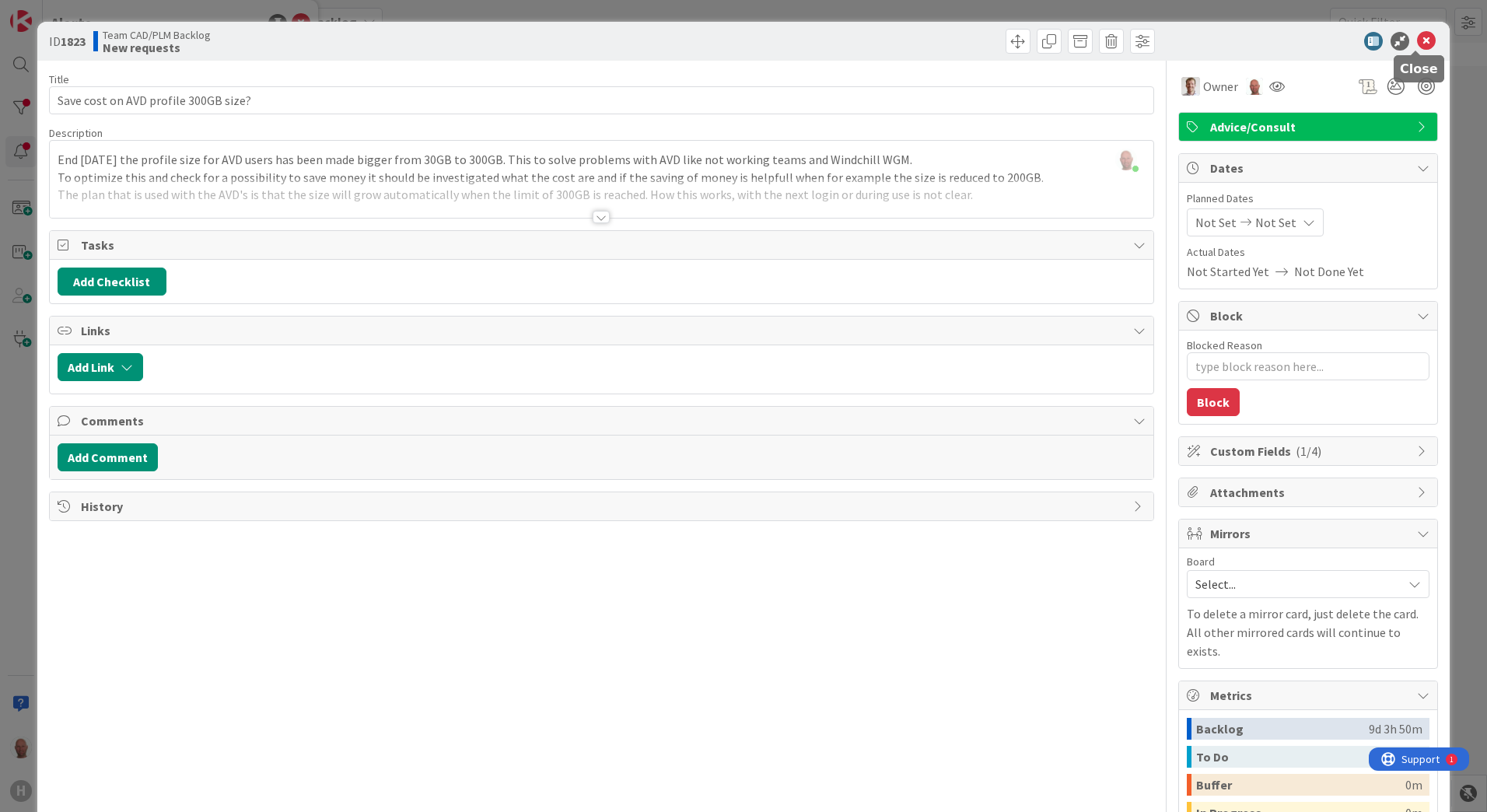
click at [1417, 39] on icon at bounding box center [1426, 41] width 19 height 19
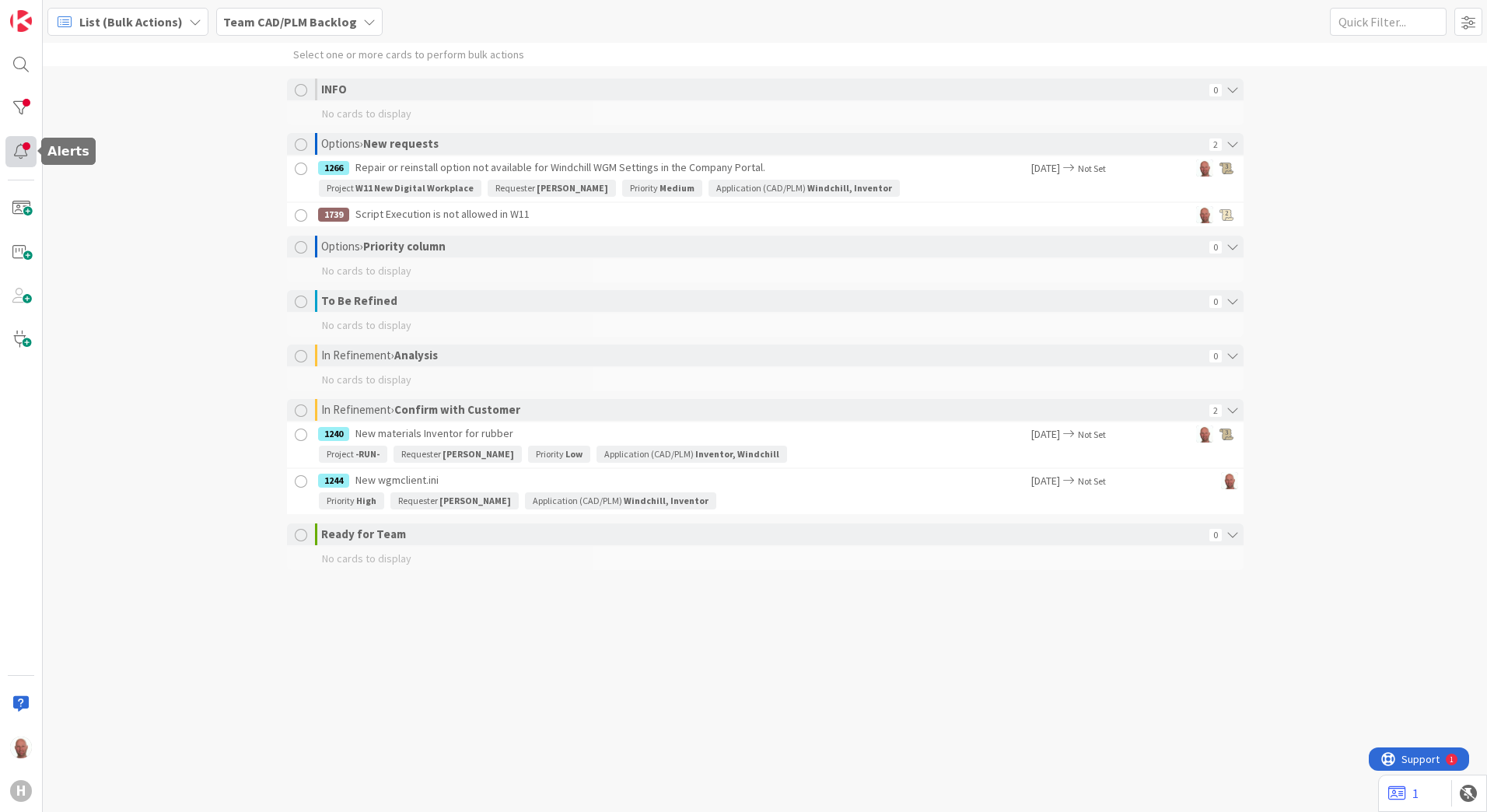
click at [24, 147] on div at bounding box center [20, 151] width 31 height 31
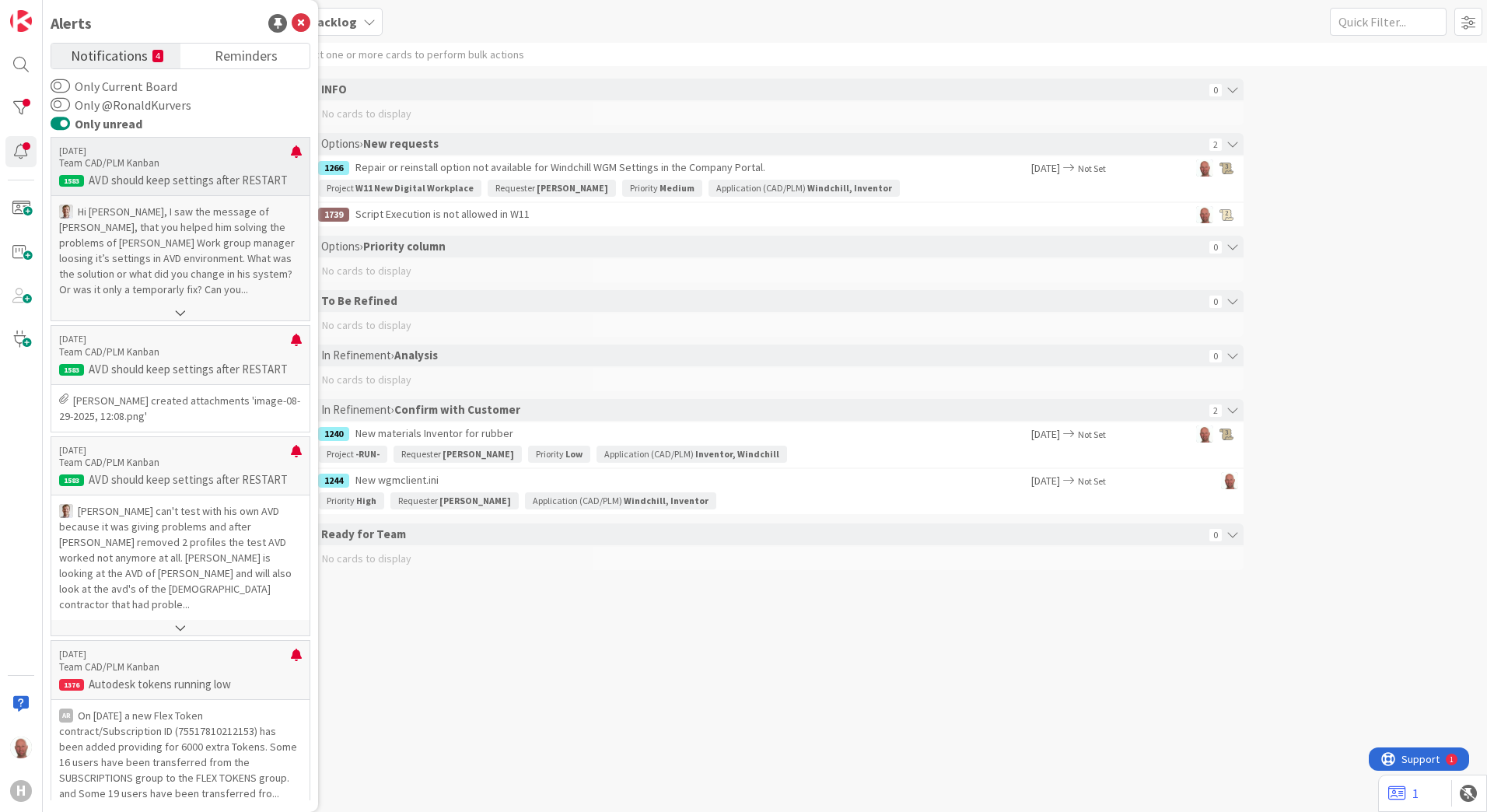
click at [199, 233] on p "Hi [PERSON_NAME], I saw the message of [PERSON_NAME], that you helped him solvi…" at bounding box center [180, 250] width 242 height 94
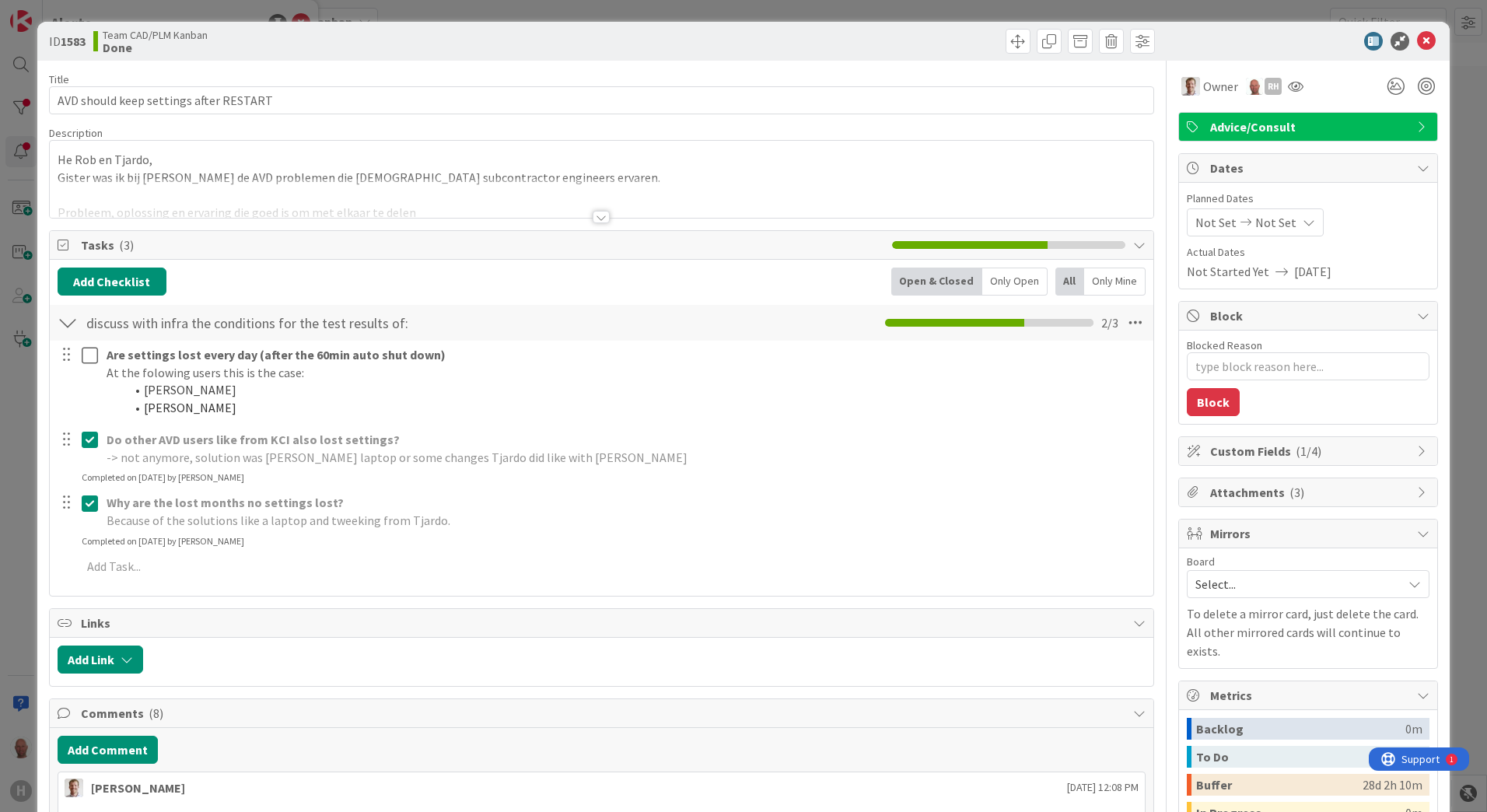
type textarea "x"
click at [1417, 35] on icon at bounding box center [1426, 41] width 19 height 19
